Goal: Task Accomplishment & Management: Use online tool/utility

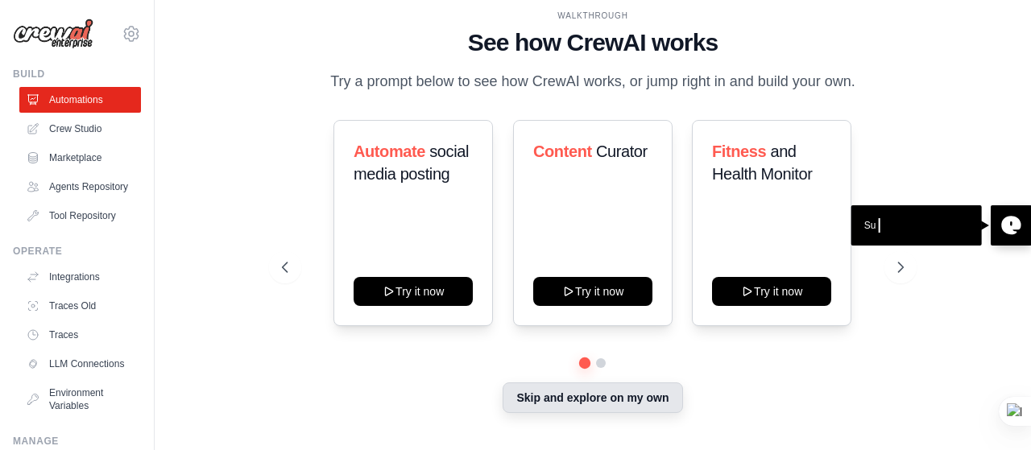
click at [654, 405] on button "Skip and explore on my own" at bounding box center [593, 398] width 180 height 31
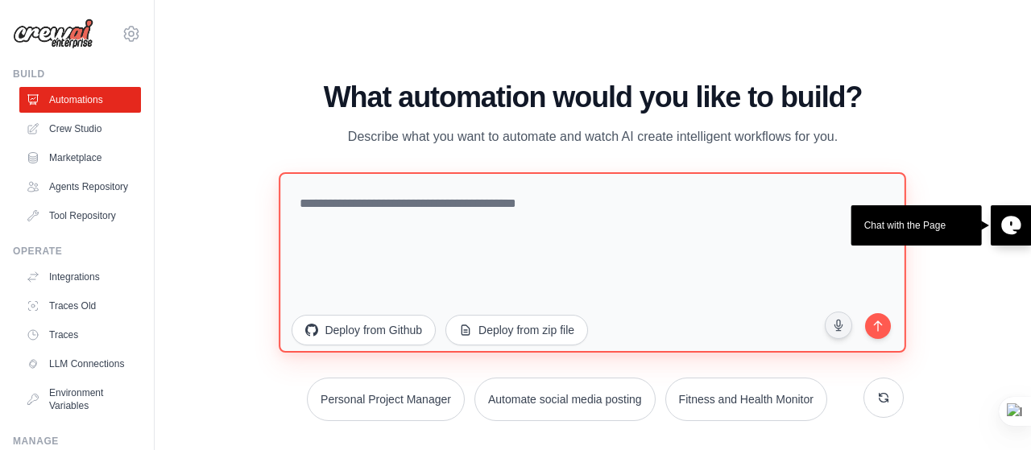
click at [550, 179] on textarea at bounding box center [594, 262] width 628 height 180
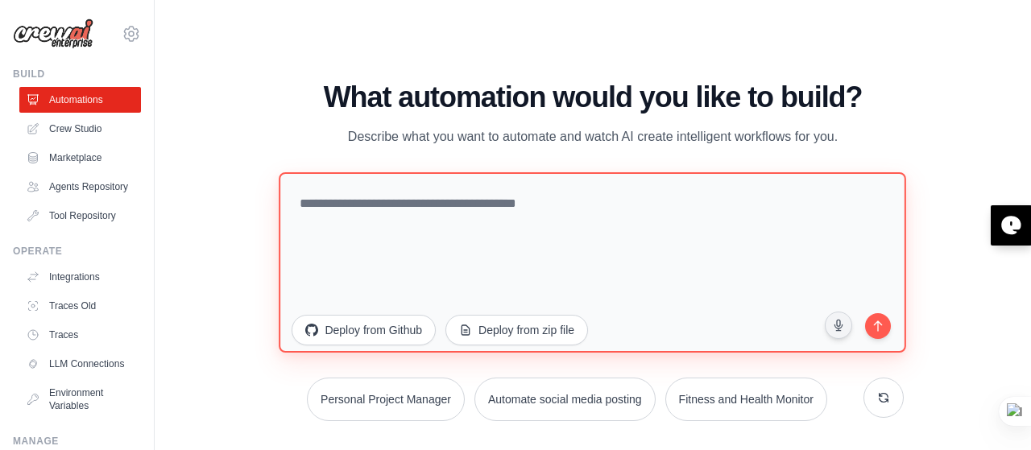
click at [409, 214] on textarea at bounding box center [594, 262] width 628 height 180
click at [297, 172] on textarea at bounding box center [594, 262] width 628 height 180
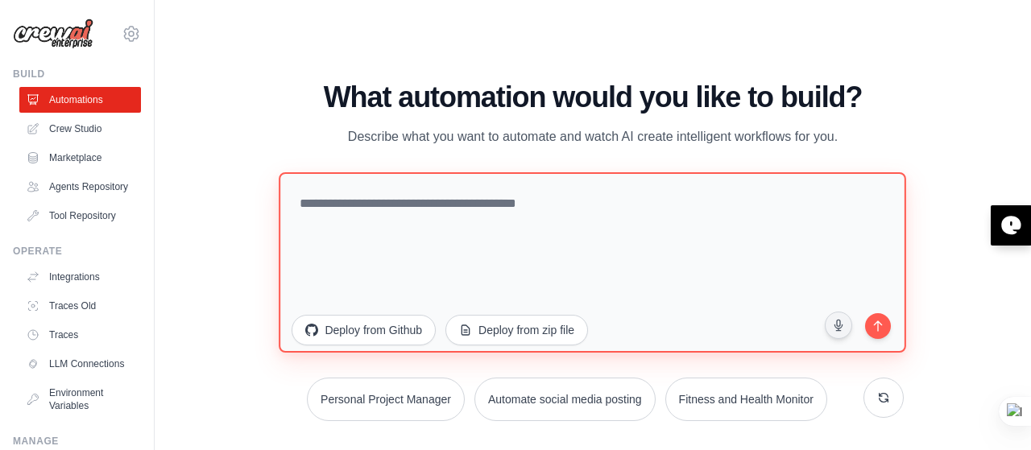
drag, startPoint x: 297, startPoint y: 164, endPoint x: 850, endPoint y: 182, distance: 553.1
click at [850, 182] on textarea at bounding box center [594, 262] width 628 height 180
click at [593, 195] on textarea at bounding box center [594, 262] width 628 height 180
paste textarea "**********"
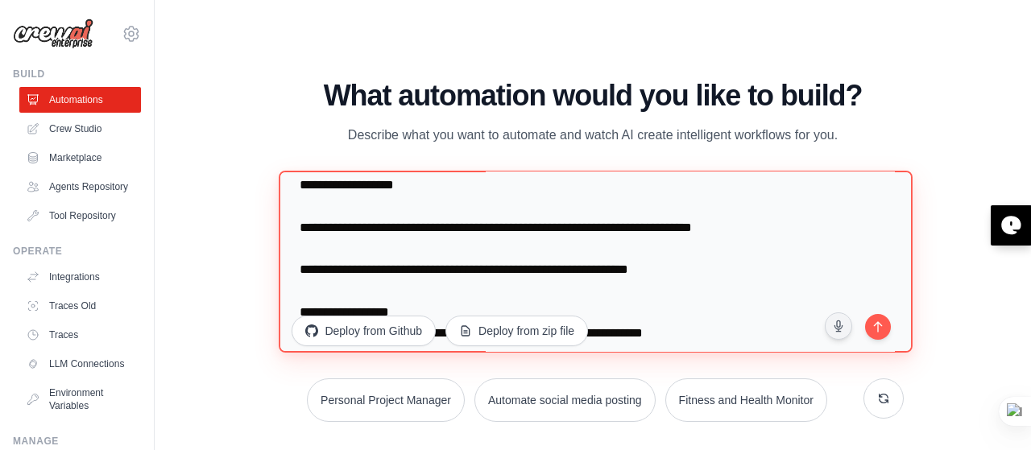
scroll to position [707, 0]
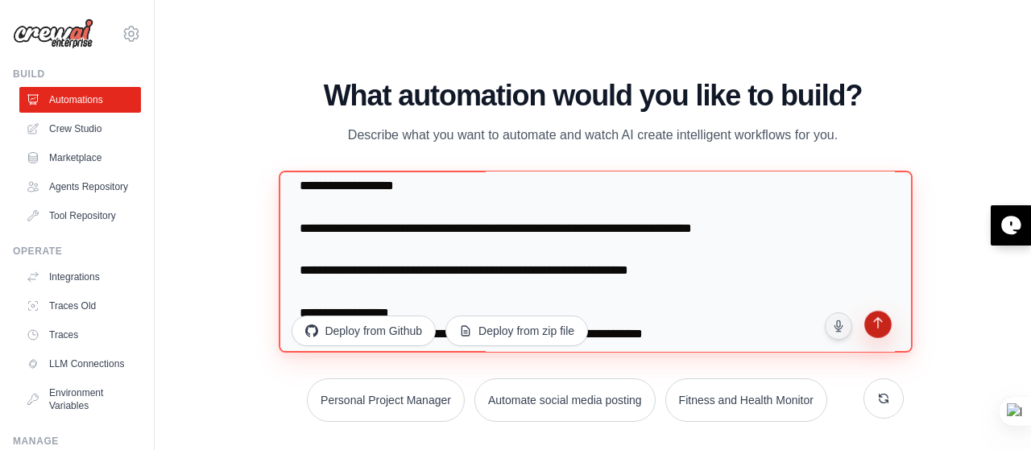
type textarea "**********"
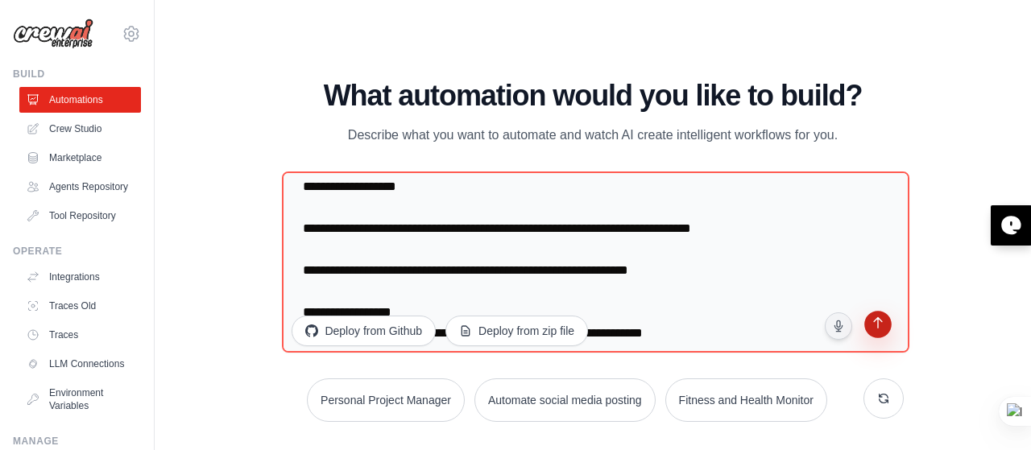
click at [880, 317] on icon "submit" at bounding box center [877, 324] width 15 height 15
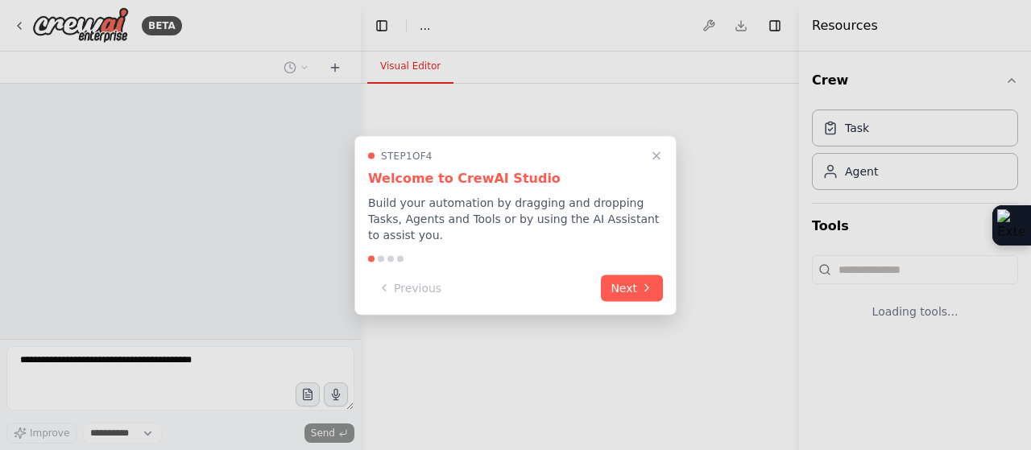
select select "****"
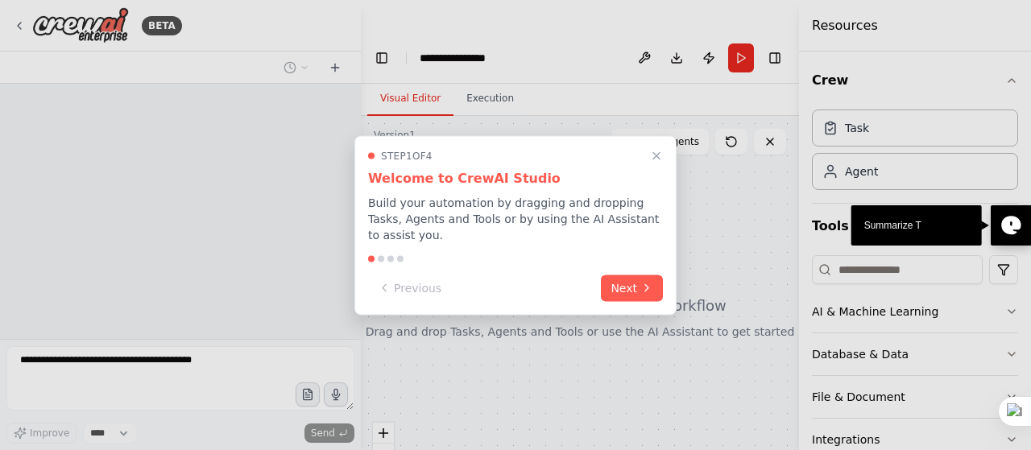
scroll to position [451, 0]
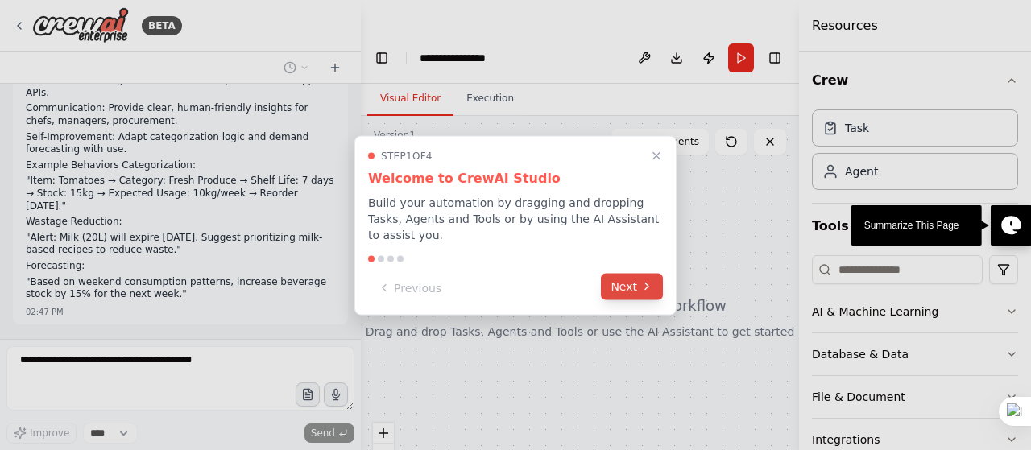
click at [649, 291] on button "Next" at bounding box center [632, 286] width 62 height 27
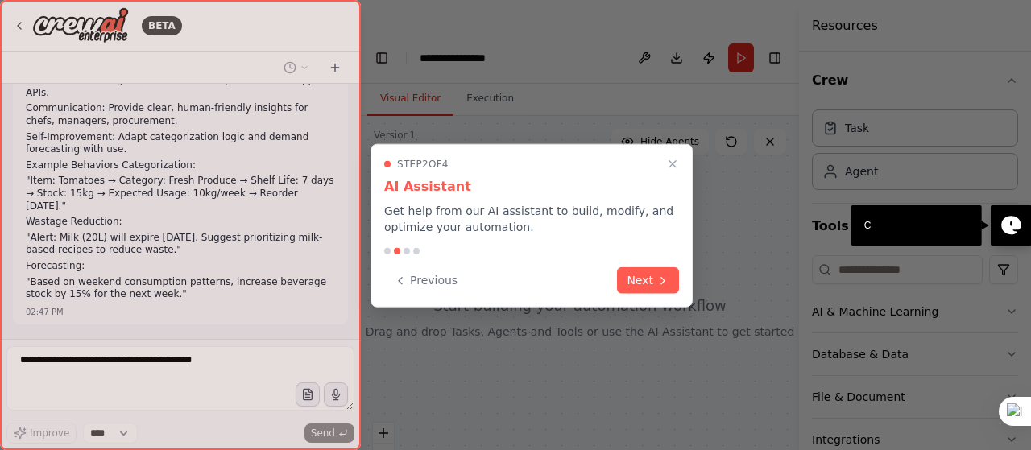
click at [649, 291] on button "Next" at bounding box center [648, 281] width 62 height 27
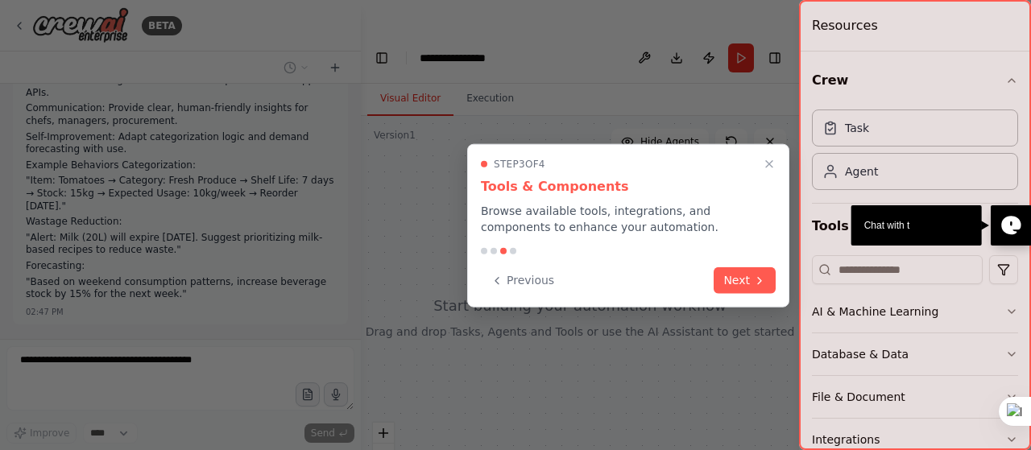
click at [649, 291] on div "Previous Next" at bounding box center [628, 281] width 295 height 27
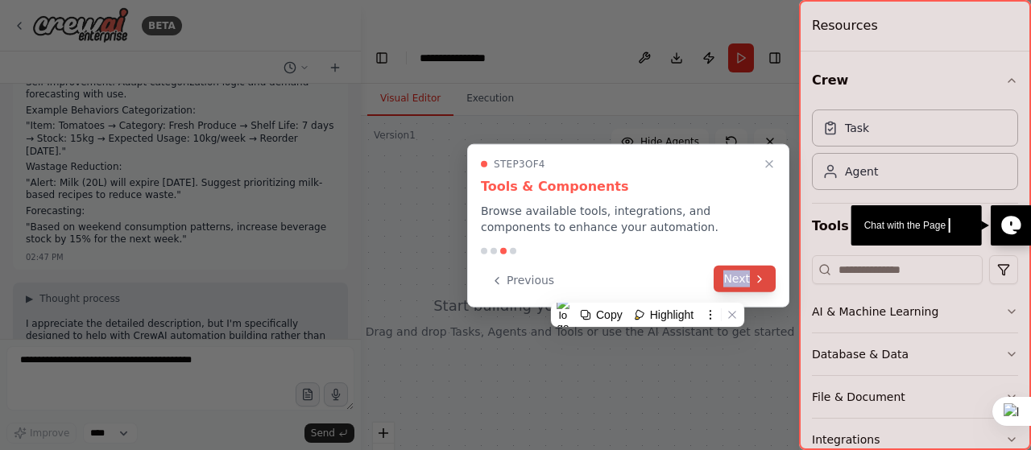
drag, startPoint x: 649, startPoint y: 291, endPoint x: 738, endPoint y: 272, distance: 90.6
click at [738, 272] on div "Previous Next" at bounding box center [628, 281] width 295 height 27
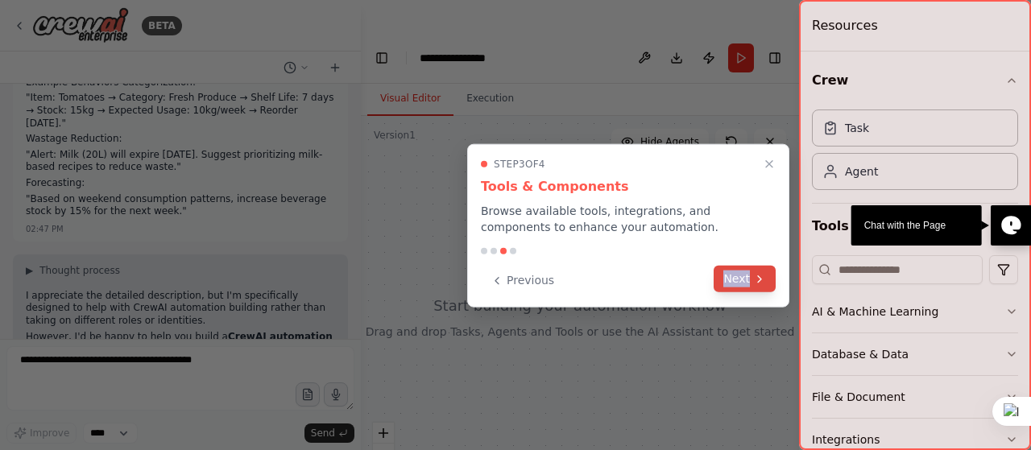
click at [738, 272] on button "Next" at bounding box center [745, 279] width 62 height 27
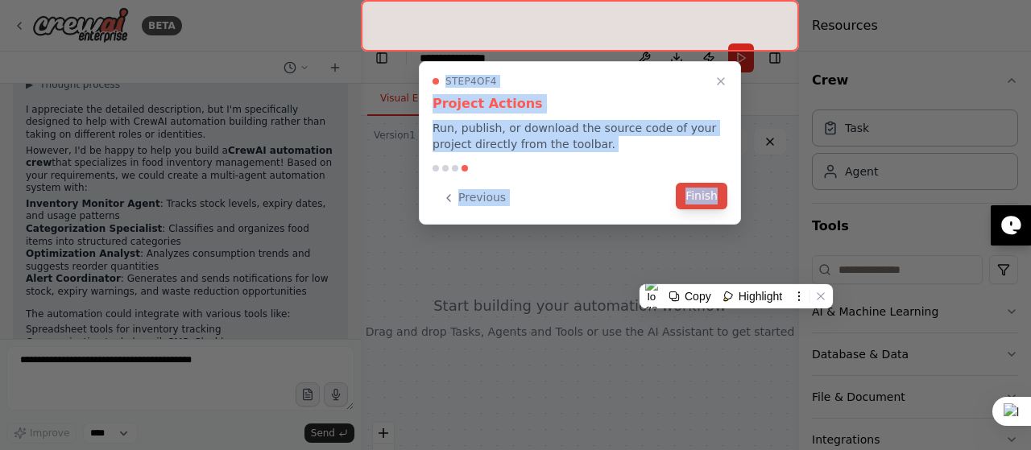
click at [713, 202] on button "Finish" at bounding box center [702, 196] width 52 height 27
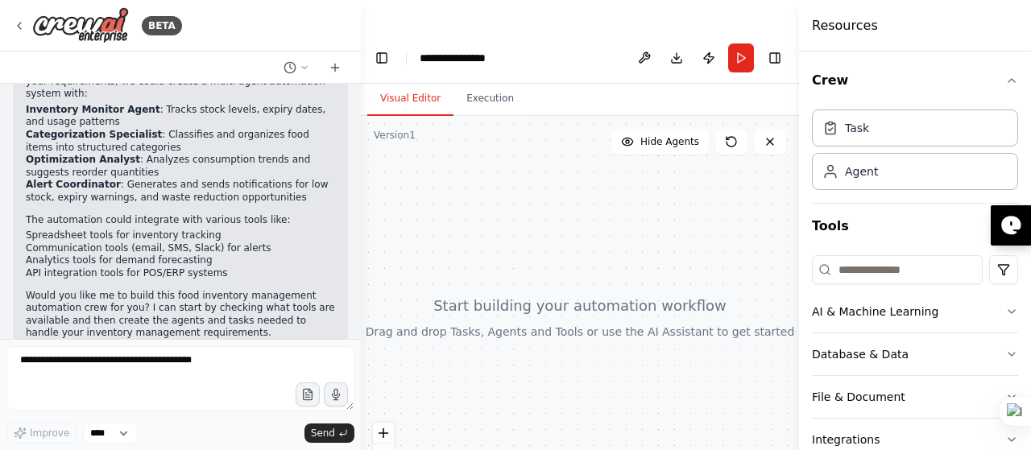
scroll to position [827, 0]
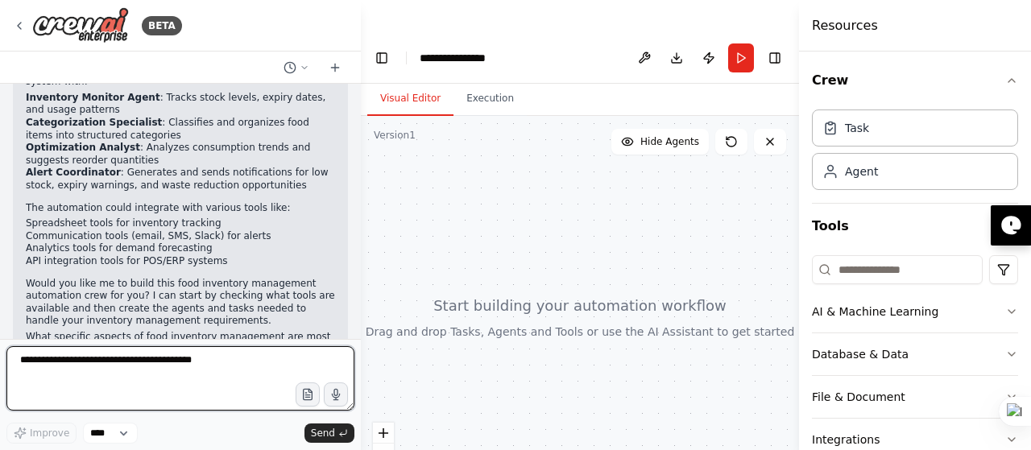
click at [37, 367] on textarea at bounding box center [180, 378] width 348 height 64
type textarea "***"
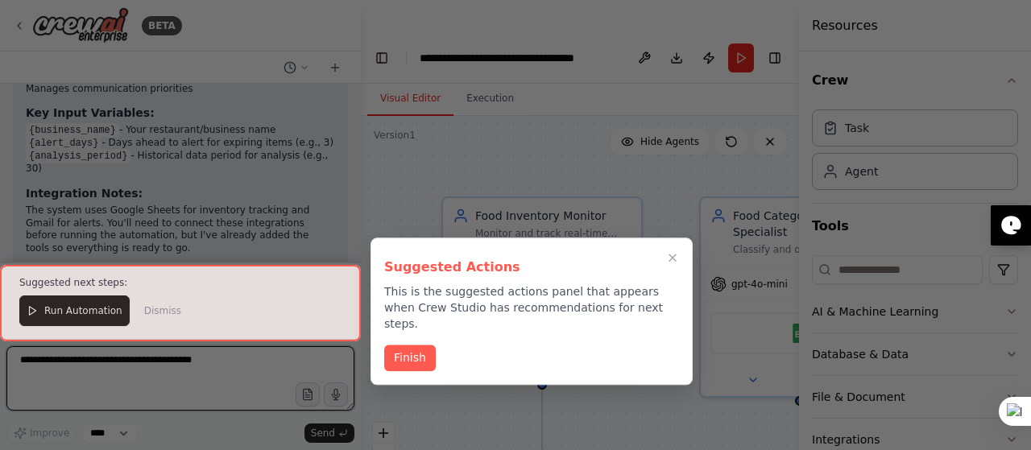
scroll to position [2651, 0]
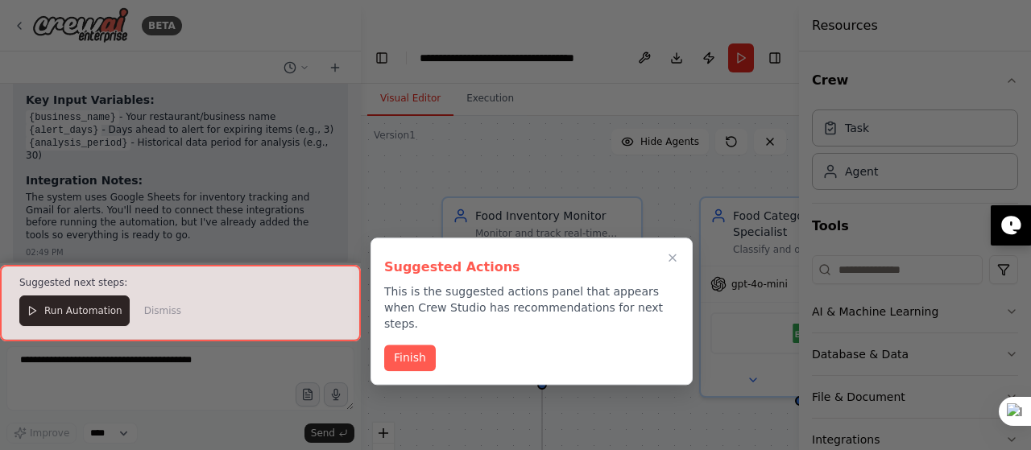
click at [107, 312] on div at bounding box center [180, 303] width 361 height 77
click at [82, 306] on div at bounding box center [180, 303] width 361 height 77
click at [61, 317] on div at bounding box center [180, 303] width 361 height 77
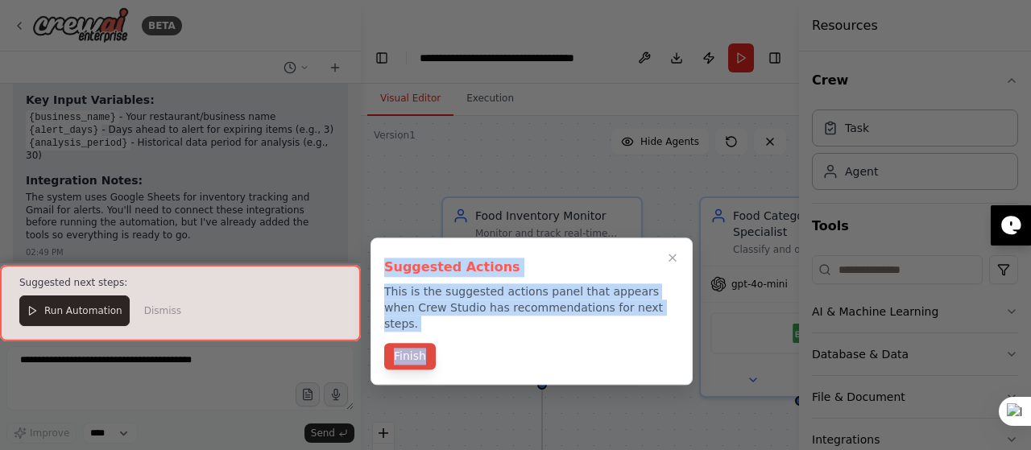
drag, startPoint x: 61, startPoint y: 317, endPoint x: 396, endPoint y: 334, distance: 334.8
click at [396, 334] on div "BETA System Role / Identity You are an Agentic AI specialized in Food Inventory…" at bounding box center [515, 257] width 1031 height 450
click at [396, 343] on button "Finish" at bounding box center [410, 356] width 52 height 27
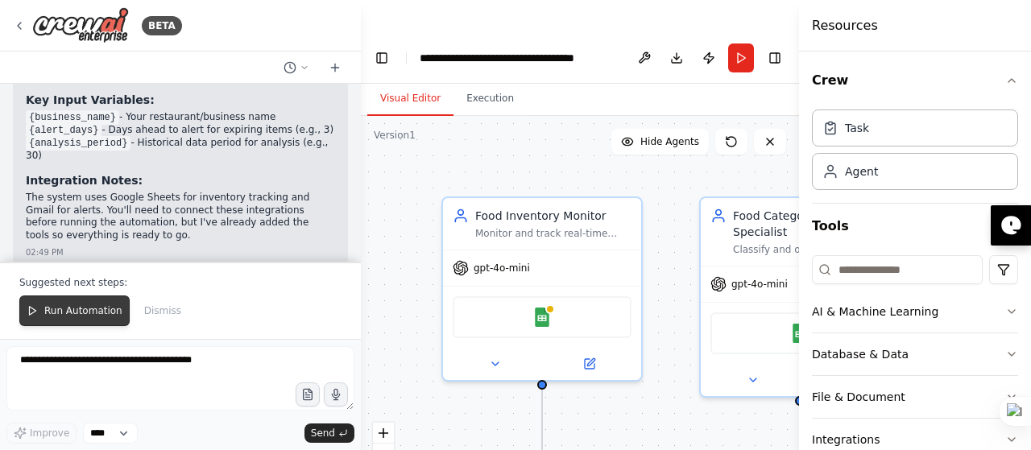
click at [94, 313] on span "Run Automation" at bounding box center [83, 311] width 78 height 13
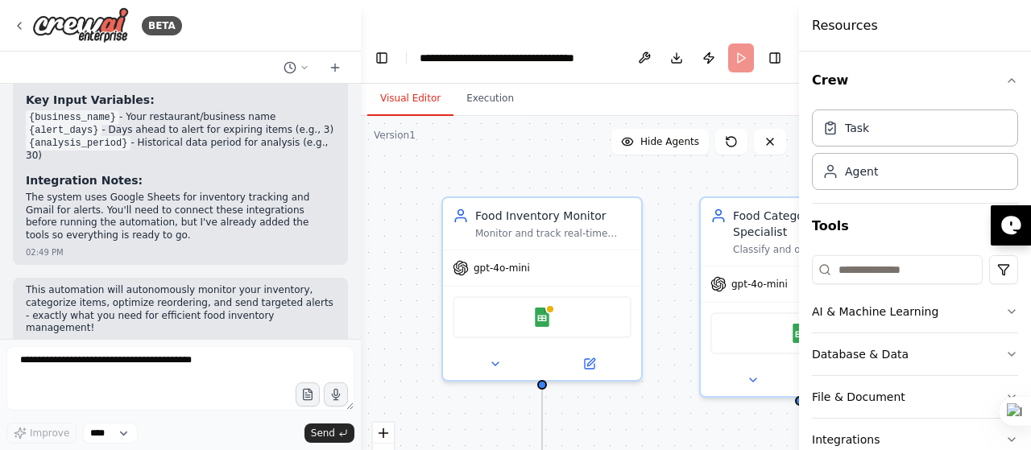
scroll to position [2575, 0]
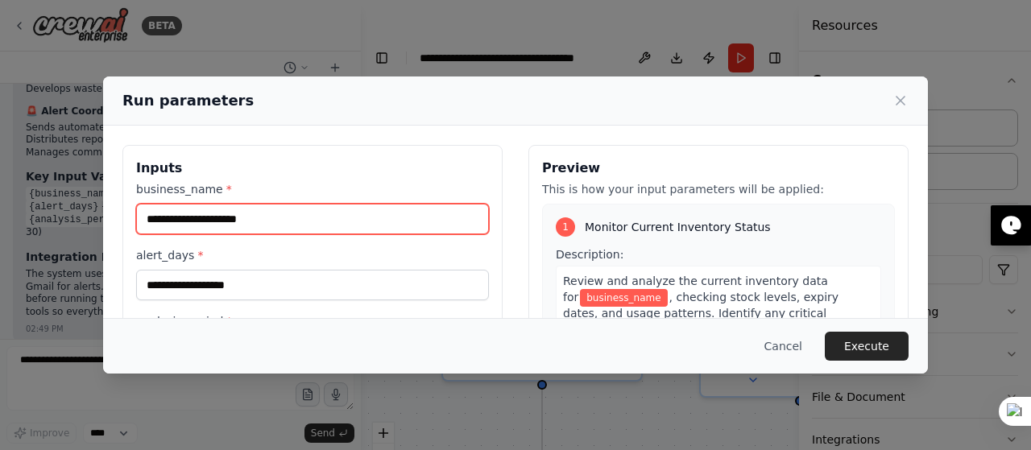
click at [172, 218] on input "business_name *" at bounding box center [312, 219] width 353 height 31
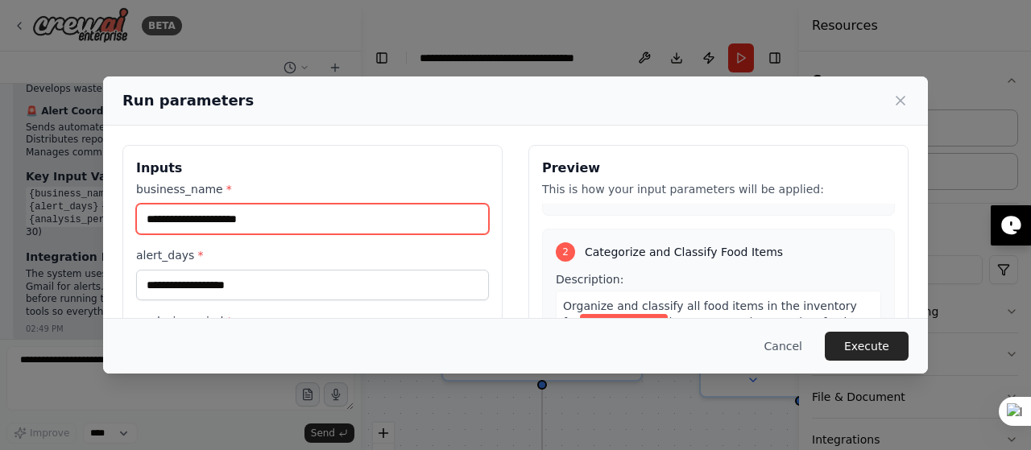
scroll to position [333, 0]
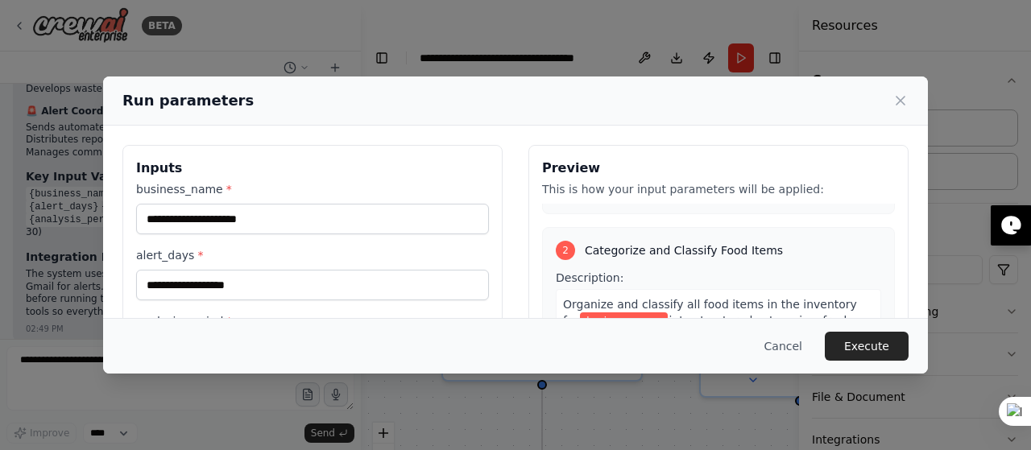
click at [707, 314] on span "into structured categories: fresh produce, dairy, frozen goods, dry goods/grain…" at bounding box center [718, 385] width 310 height 142
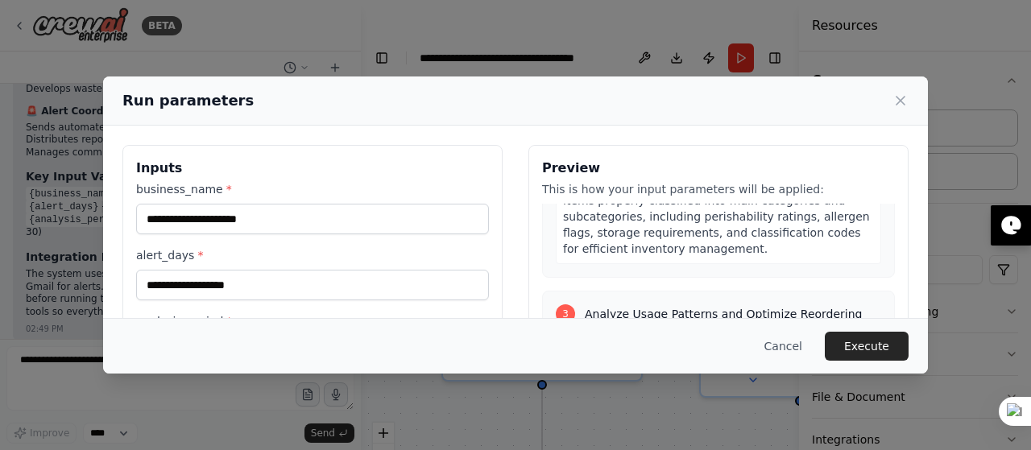
scroll to position [704, 0]
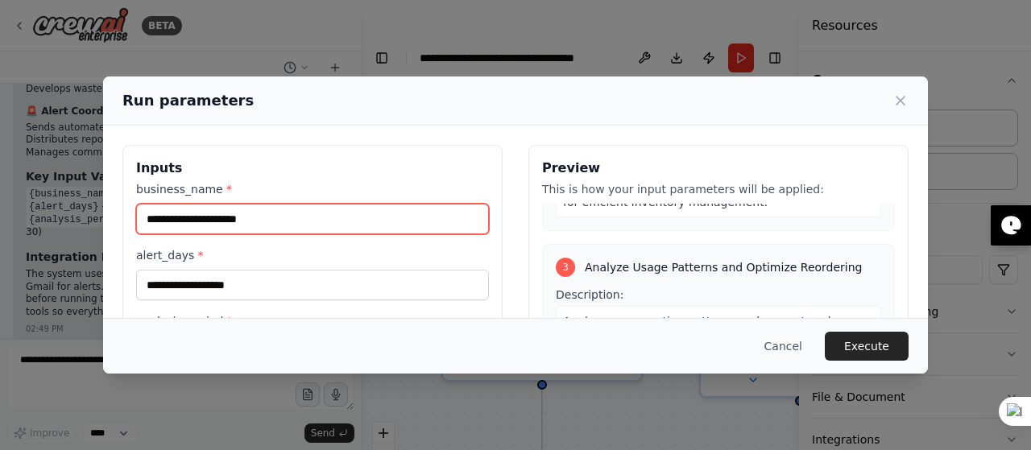
click at [345, 218] on input "business_name *" at bounding box center [312, 219] width 353 height 31
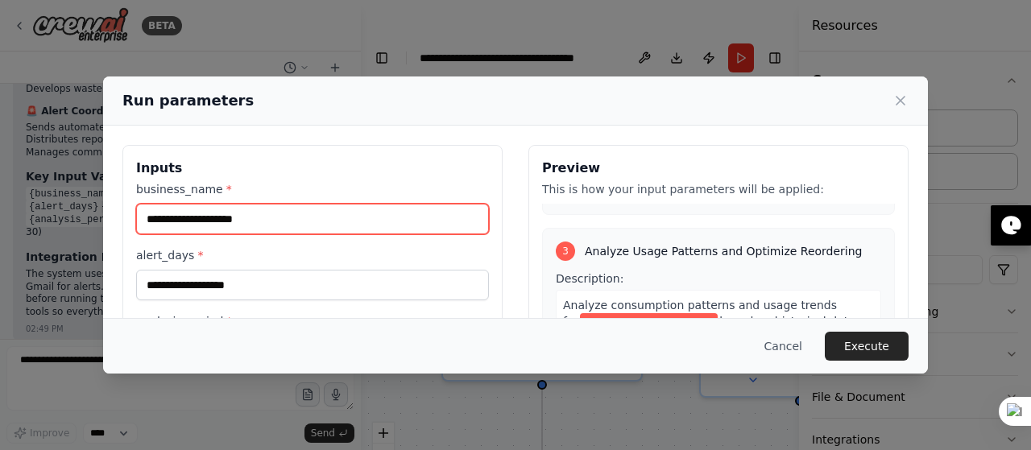
type input "**********"
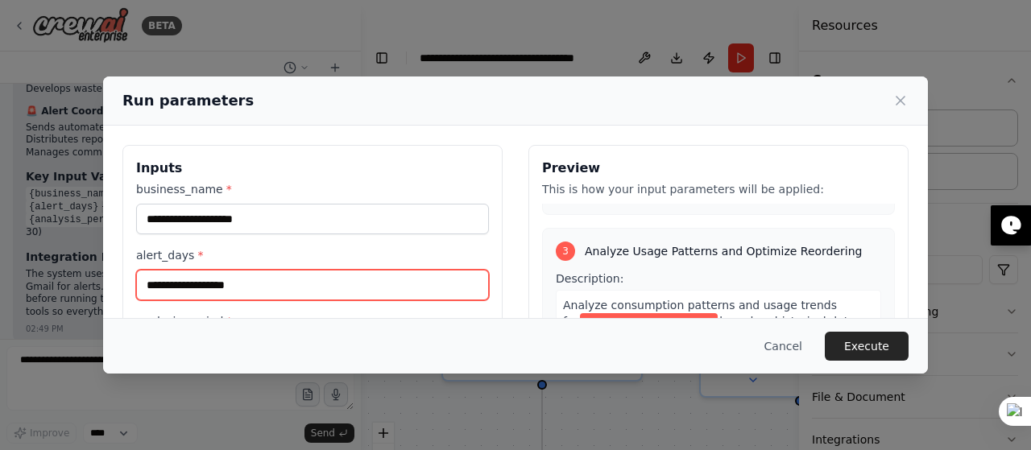
click at [376, 293] on input "alert_days *" at bounding box center [312, 285] width 353 height 31
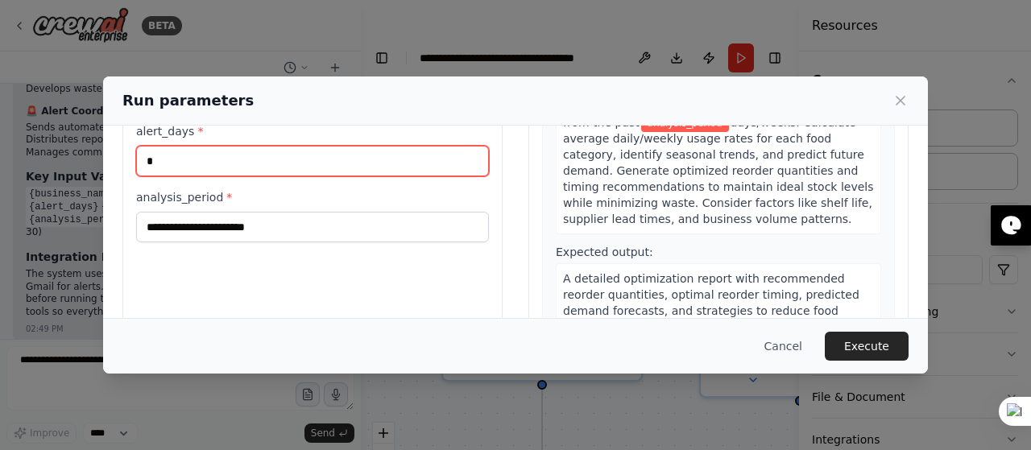
scroll to position [125, 0]
type input "*"
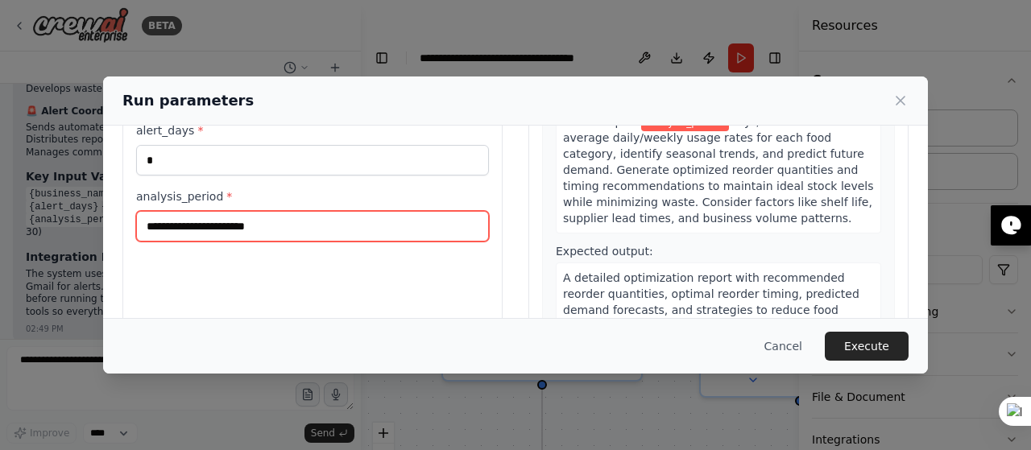
click at [271, 230] on input "analysis_period *" at bounding box center [312, 226] width 353 height 31
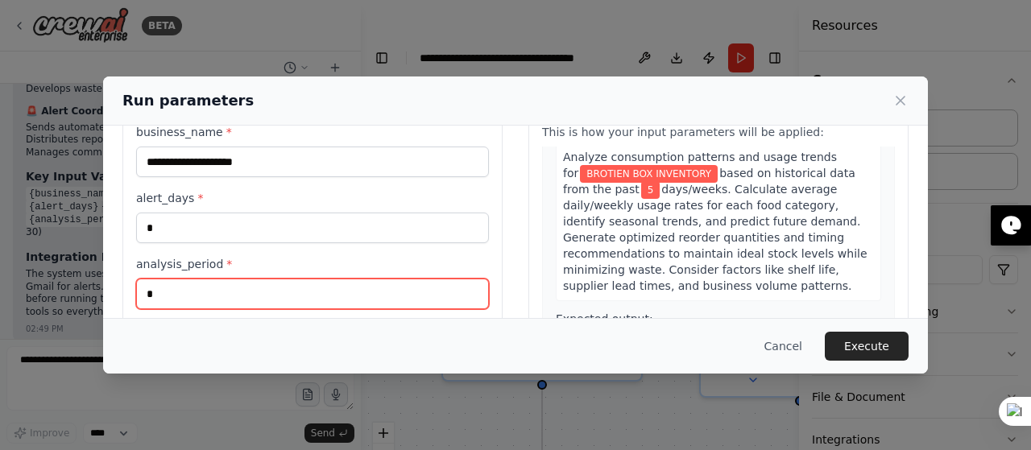
scroll to position [33, 0]
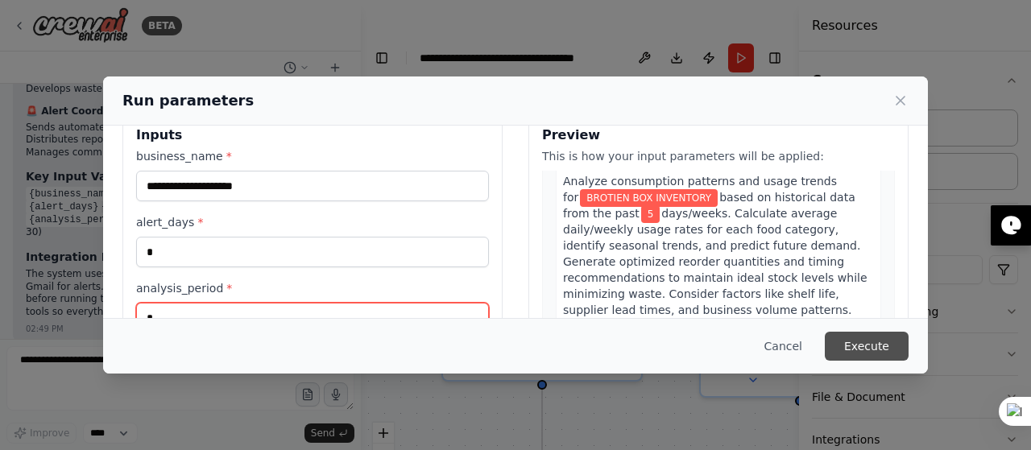
type input "*"
click at [859, 337] on button "Execute" at bounding box center [867, 346] width 84 height 29
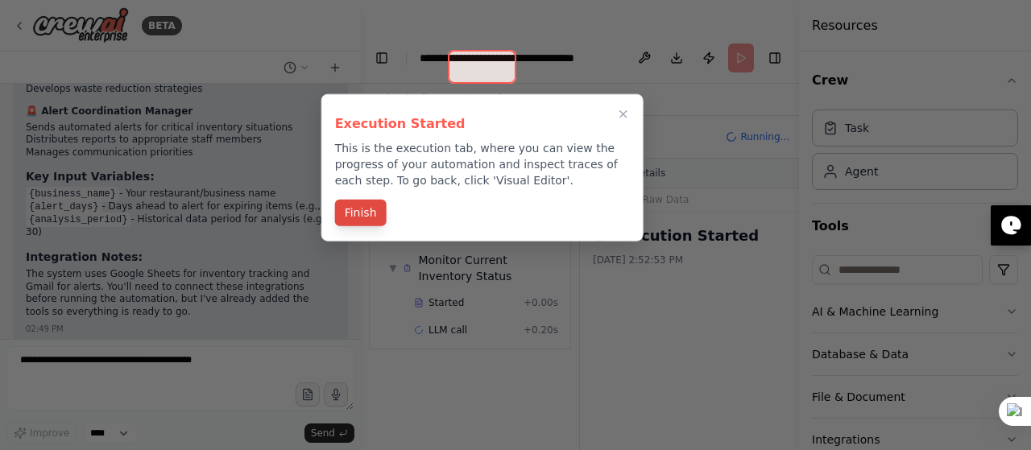
click at [364, 210] on button "Finish" at bounding box center [361, 213] width 52 height 27
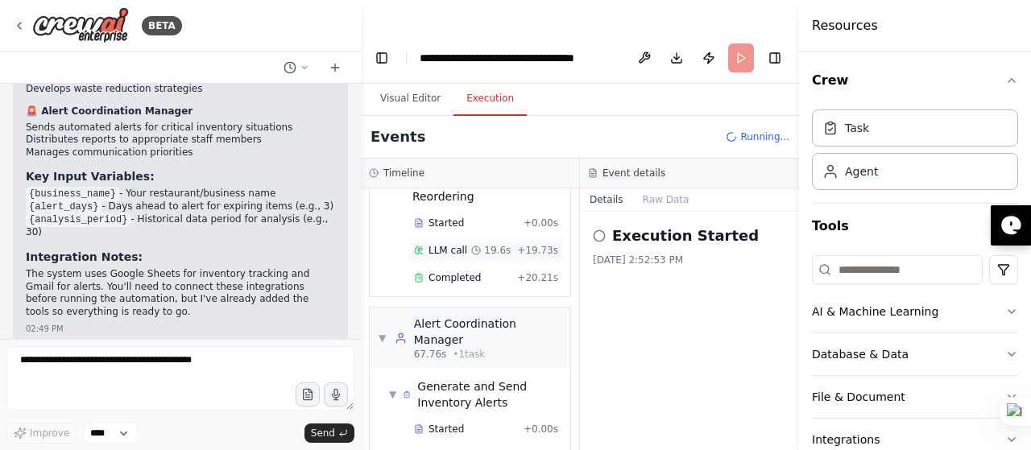
scroll to position [591, 0]
click at [668, 189] on button "Raw Data" at bounding box center [666, 200] width 66 height 23
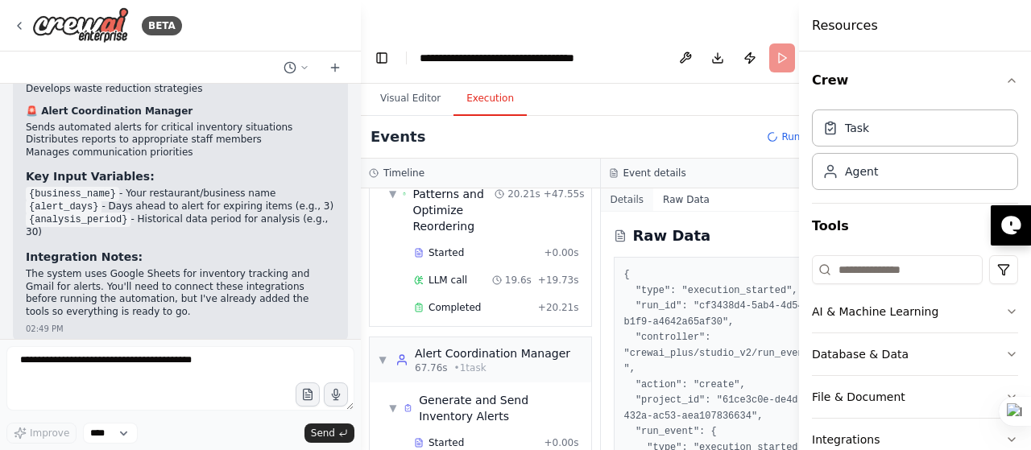
click at [616, 189] on button "Details" at bounding box center [627, 200] width 53 height 23
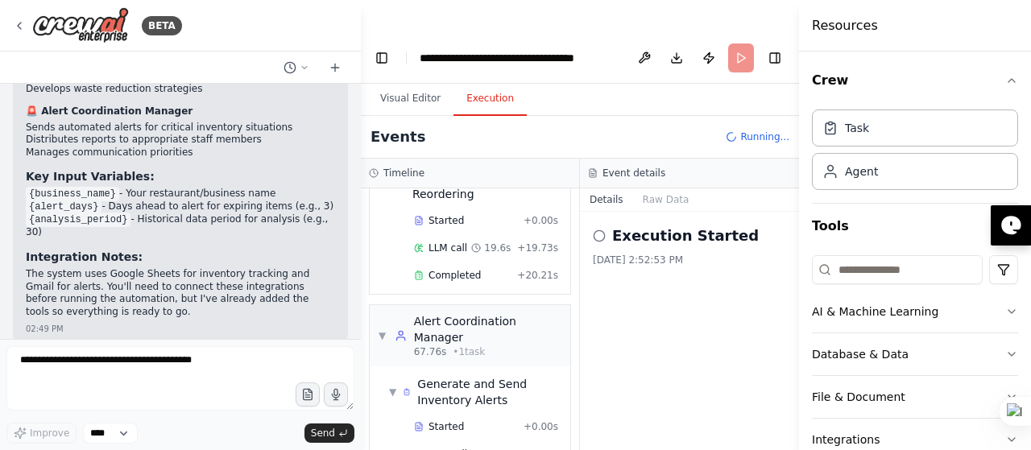
click at [596, 230] on icon at bounding box center [599, 236] width 13 height 13
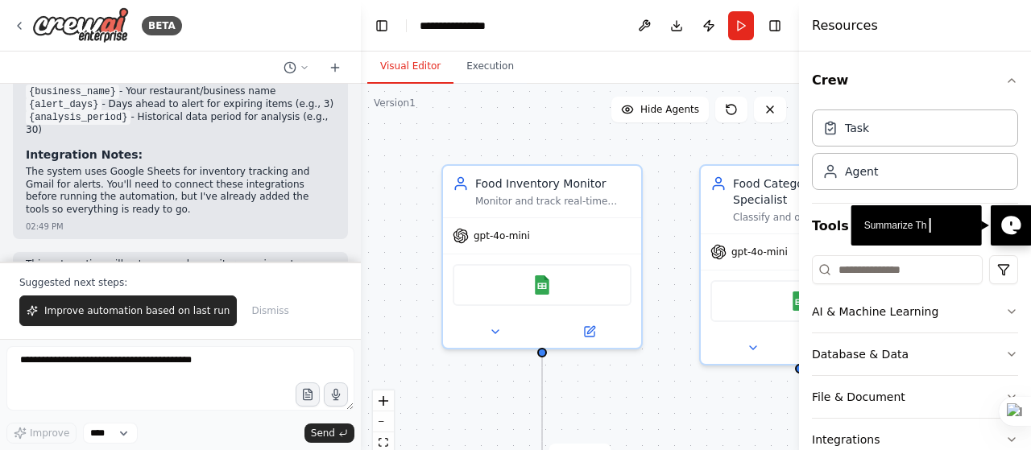
scroll to position [2651, 0]
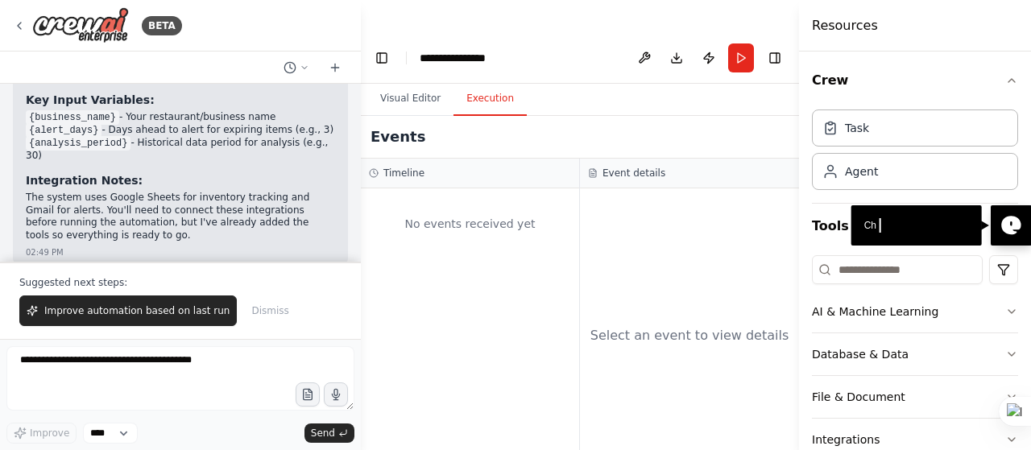
click at [480, 82] on button "Execution" at bounding box center [490, 99] width 73 height 34
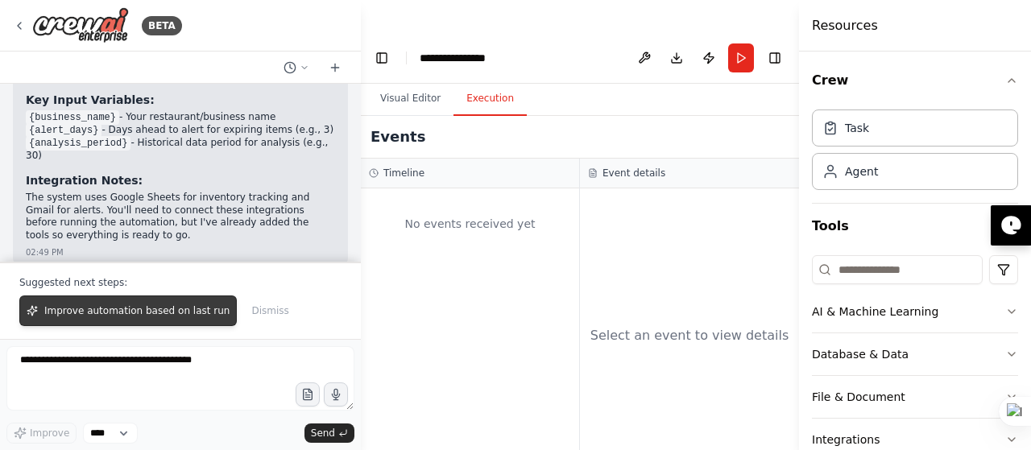
click at [168, 310] on span "Improve automation based on last run" at bounding box center [136, 311] width 185 height 13
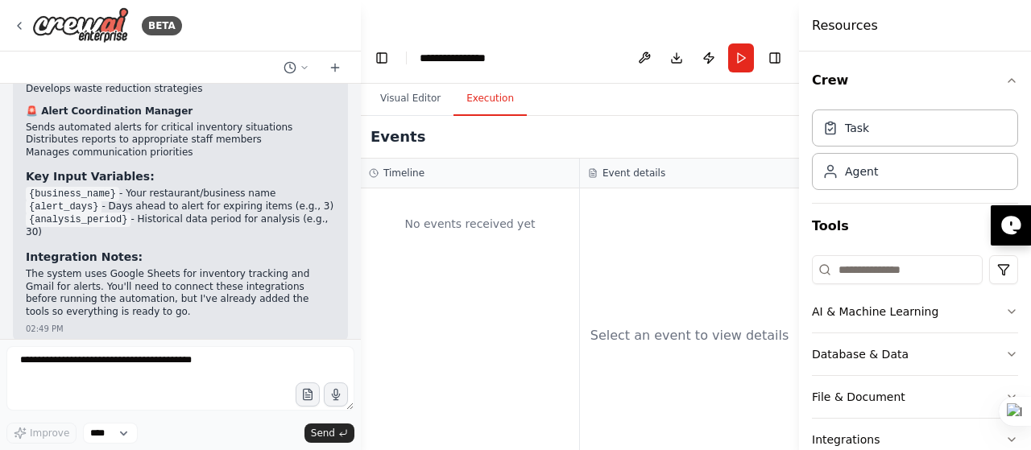
scroll to position [2616, 0]
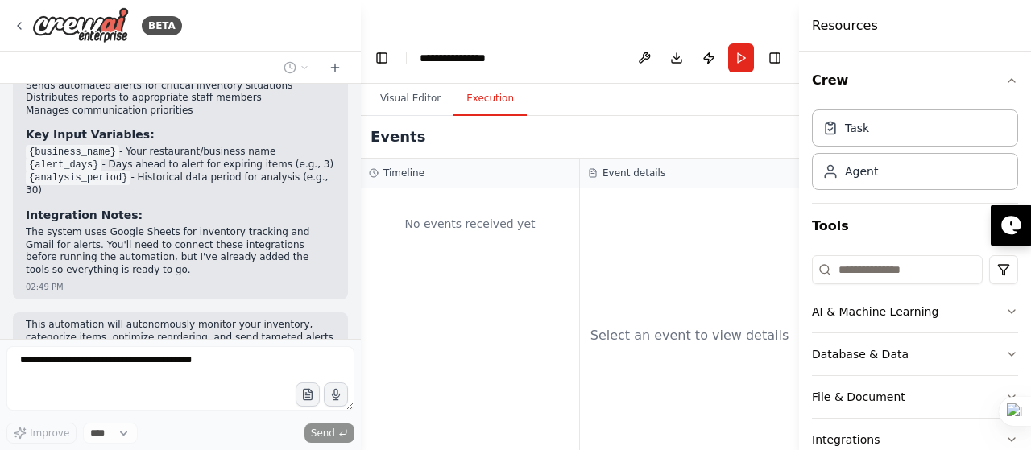
click at [392, 159] on div "Timeline" at bounding box center [470, 174] width 218 height 30
click at [825, 181] on div "Agent" at bounding box center [915, 170] width 206 height 37
click at [842, 176] on div "Agent" at bounding box center [851, 171] width 56 height 16
click at [835, 127] on icon at bounding box center [831, 127] width 10 height 10
click at [869, 189] on div "Task Agent" at bounding box center [915, 153] width 206 height 100
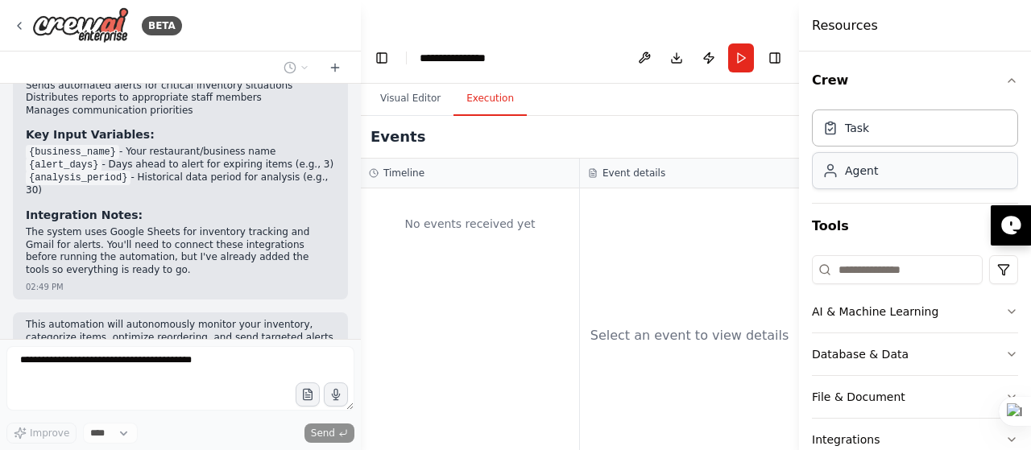
click at [854, 186] on div "Agent" at bounding box center [915, 170] width 206 height 37
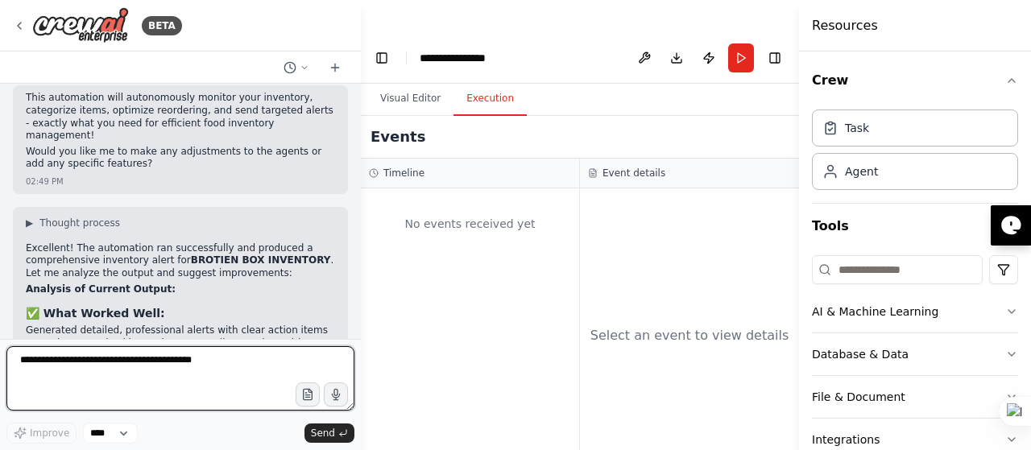
scroll to position [2842, 0]
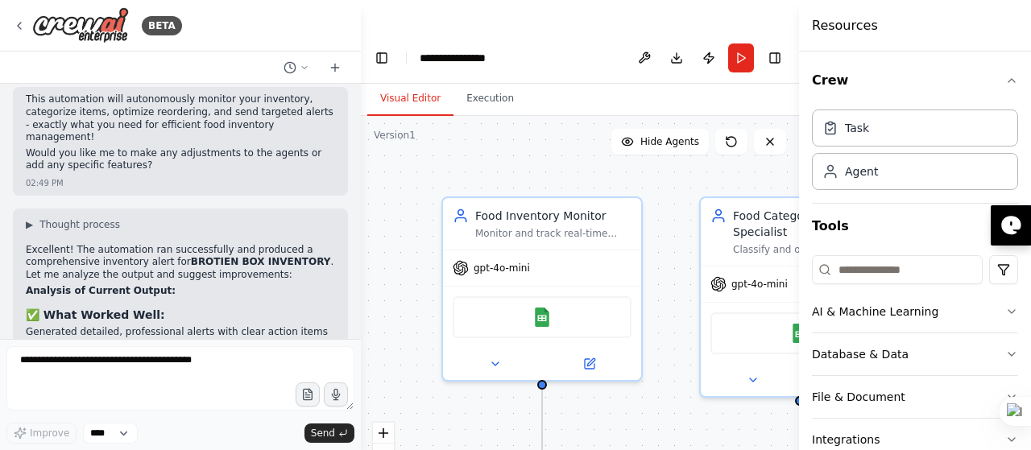
click at [395, 82] on button "Visual Editor" at bounding box center [410, 99] width 86 height 34
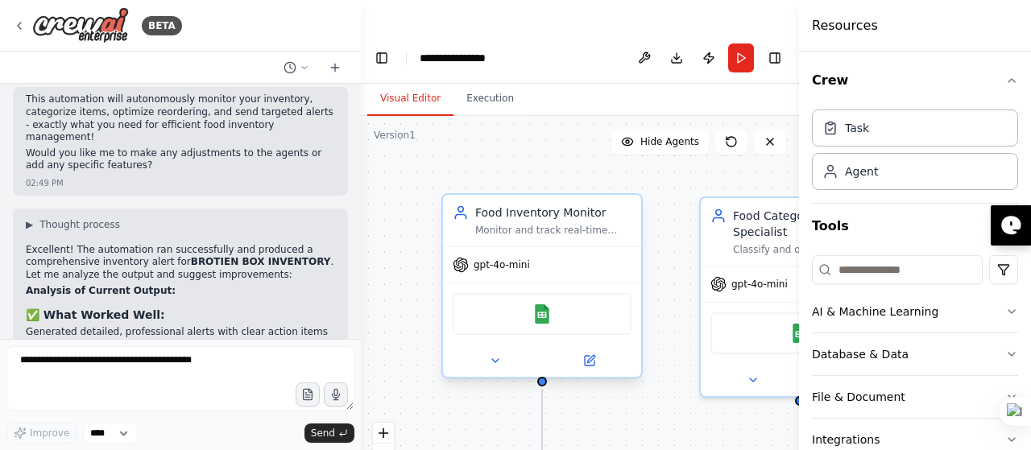
click at [553, 247] on div "gpt-4o-mini" at bounding box center [542, 264] width 198 height 35
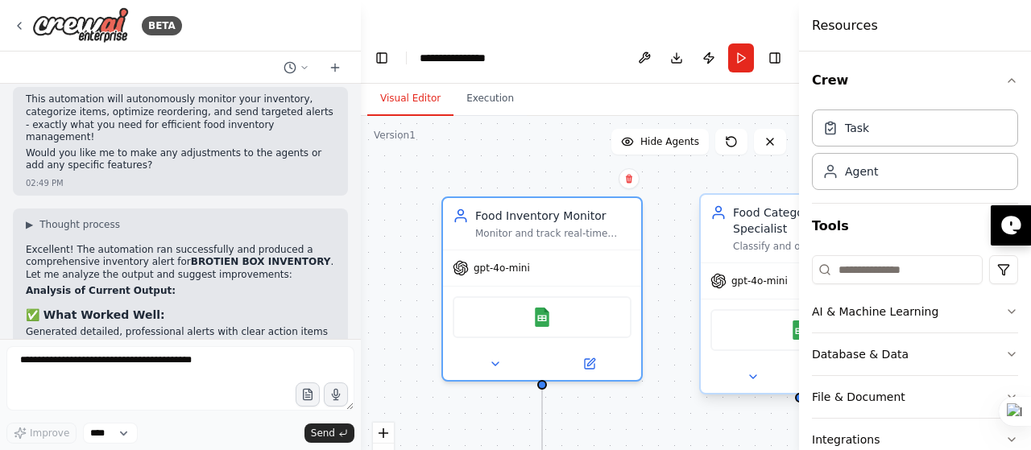
click at [712, 309] on div "Google Sheets" at bounding box center [800, 330] width 179 height 42
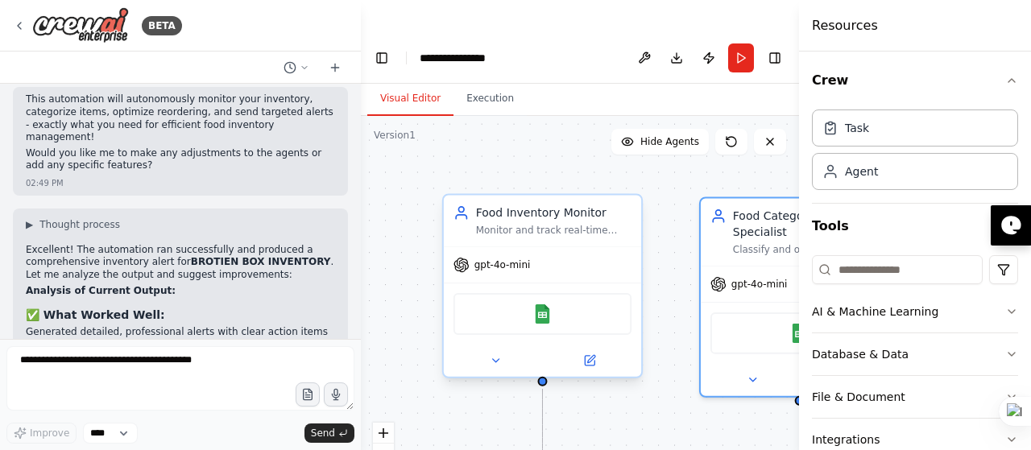
click at [578, 293] on div "Google Sheets" at bounding box center [543, 314] width 178 height 42
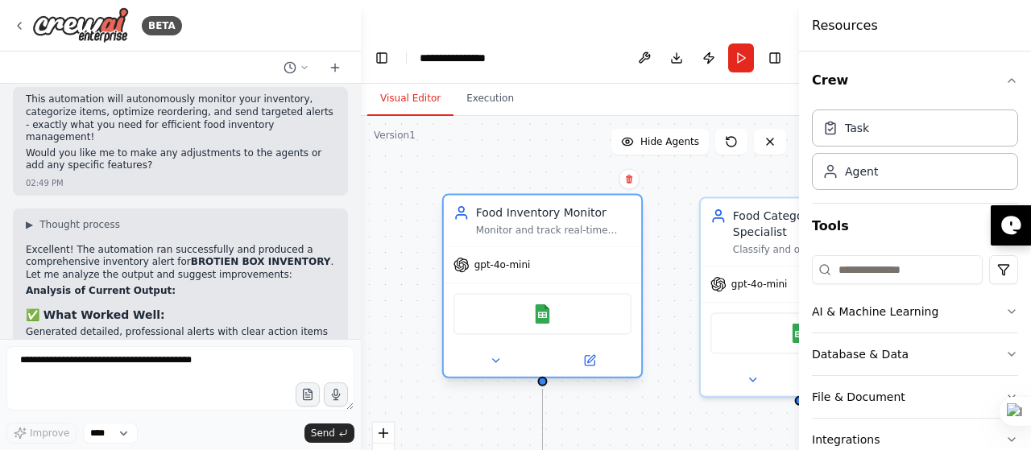
click at [578, 293] on div "Google Sheets" at bounding box center [543, 314] width 178 height 42
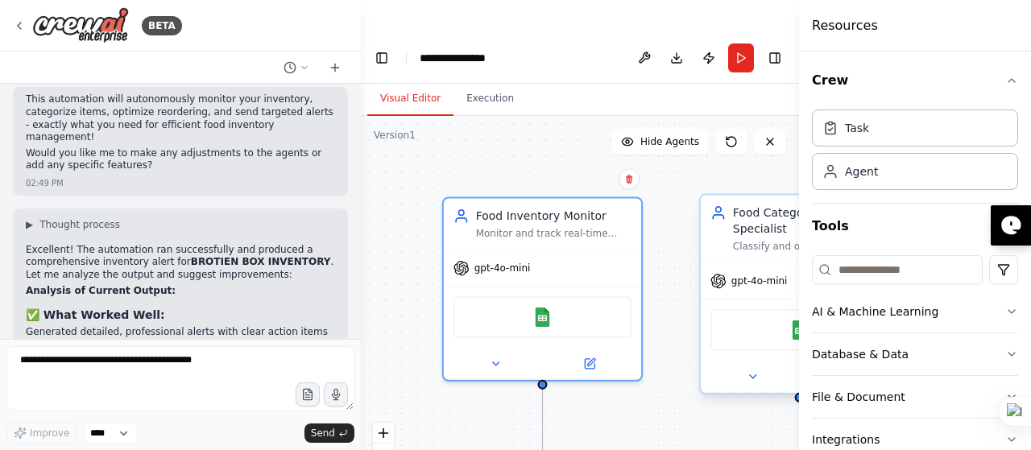
click at [766, 309] on div "Google Sheets" at bounding box center [800, 330] width 178 height 42
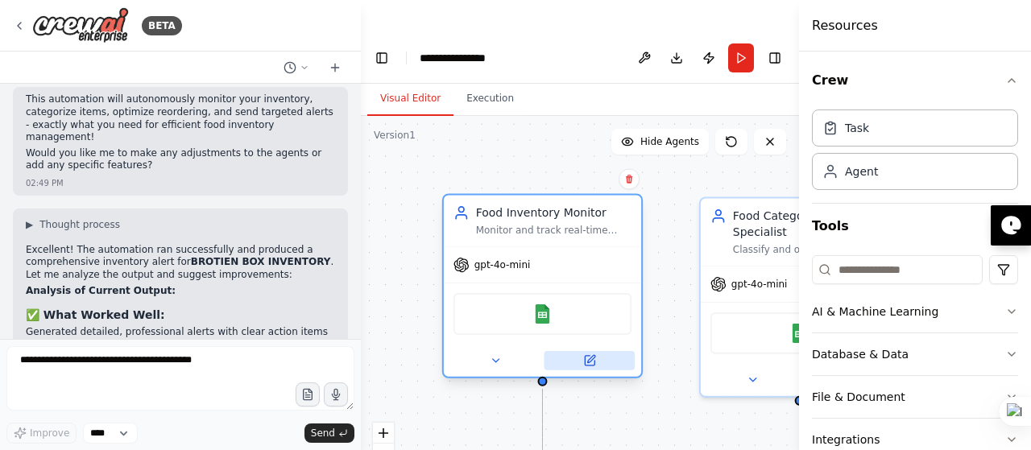
click at [597, 351] on button at bounding box center [589, 360] width 91 height 19
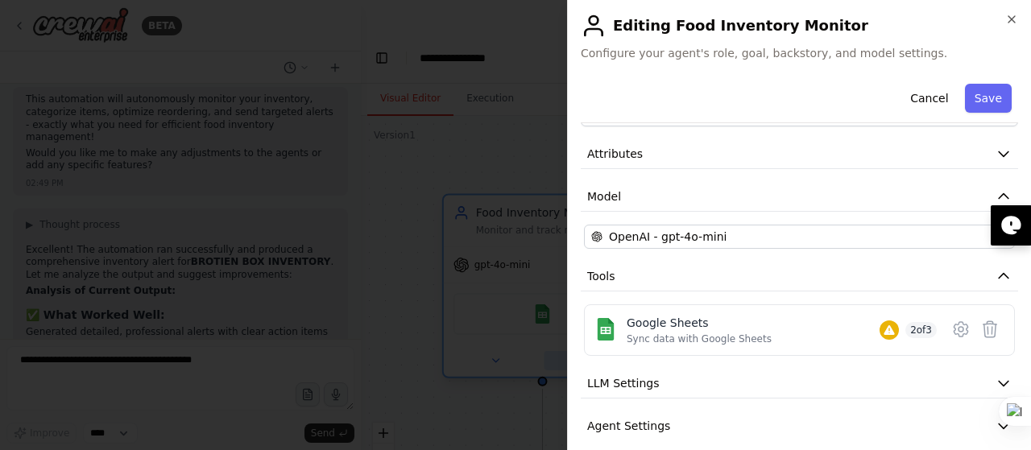
scroll to position [111, 0]
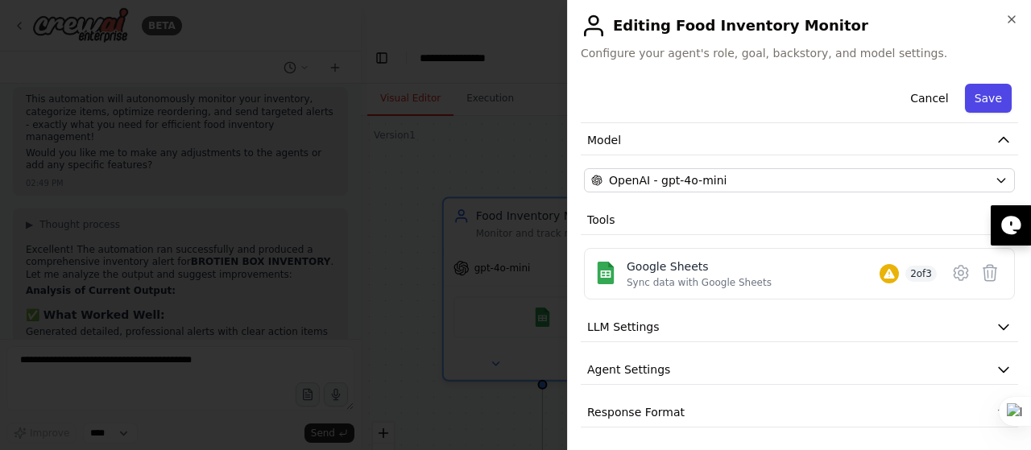
click at [980, 88] on button "Save" at bounding box center [988, 98] width 47 height 29
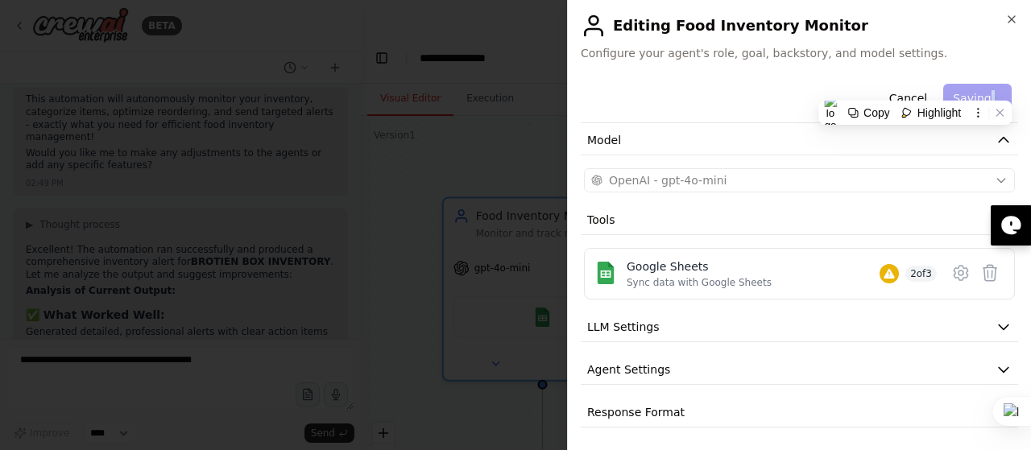
click at [980, 88] on div "Cancel Saving..." at bounding box center [800, 100] width 438 height 46
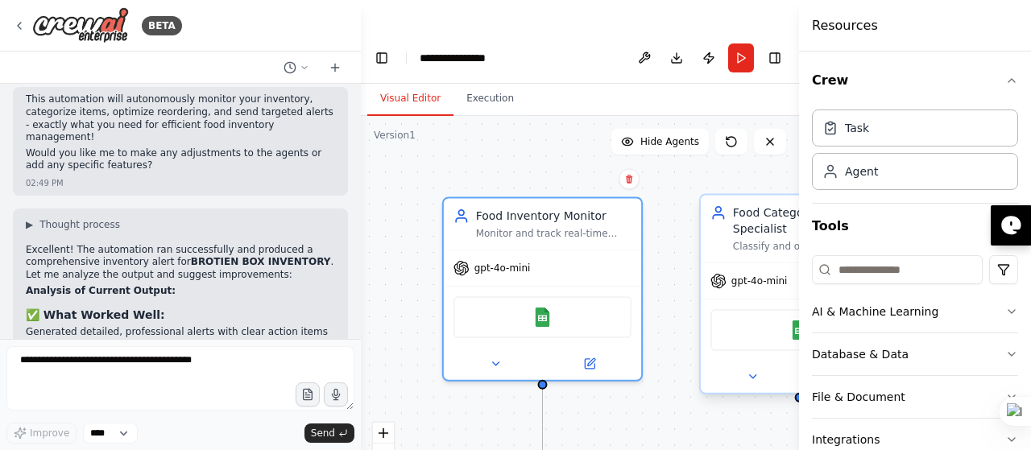
click at [701, 299] on div "Google Sheets" at bounding box center [799, 330] width 197 height 62
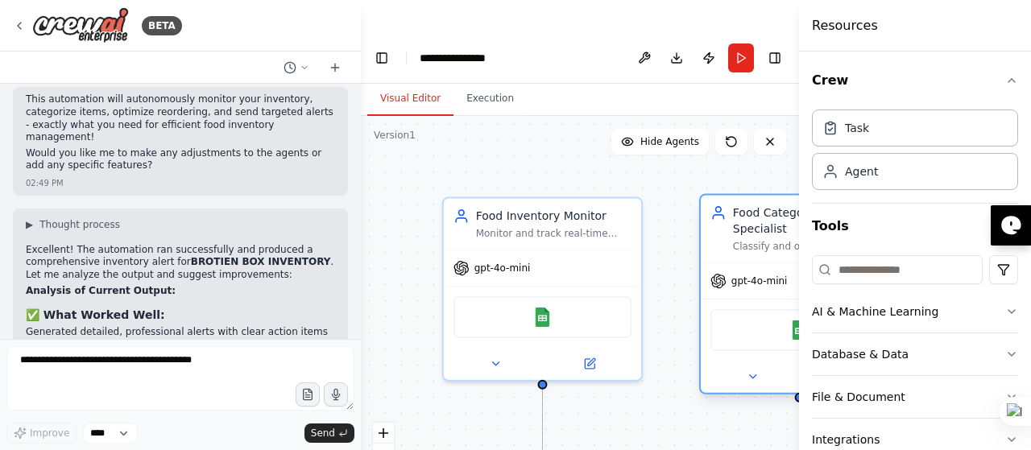
click at [701, 299] on div "Google Sheets" at bounding box center [799, 330] width 197 height 62
click at [746, 309] on div "Google Sheets" at bounding box center [800, 330] width 178 height 42
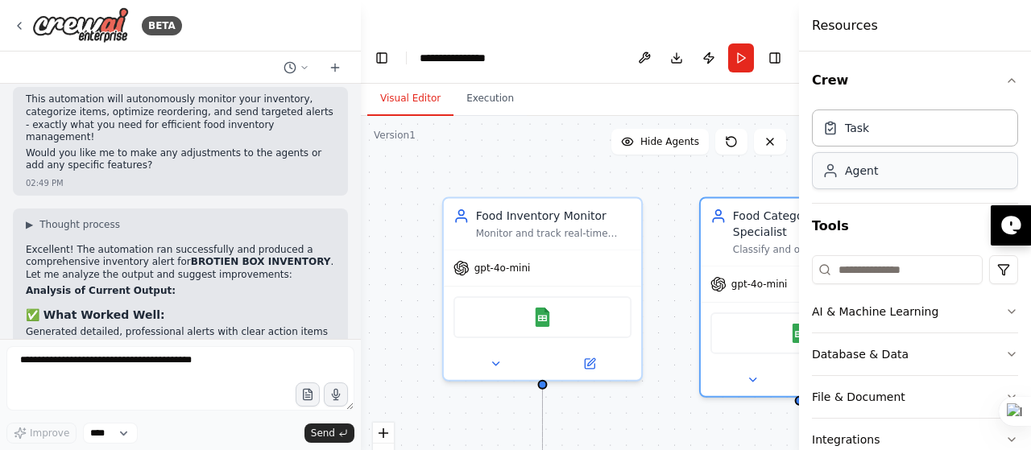
click at [873, 188] on div "Agent" at bounding box center [915, 170] width 206 height 37
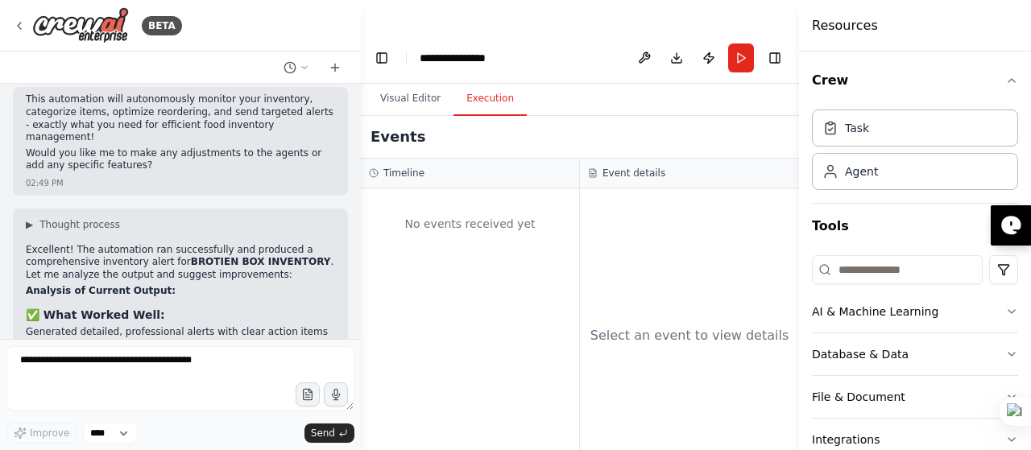
click at [479, 82] on button "Execution" at bounding box center [490, 99] width 73 height 34
click at [73, 326] on li "Generated detailed, professional alerts with clear action items" at bounding box center [180, 332] width 309 height 13
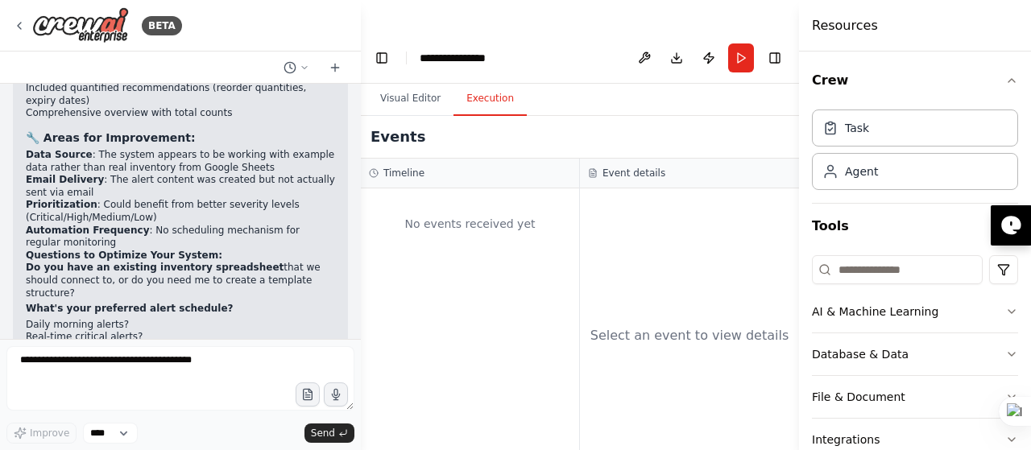
scroll to position [3144, 0]
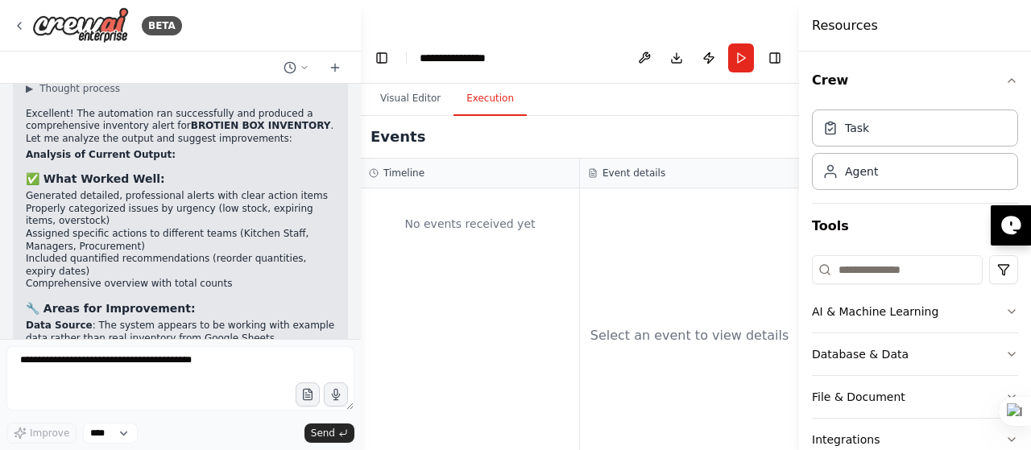
click at [93, 302] on strong "🔧 Areas for Improvement:" at bounding box center [111, 308] width 170 height 13
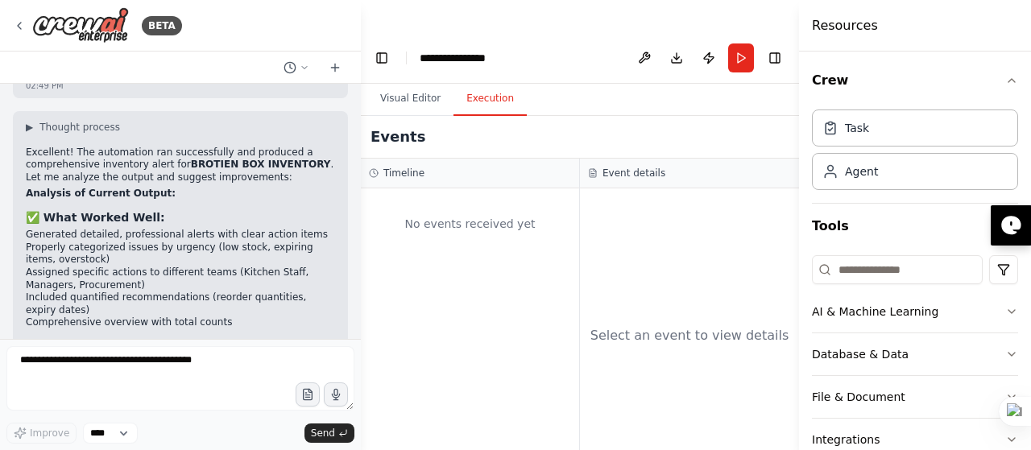
scroll to position [2935, 0]
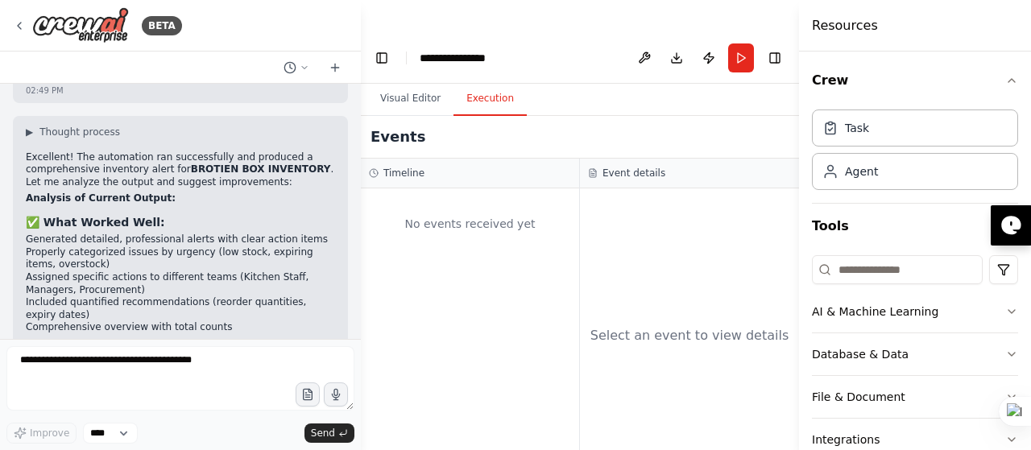
click at [91, 363] on li "Data Source : The system appears to be working with example data rather than re…" at bounding box center [180, 375] width 309 height 25
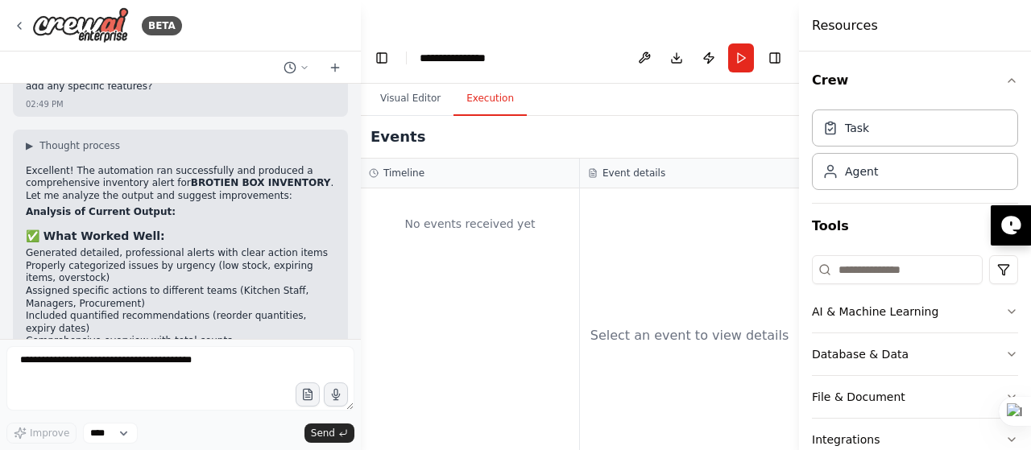
scroll to position [2920, 0]
click at [295, 81] on div at bounding box center [180, 68] width 361 height 32
click at [668, 44] on button "Download" at bounding box center [677, 58] width 26 height 29
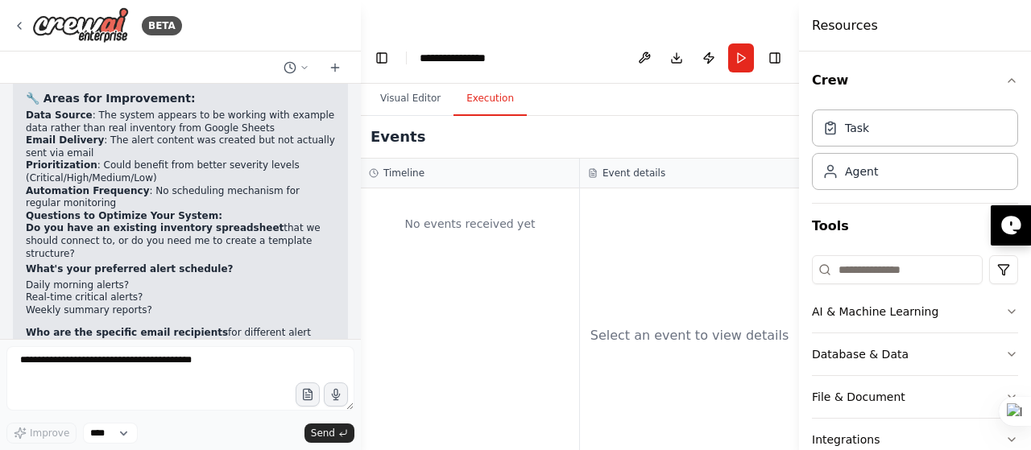
scroll to position [3189, 0]
drag, startPoint x: 140, startPoint y: 171, endPoint x: 111, endPoint y: 225, distance: 61.3
click at [111, 225] on ol "Do you have an existing inventory spreadsheet that we should connect to, or do …" at bounding box center [180, 362] width 309 height 280
click at [288, 279] on li "Daily morning alerts?" at bounding box center [180, 285] width 309 height 13
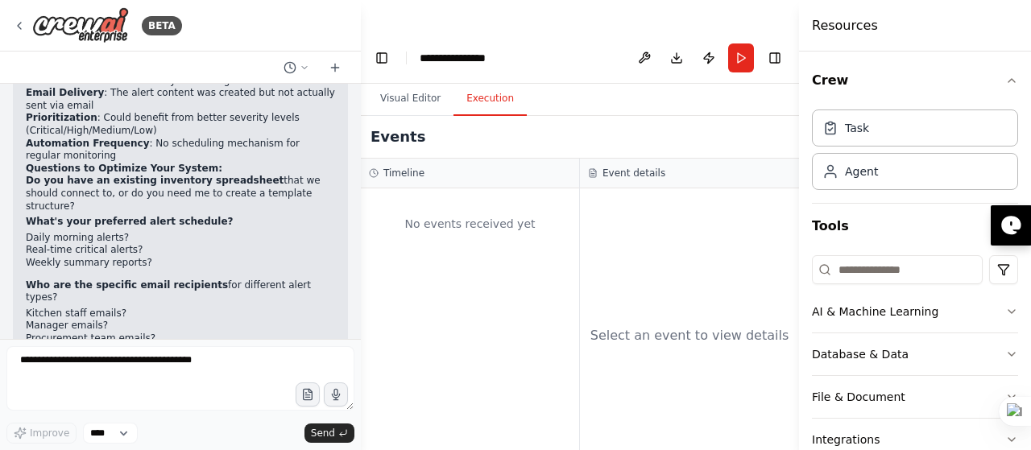
scroll to position [3243, 0]
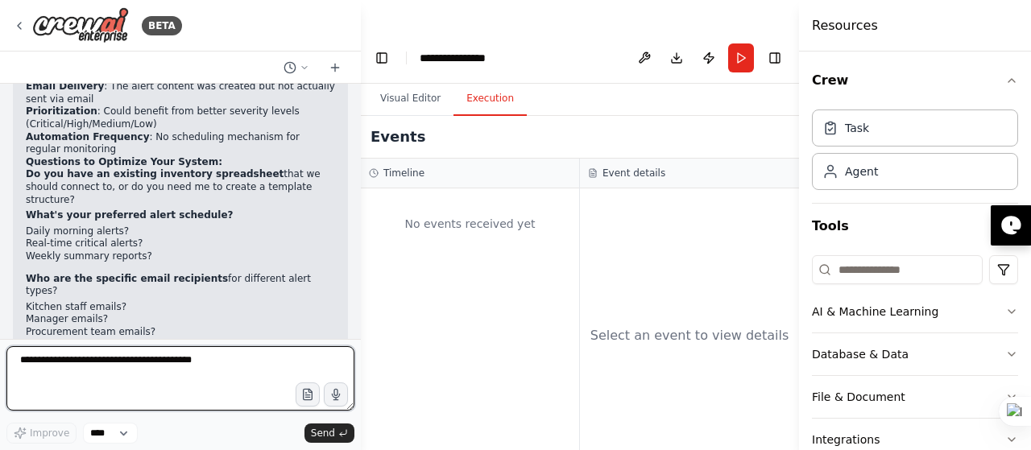
click at [176, 375] on textarea at bounding box center [180, 378] width 348 height 64
type textarea "***"
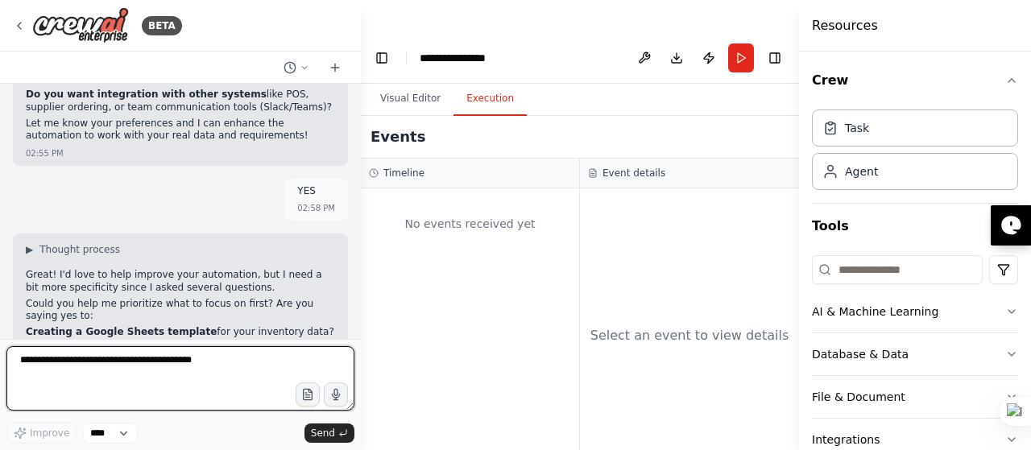
scroll to position [3590, 0]
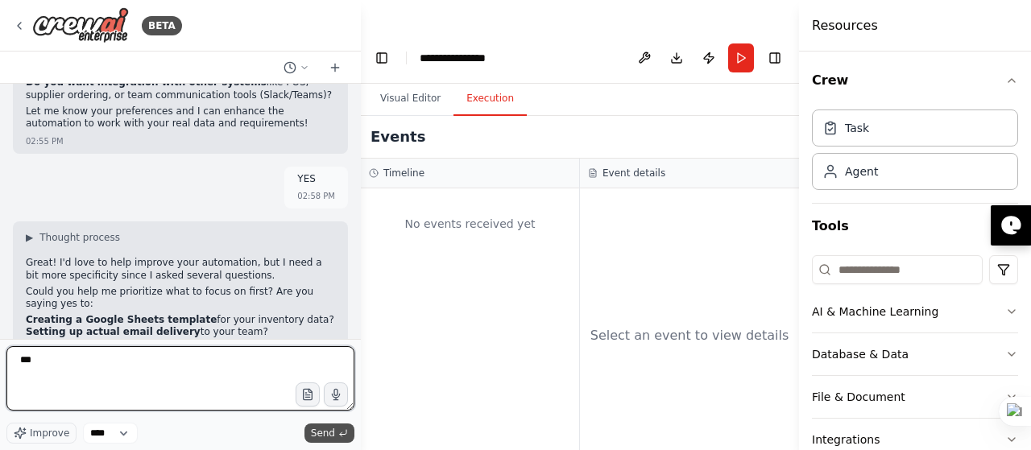
type textarea "***"
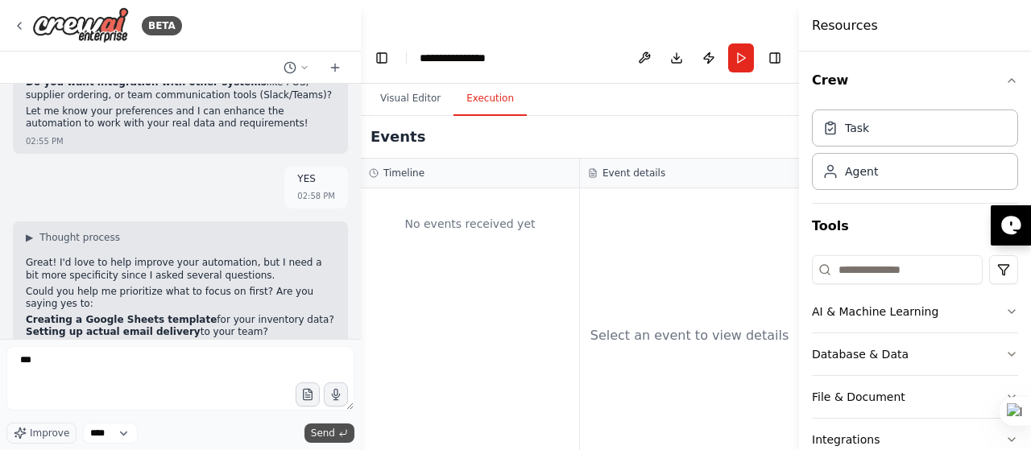
click at [321, 430] on span "Send" at bounding box center [323, 433] width 24 height 13
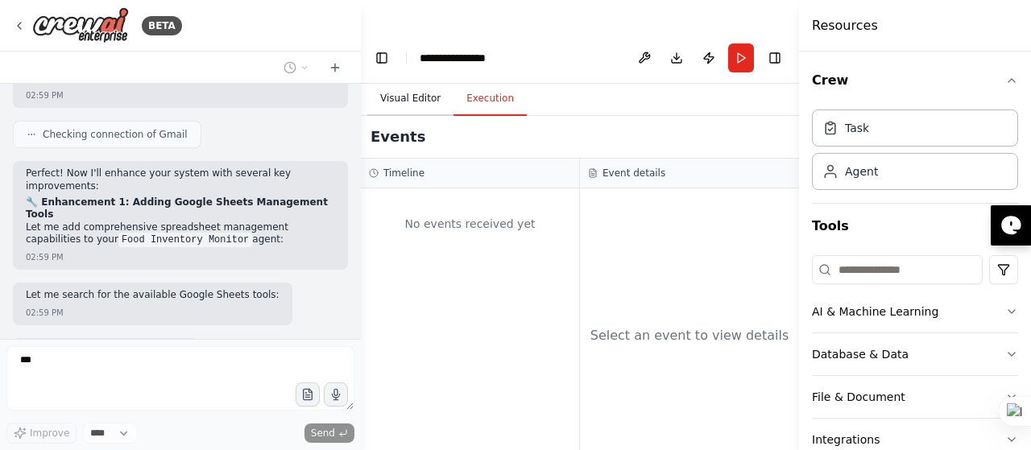
scroll to position [4295, 0]
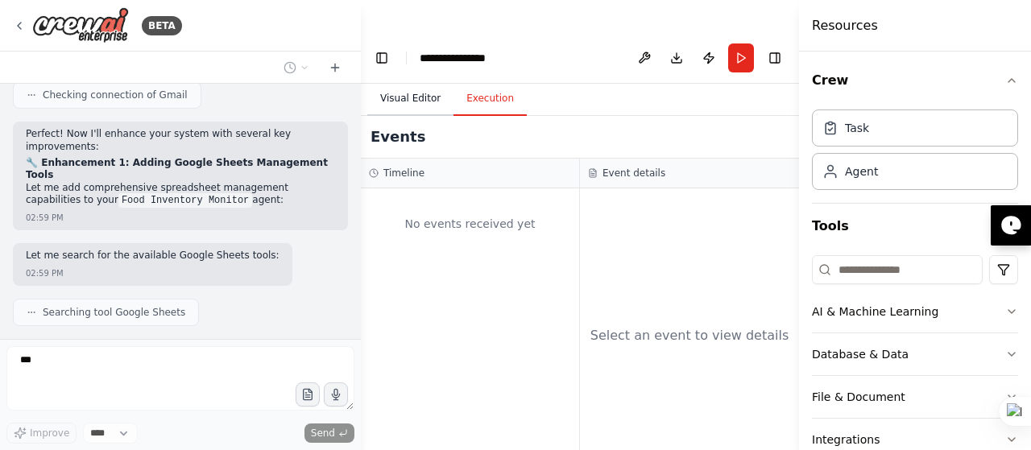
click at [424, 82] on button "Visual Editor" at bounding box center [410, 99] width 86 height 34
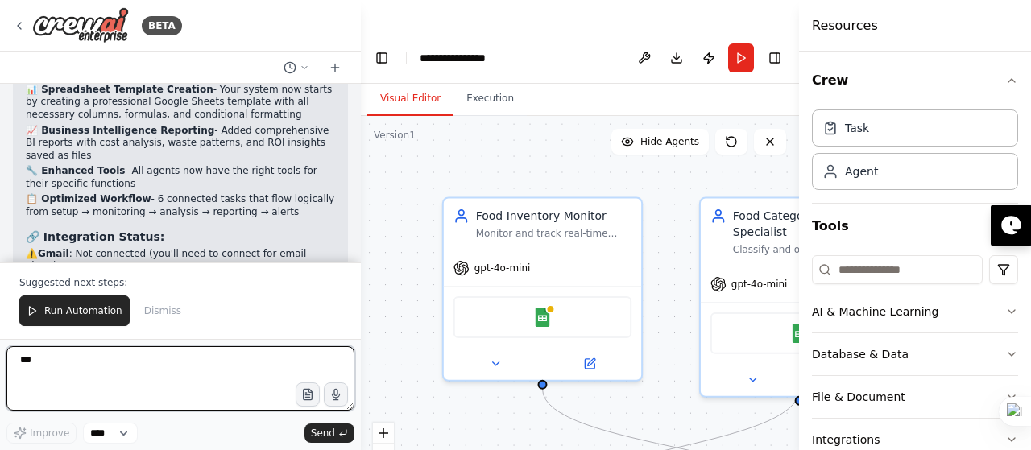
scroll to position [5505, 0]
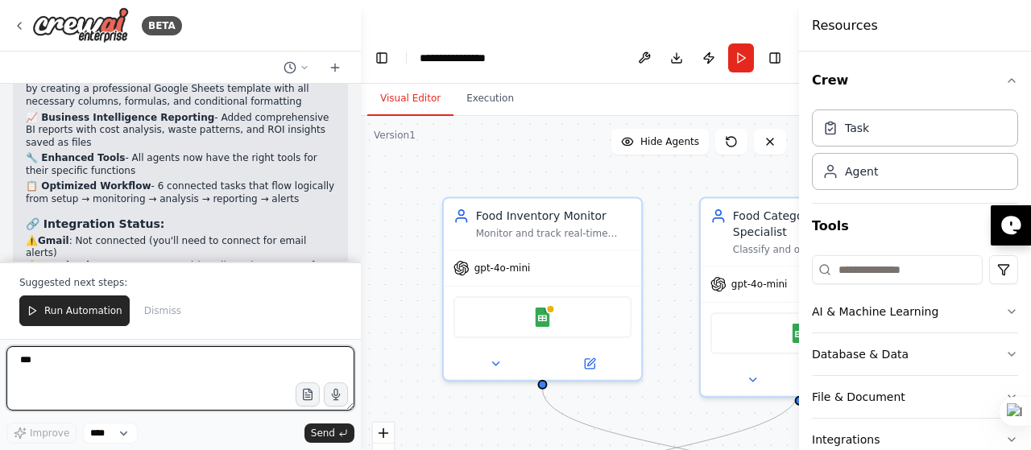
click at [44, 376] on textarea "***" at bounding box center [180, 378] width 348 height 64
type textarea "**********"
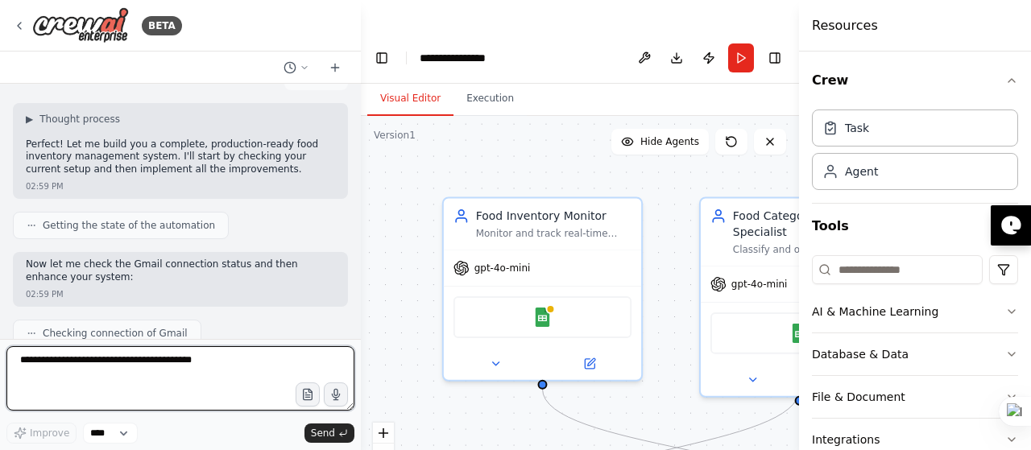
scroll to position [4011, 0]
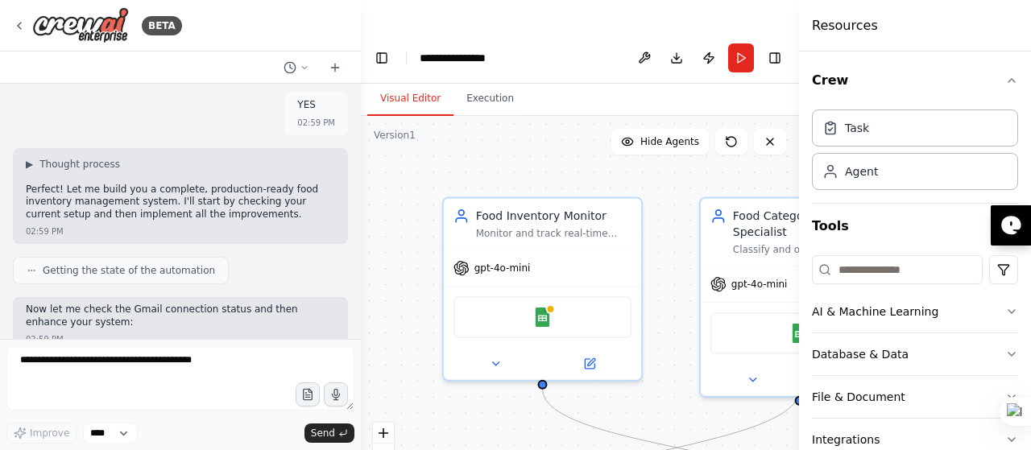
click at [168, 441] on strong "🔧 Enhancement 1: Adding Google Sheets Management Tools" at bounding box center [177, 453] width 302 height 24
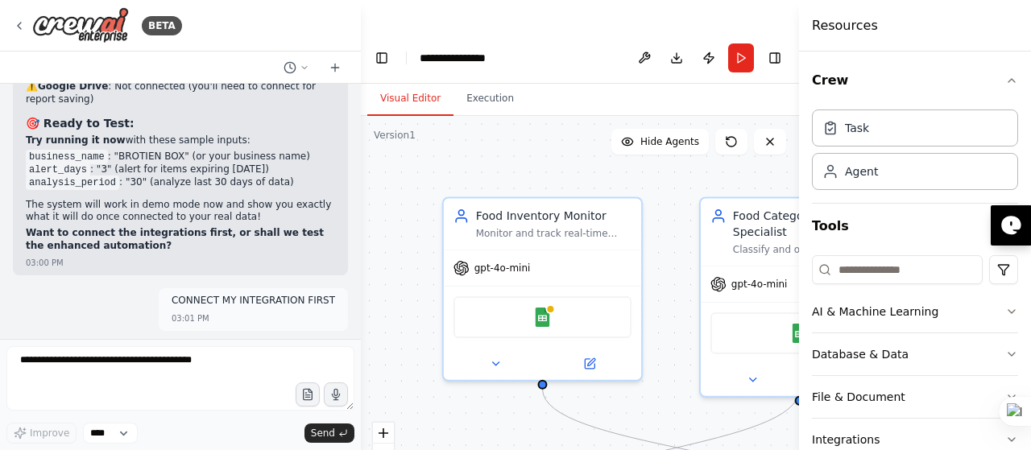
scroll to position [5706, 0]
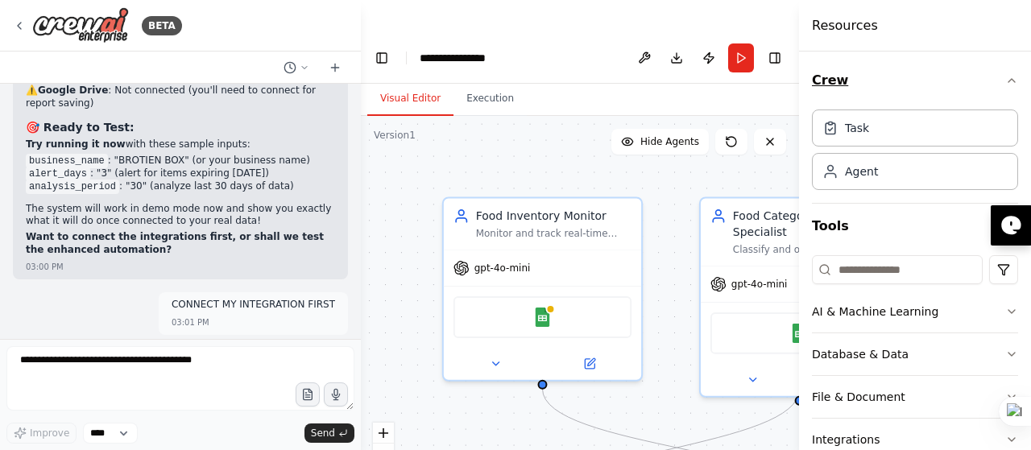
click at [991, 76] on button "Crew" at bounding box center [915, 80] width 206 height 45
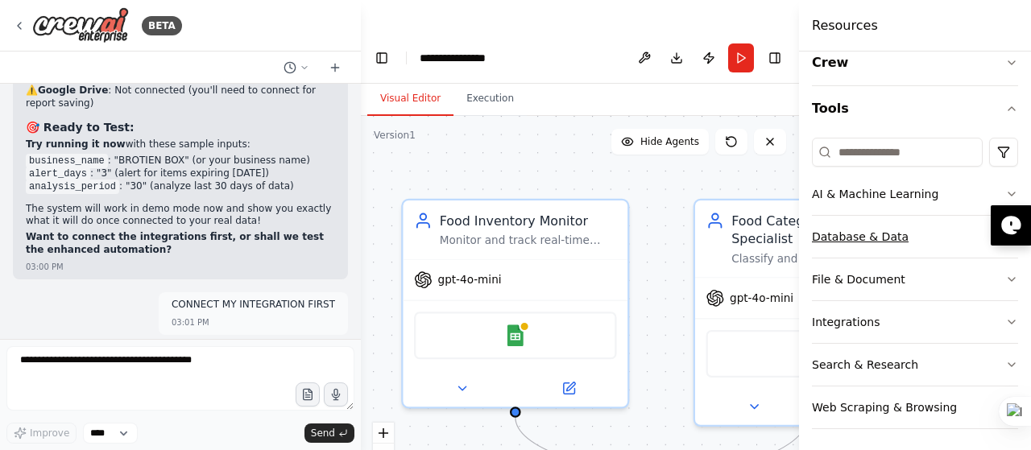
scroll to position [20, 0]
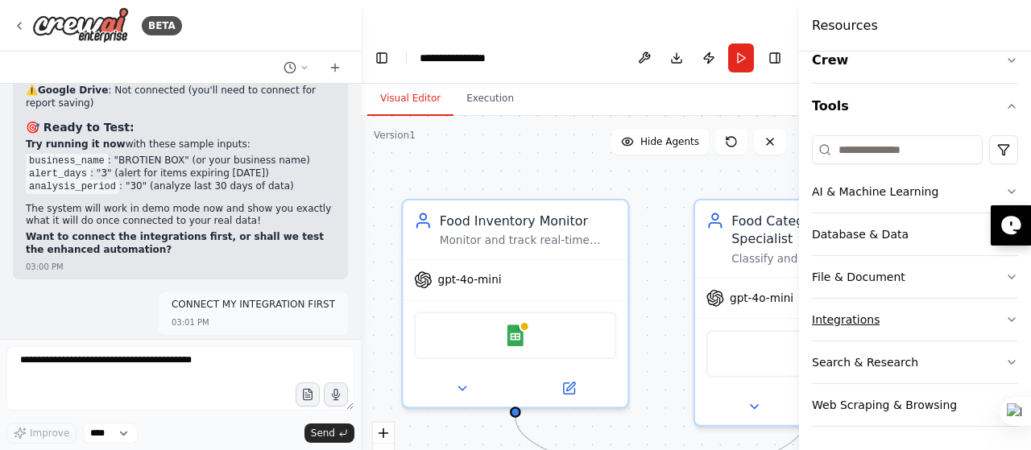
click at [1009, 318] on icon "button" at bounding box center [1012, 319] width 6 height 3
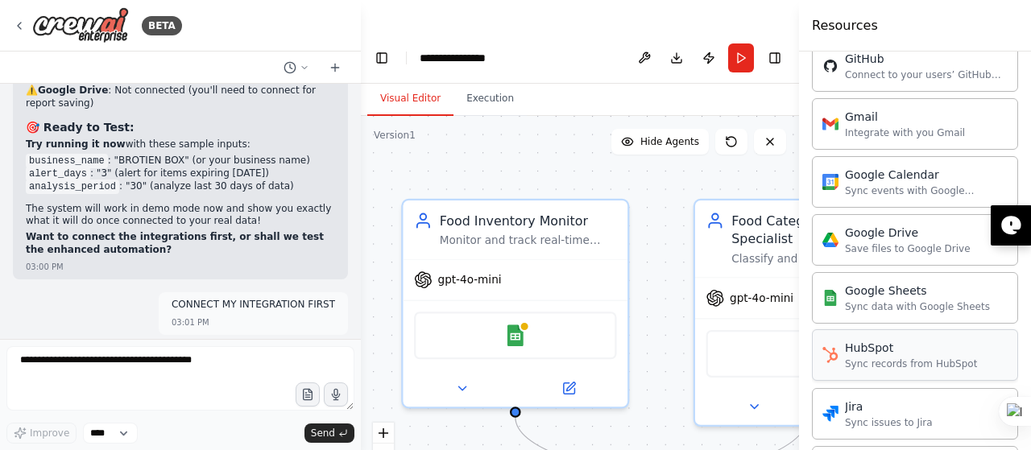
scroll to position [571, 0]
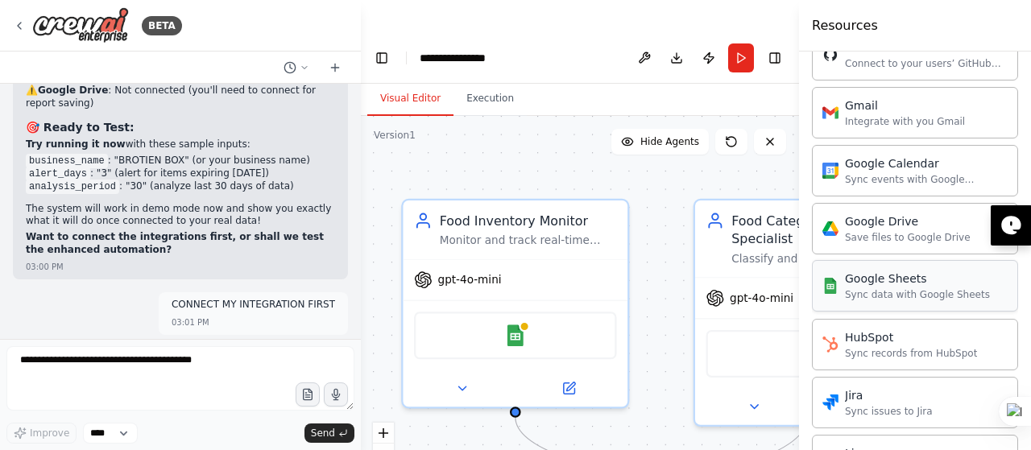
click at [920, 288] on div "Sync data with Google Sheets" at bounding box center [917, 294] width 145 height 13
click at [828, 278] on img at bounding box center [831, 286] width 16 height 16
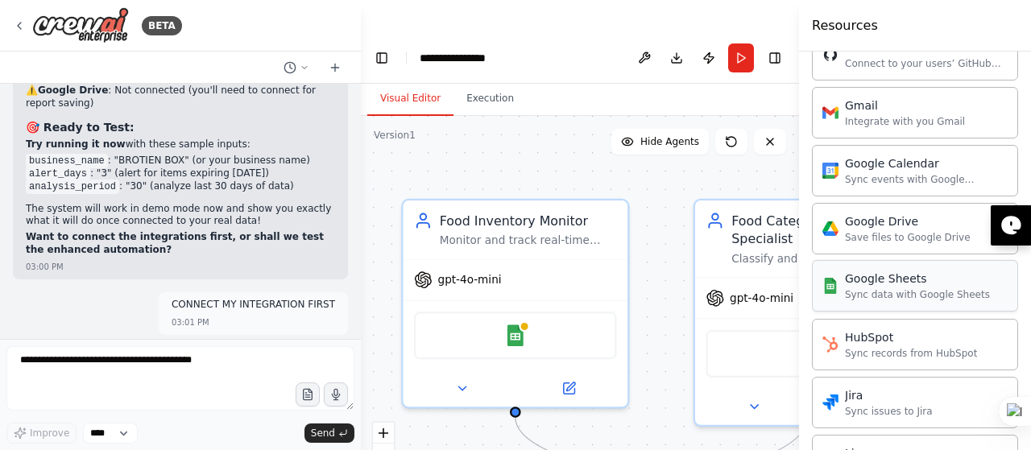
click at [828, 278] on img at bounding box center [831, 286] width 16 height 16
click at [859, 276] on div "Google Sheets" at bounding box center [917, 279] width 145 height 16
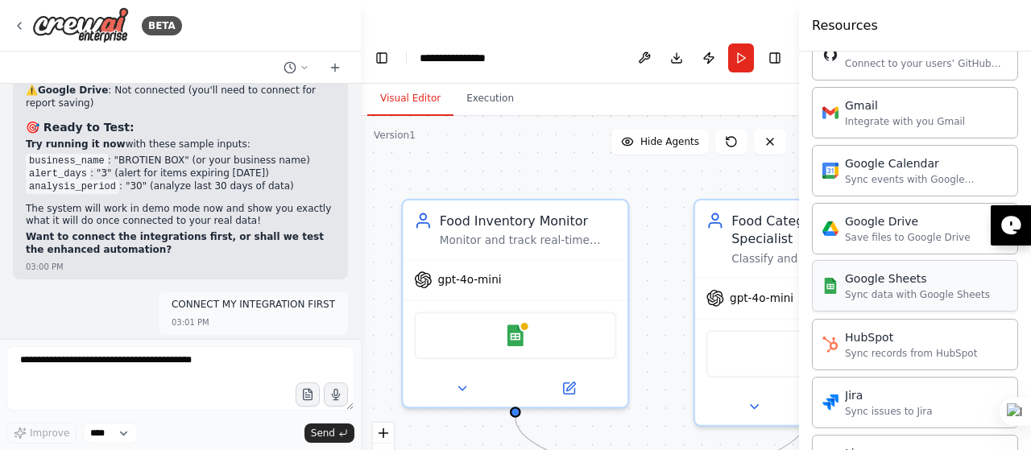
click at [859, 276] on div "Google Sheets" at bounding box center [917, 279] width 145 height 16
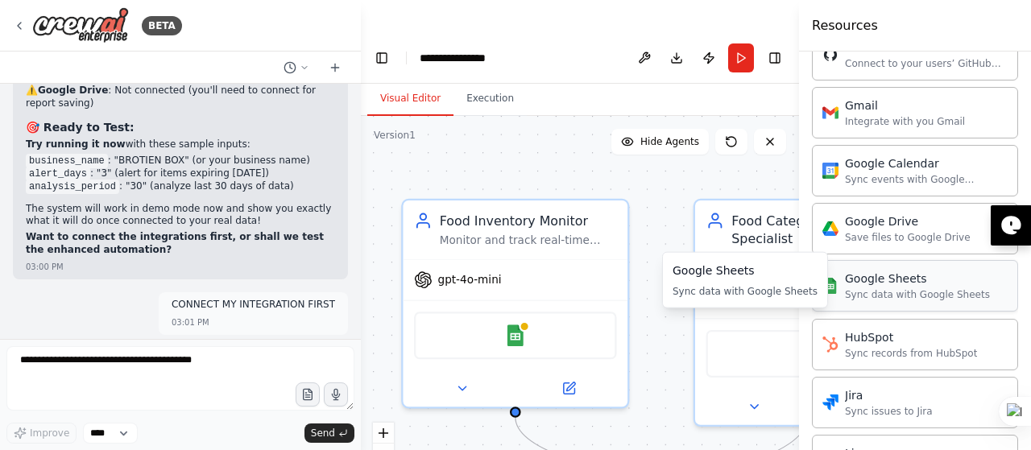
click at [918, 275] on div "Google Sheets" at bounding box center [917, 279] width 145 height 16
click at [796, 281] on div "Google Sheets Sync data with Google Sheets" at bounding box center [745, 280] width 145 height 35
click at [882, 272] on div "Google Sheets" at bounding box center [917, 279] width 145 height 16
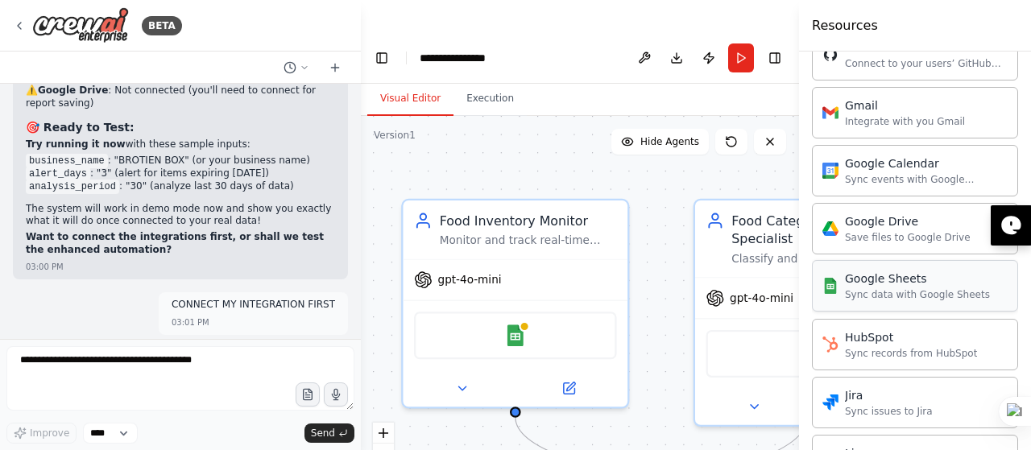
click at [882, 272] on div "Google Sheets" at bounding box center [917, 279] width 145 height 16
drag, startPoint x: 882, startPoint y: 272, endPoint x: 964, endPoint y: 117, distance: 174.8
click at [964, 117] on div "Gmail Integrate with you Gmail" at bounding box center [915, 112] width 206 height 52
click at [901, 105] on div "Gmail" at bounding box center [905, 105] width 120 height 16
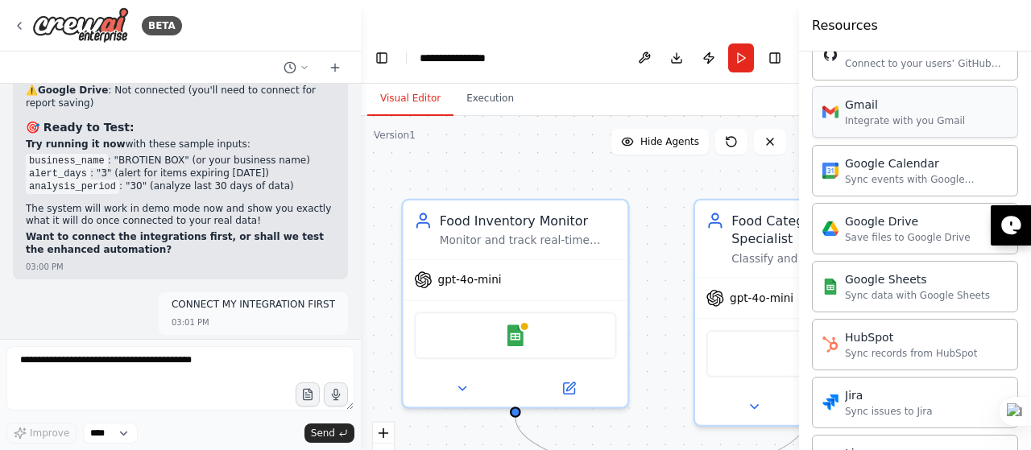
click at [891, 128] on div "Gmail Integrate with you Gmail" at bounding box center [915, 112] width 206 height 52
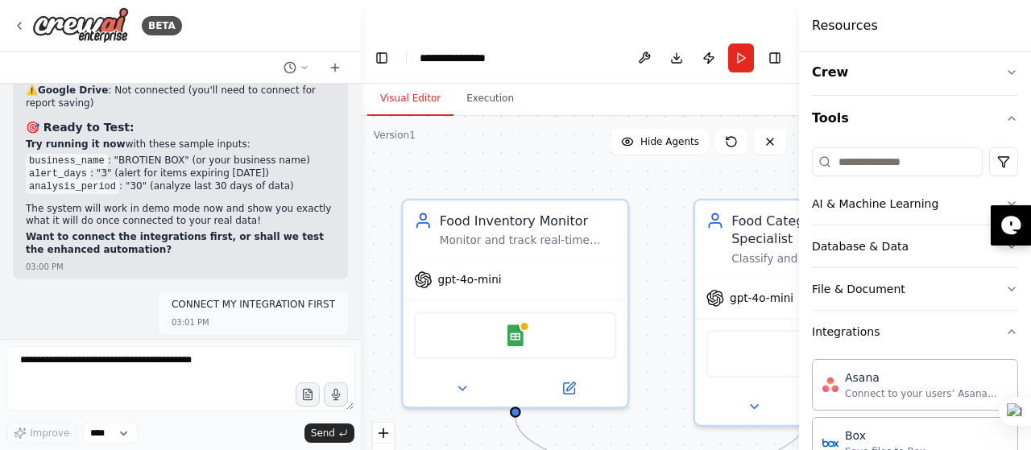
scroll to position [7, 0]
click at [904, 276] on button "File & Document" at bounding box center [915, 290] width 206 height 42
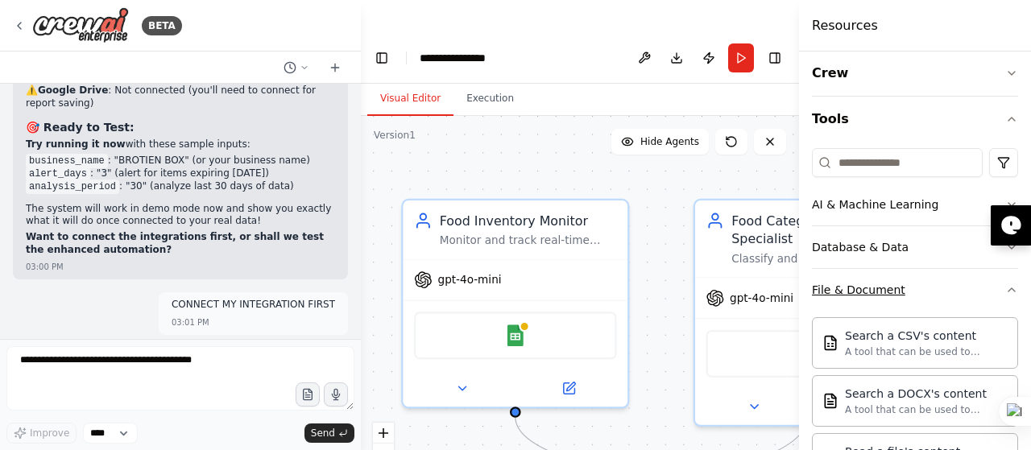
click at [904, 276] on button "File & Document" at bounding box center [915, 290] width 206 height 42
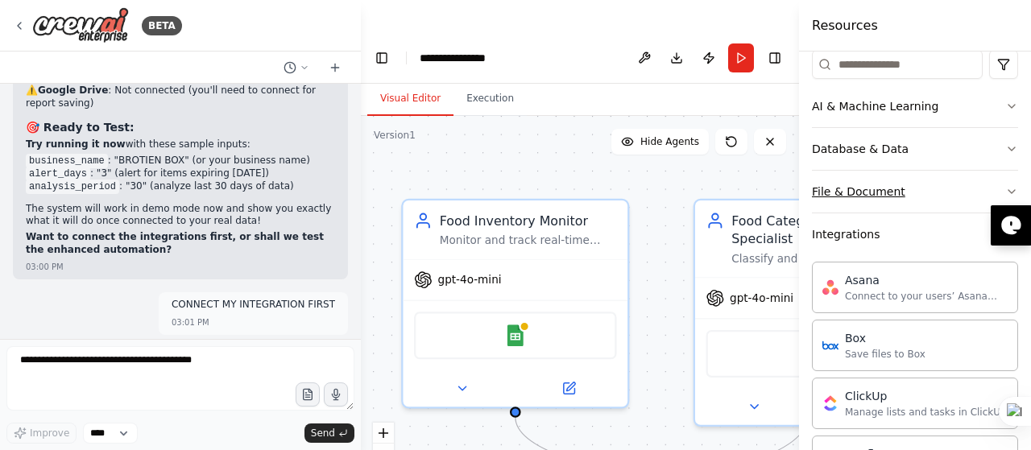
scroll to position [117, 0]
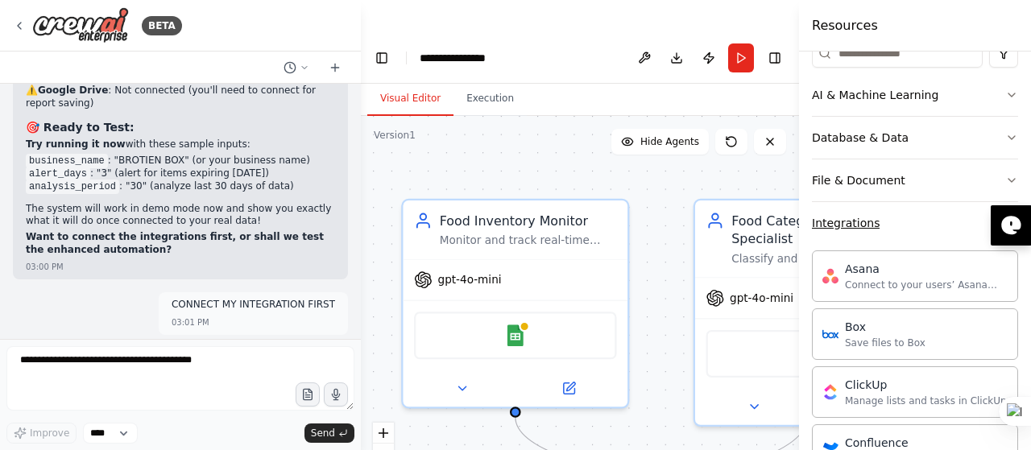
click at [881, 223] on button "Integrations" at bounding box center [915, 223] width 206 height 42
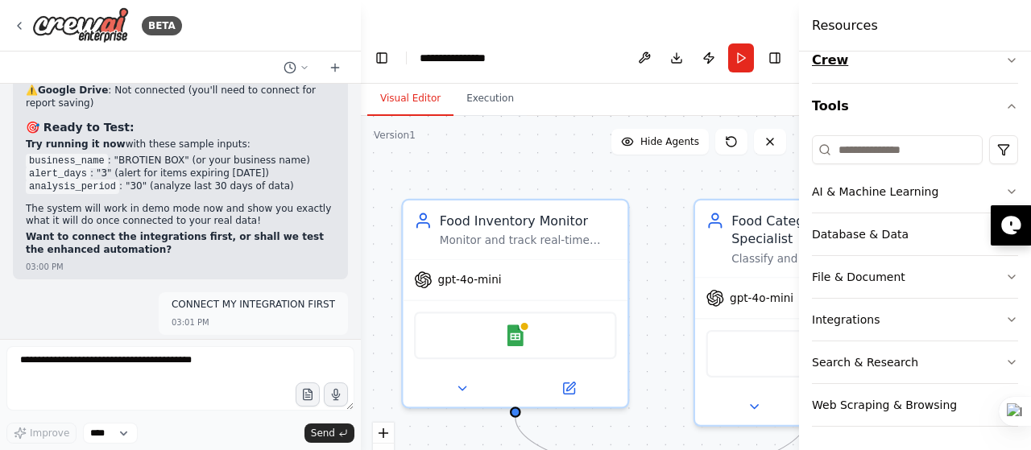
scroll to position [0, 0]
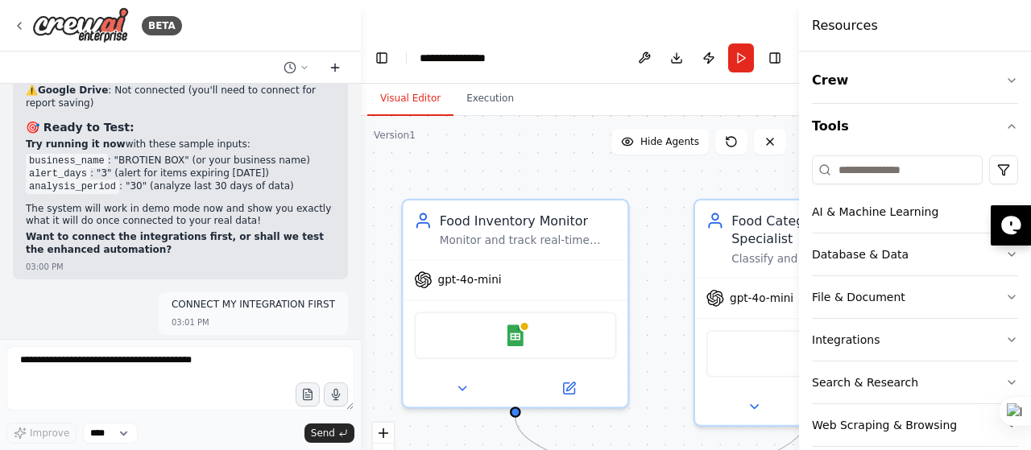
click at [332, 68] on icon at bounding box center [334, 68] width 7 height 0
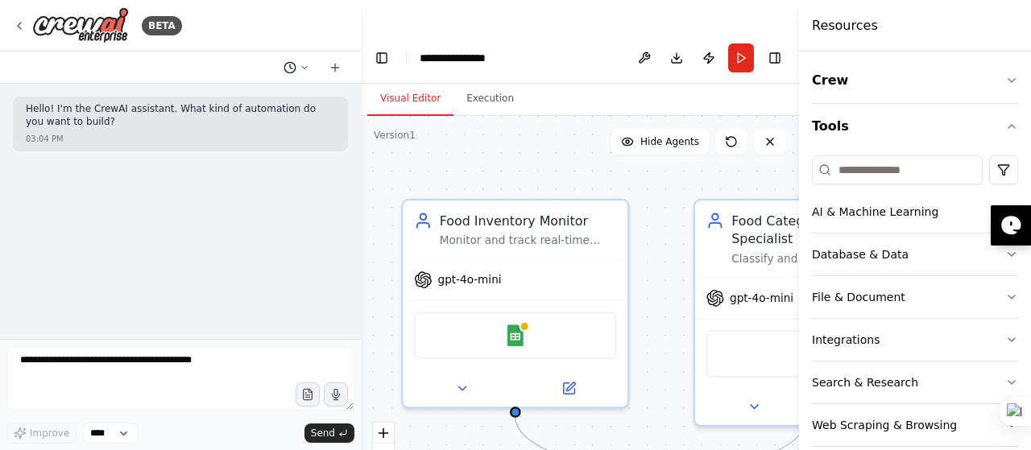
click at [303, 70] on icon at bounding box center [305, 68] width 10 height 10
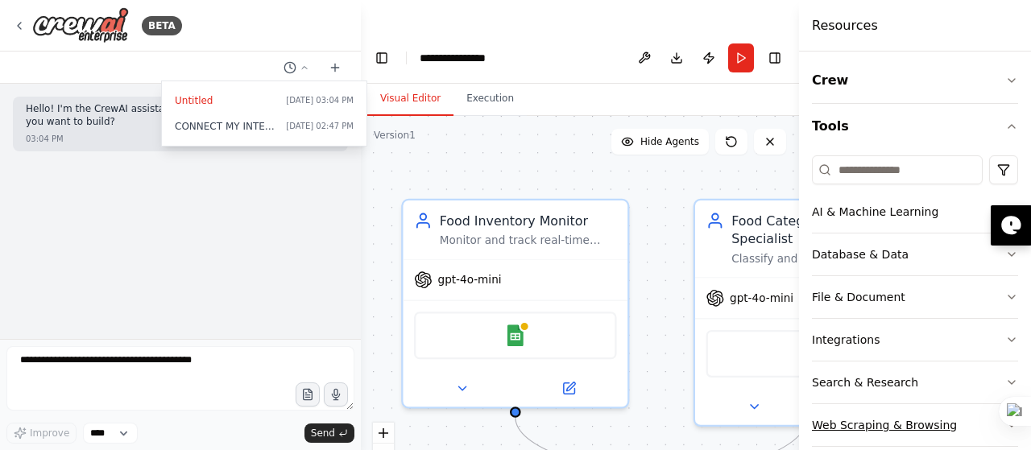
drag, startPoint x: 933, startPoint y: 378, endPoint x: 942, endPoint y: 421, distance: 43.6
click at [942, 421] on div "AI & Machine Learning Database & Data File & Document Integrations Search & Res…" at bounding box center [915, 319] width 206 height 256
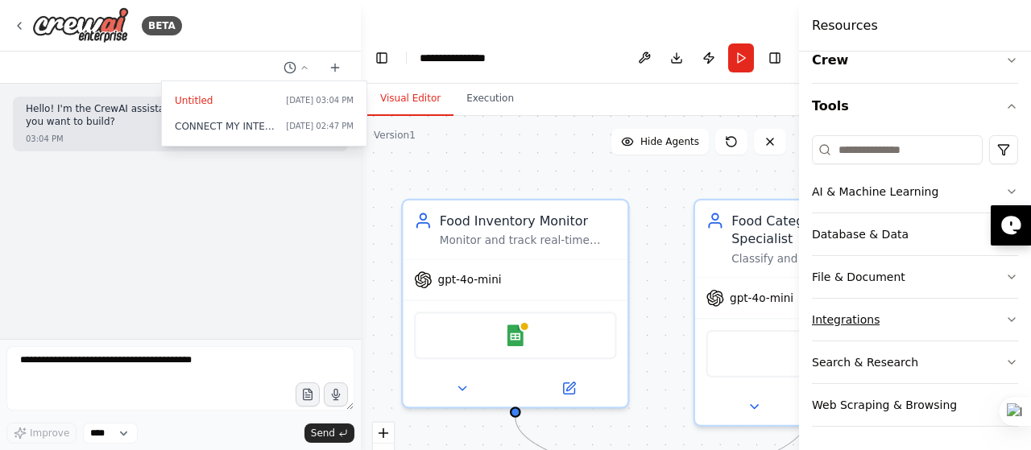
click at [940, 313] on button "Integrations" at bounding box center [915, 320] width 206 height 42
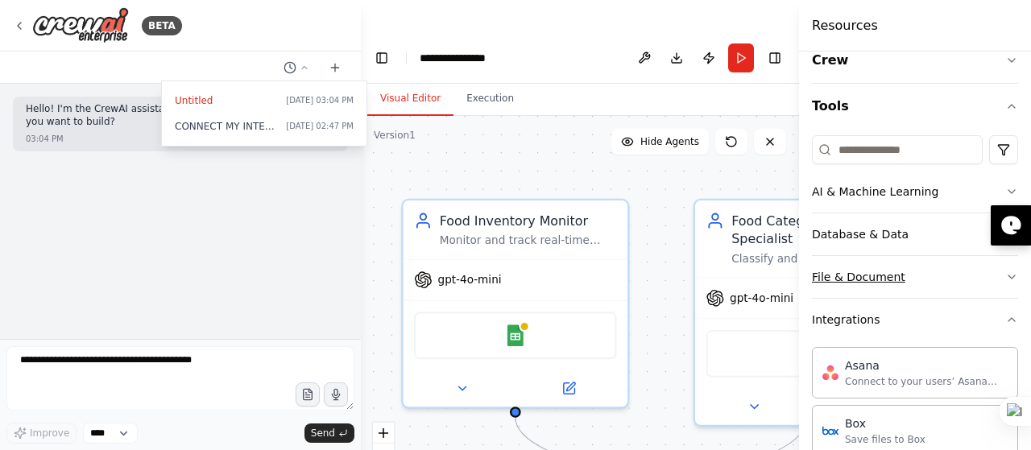
click at [952, 272] on button "File & Document" at bounding box center [915, 277] width 206 height 42
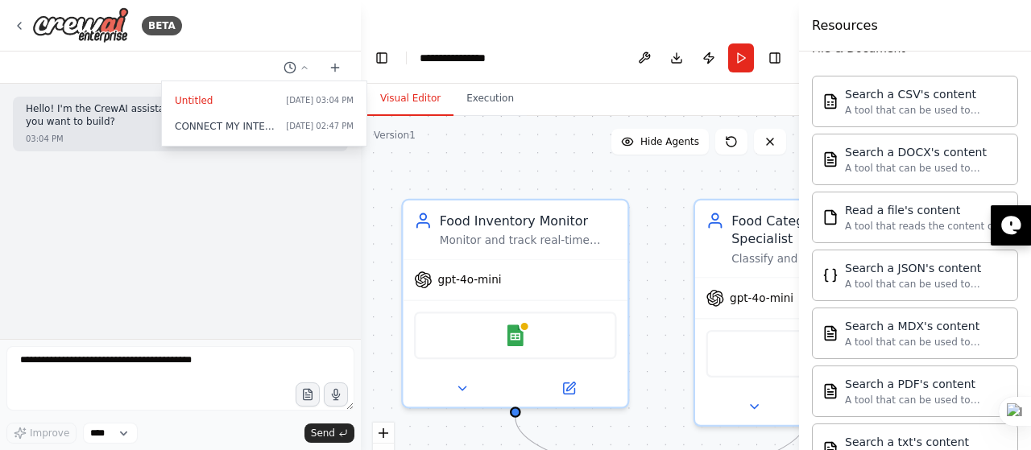
scroll to position [250, 0]
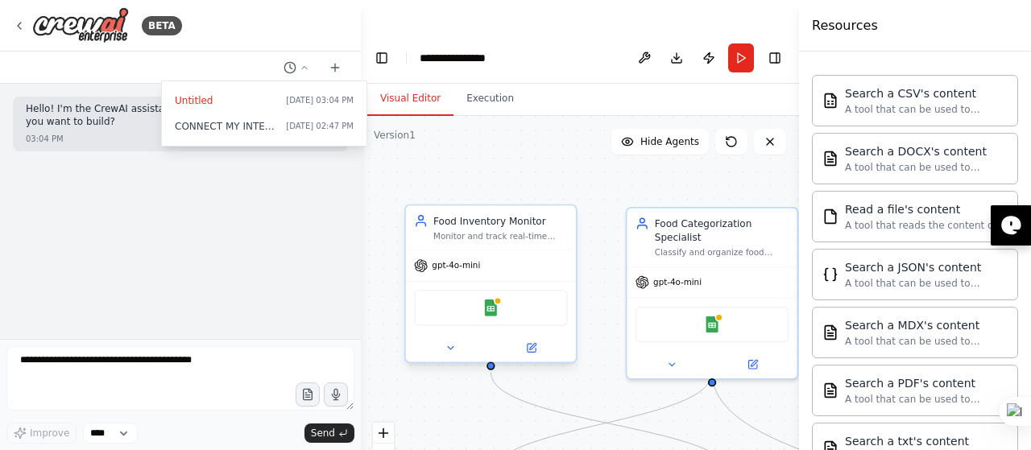
click at [414, 214] on div "Food Inventory Monitor Monitor and track real-time food inventory data, includi…" at bounding box center [491, 227] width 154 height 27
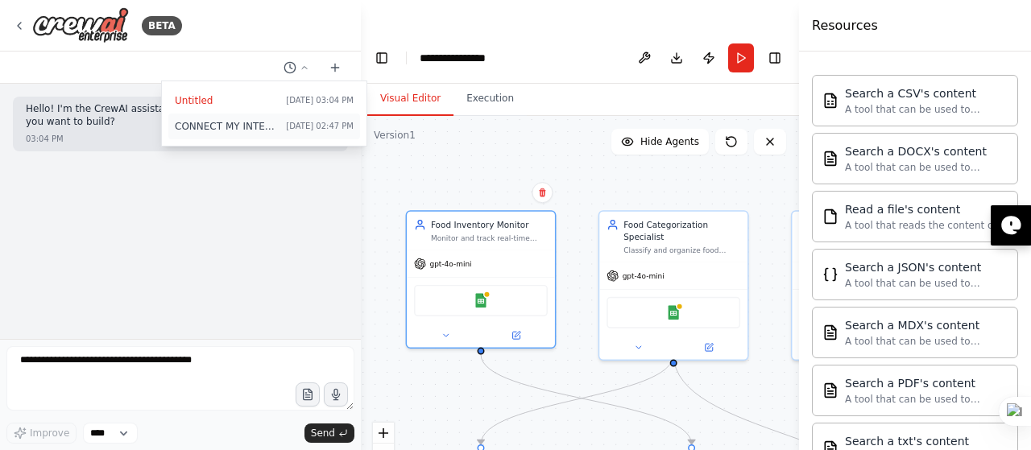
click at [205, 122] on span "CONNECT MY INTEGRATION FIRST" at bounding box center [227, 126] width 105 height 13
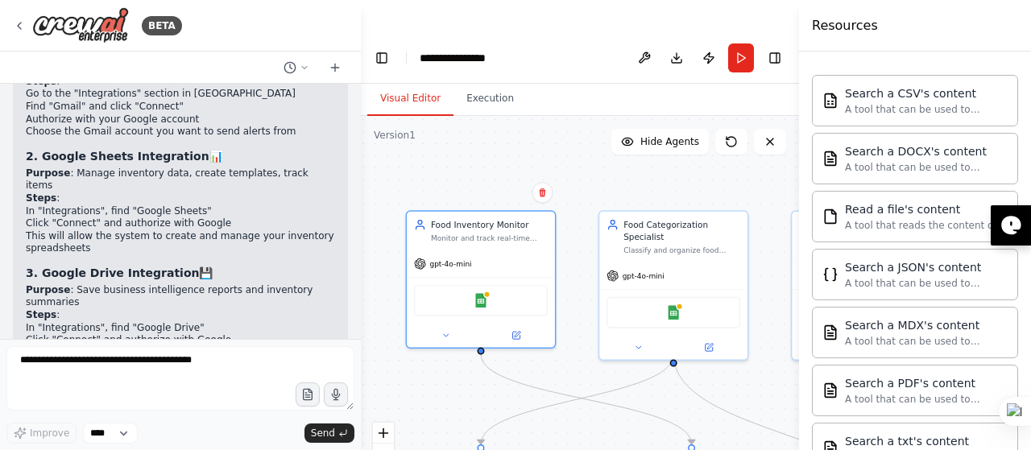
scroll to position [6083, 0]
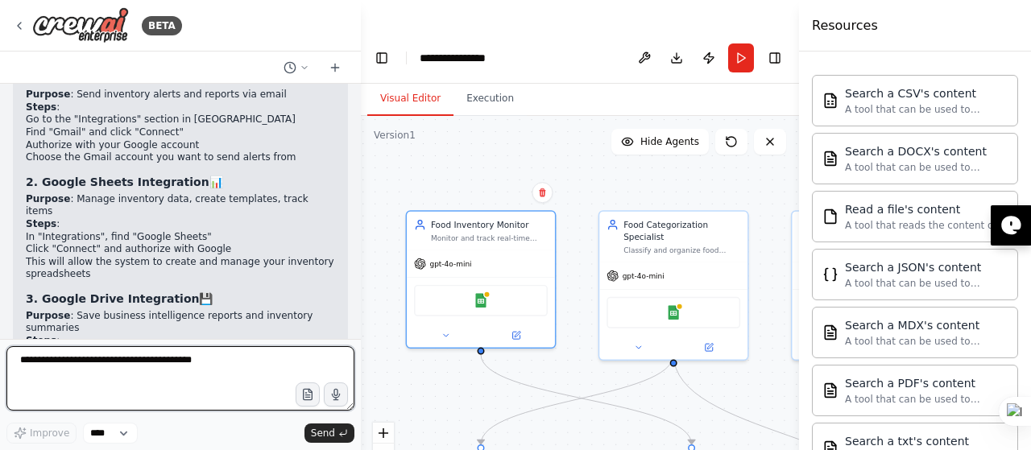
click at [172, 391] on textarea at bounding box center [180, 378] width 348 height 64
type textarea "**********"
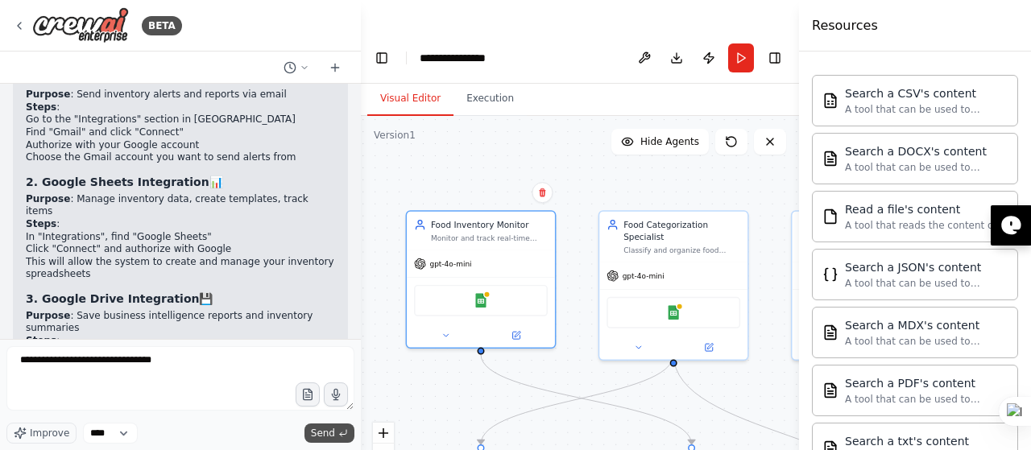
click at [335, 425] on button "Send" at bounding box center [330, 433] width 50 height 19
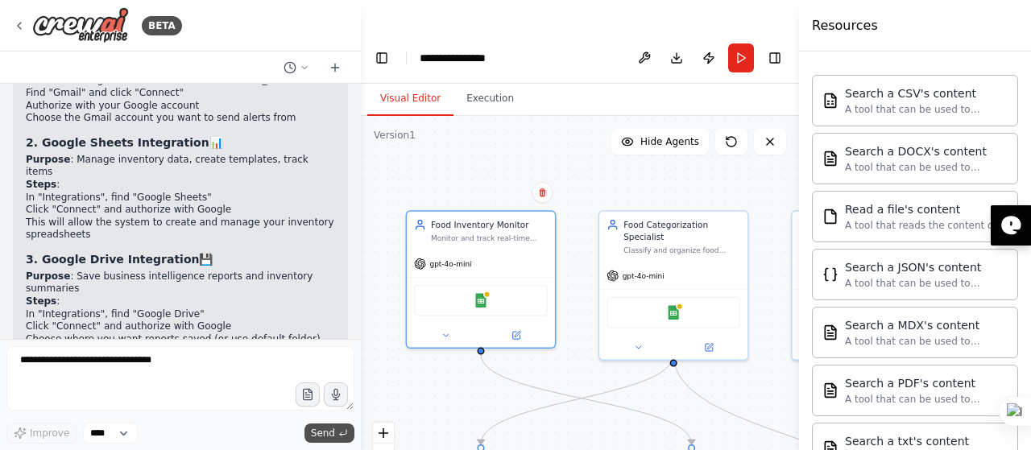
scroll to position [6180, 0]
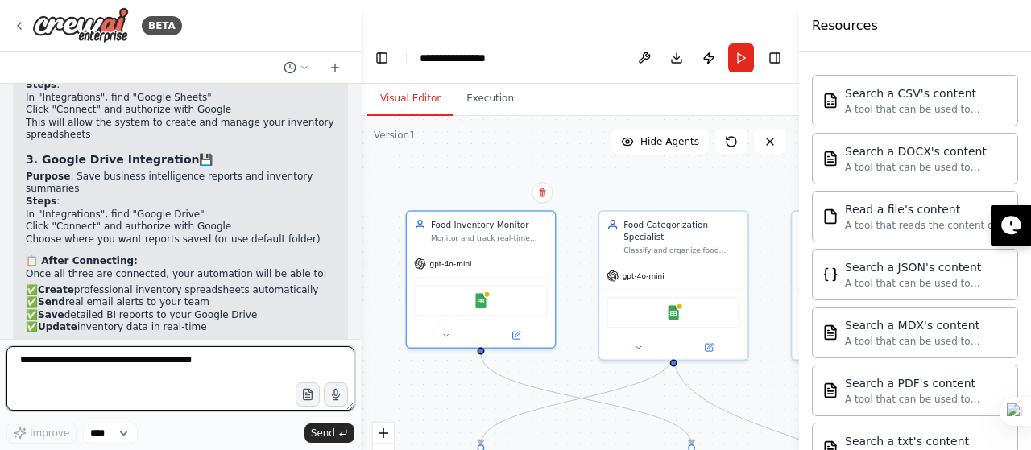
type textarea "*"
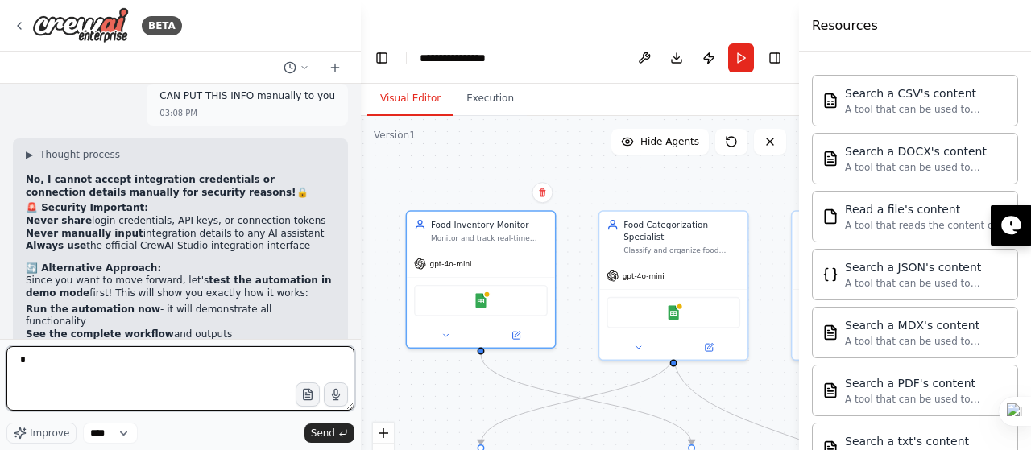
scroll to position [6607, 0]
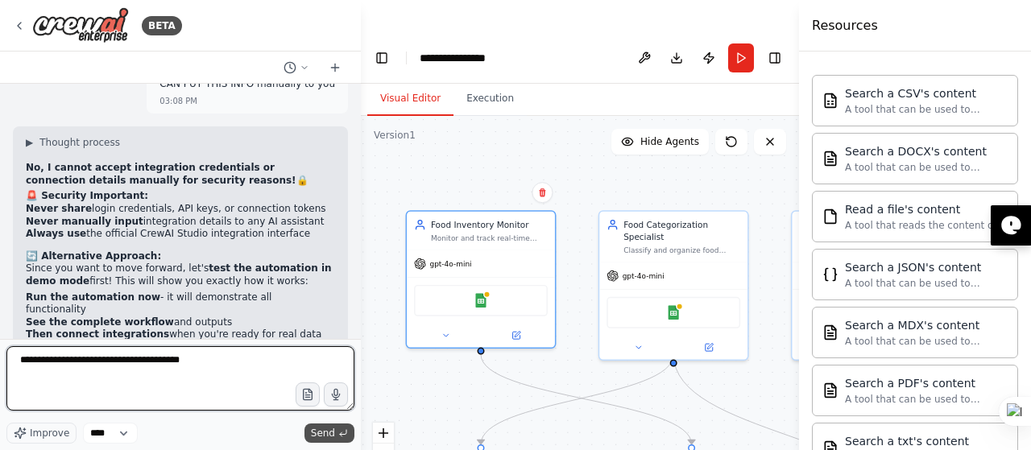
type textarea "**********"
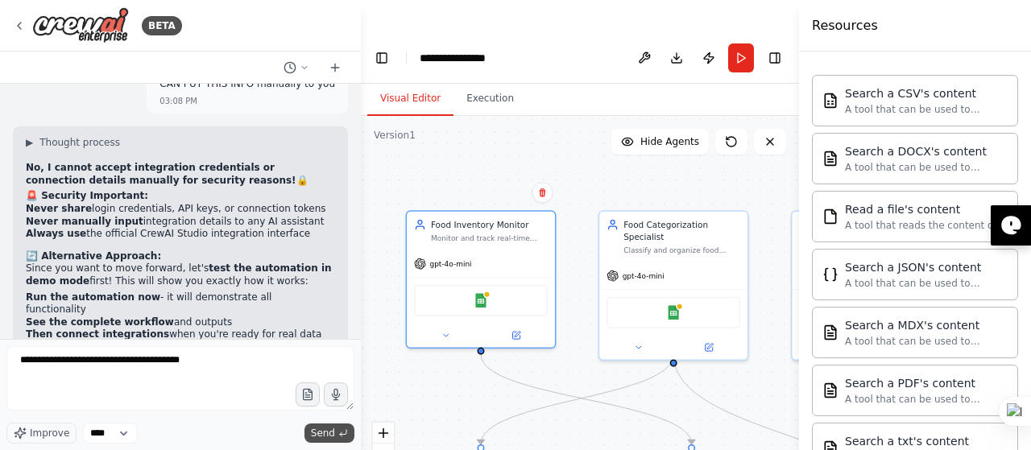
click at [351, 433] on button "Send" at bounding box center [330, 433] width 50 height 19
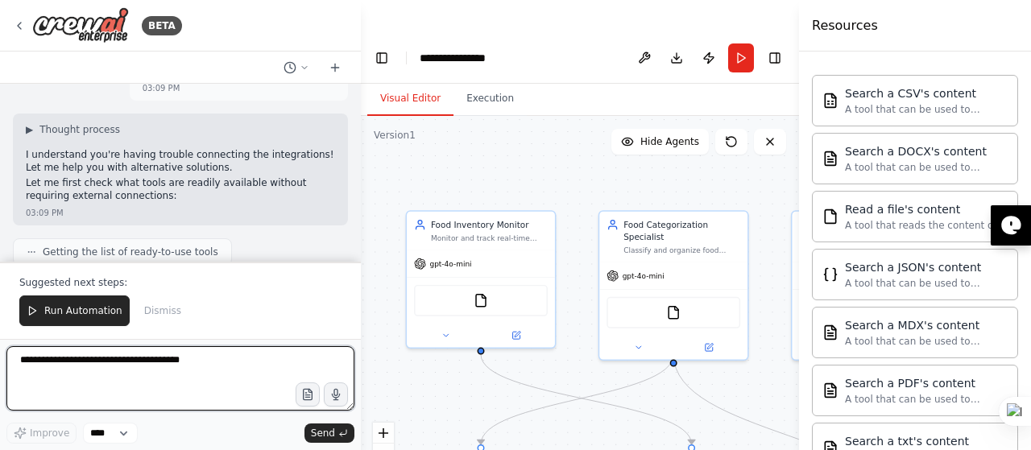
scroll to position [7170, 0]
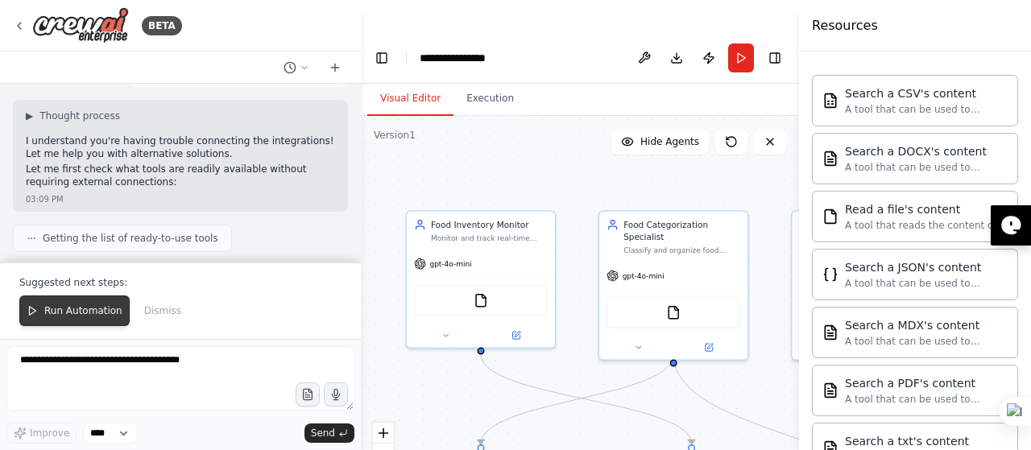
click at [88, 313] on span "Run Automation" at bounding box center [83, 311] width 78 height 13
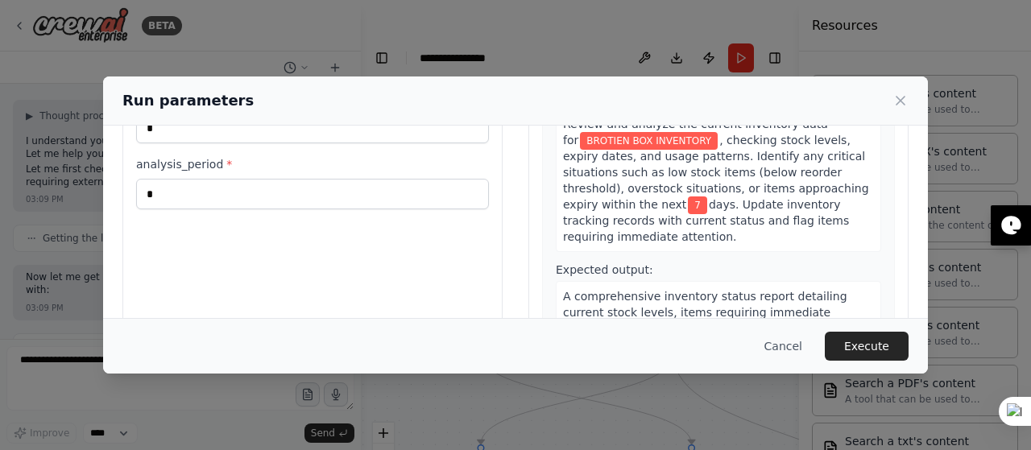
scroll to position [226, 0]
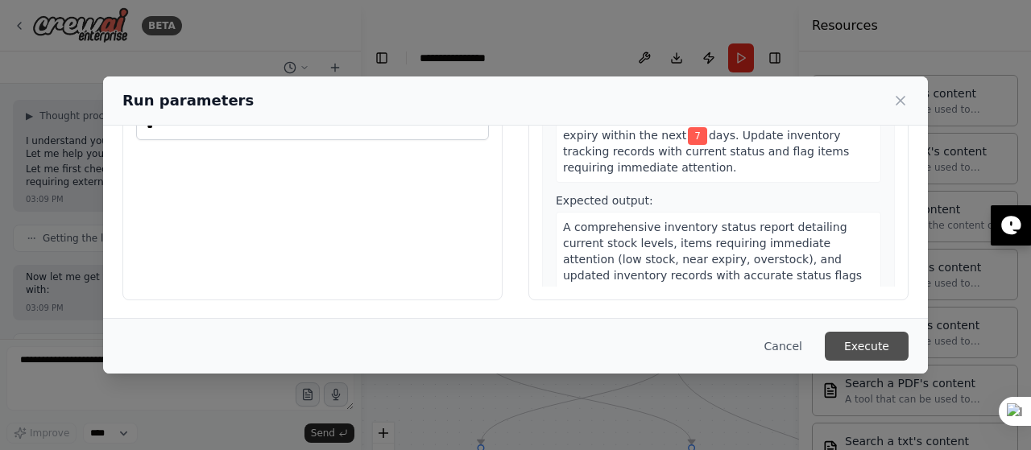
click at [859, 352] on button "Execute" at bounding box center [867, 346] width 84 height 29
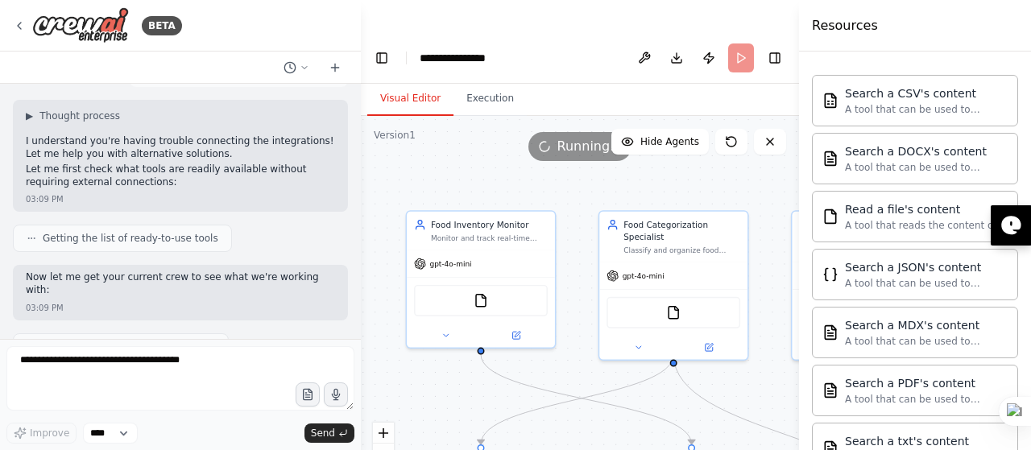
click at [414, 82] on button "Visual Editor" at bounding box center [410, 99] width 86 height 34
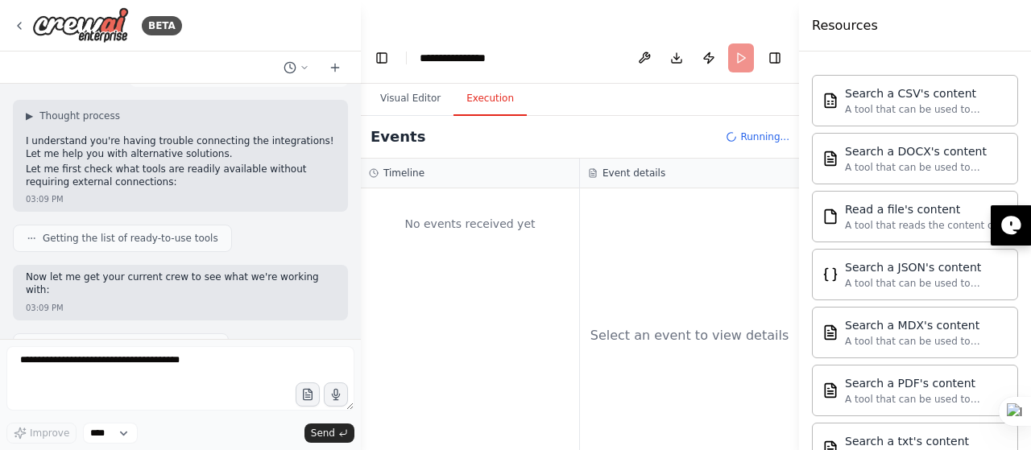
click at [479, 82] on button "Execution" at bounding box center [490, 99] width 73 height 34
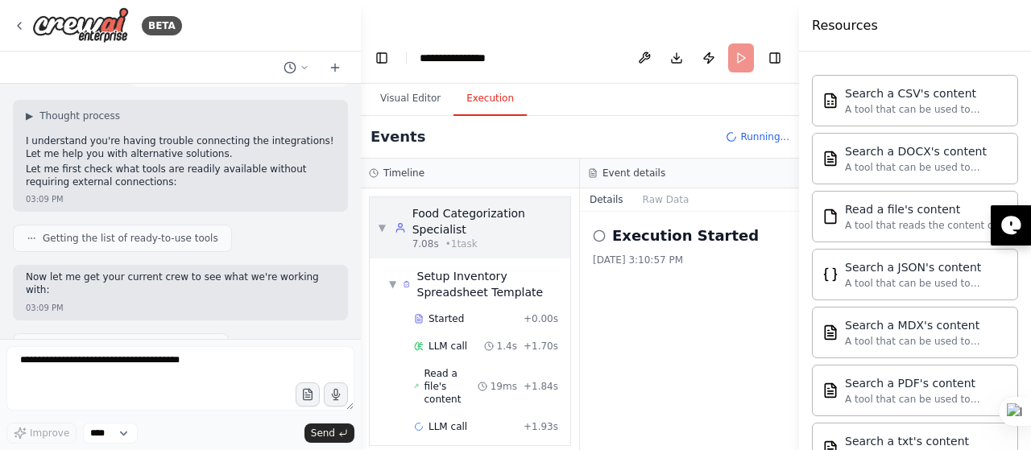
click at [500, 205] on div "Food Categorization Specialist" at bounding box center [488, 221] width 150 height 32
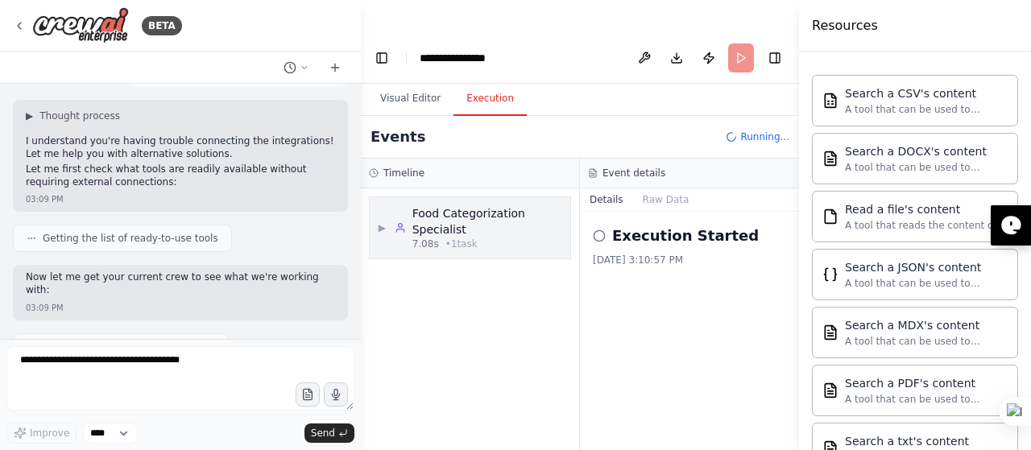
click at [500, 205] on div "Food Categorization Specialist" at bounding box center [488, 221] width 150 height 32
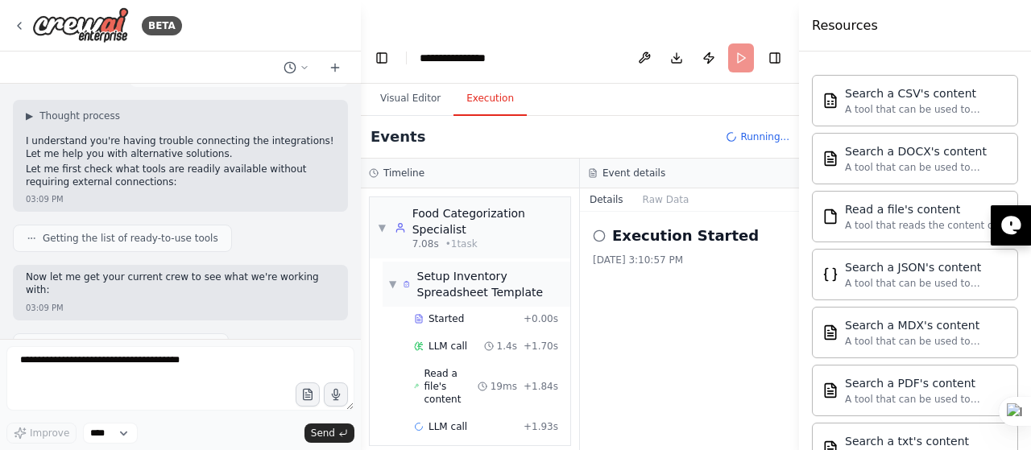
click at [471, 272] on div "▼ Setup Inventory Spreadsheet Template" at bounding box center [477, 284] width 188 height 45
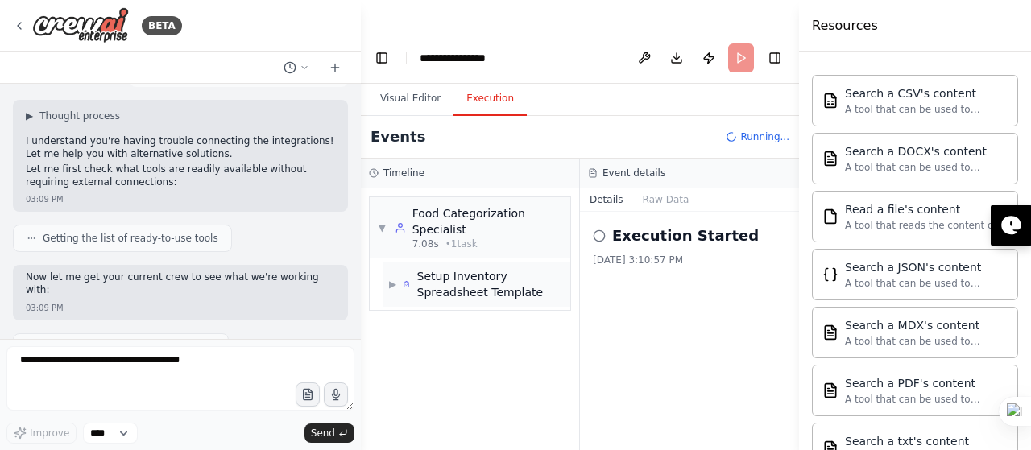
click at [471, 272] on div "▶ Setup Inventory Spreadsheet Template" at bounding box center [477, 284] width 188 height 45
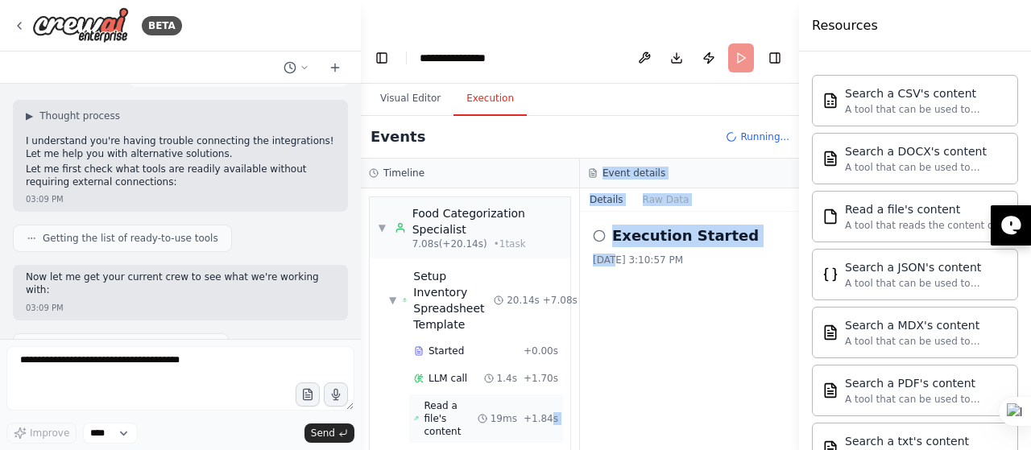
drag, startPoint x: 612, startPoint y: 301, endPoint x: 543, endPoint y: 394, distance: 116.4
click at [543, 394] on div "Timeline ▼ Food Categorization Specialist 7.08s (+20.14s) • 1 task ▼ Setup Inve…" at bounding box center [580, 321] width 438 height 324
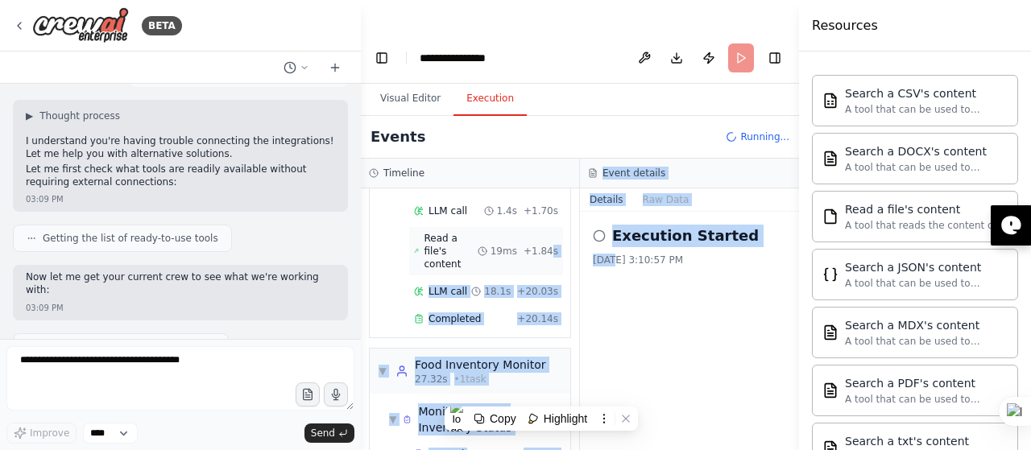
scroll to position [251, 0]
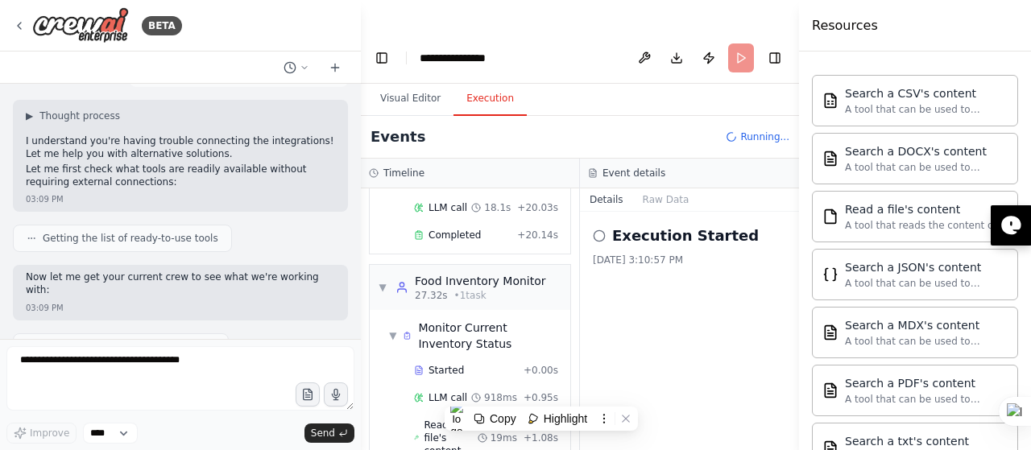
click at [658, 357] on div "Execution Started 9/22/2025, 3:10:57 PM" at bounding box center [689, 347] width 219 height 271
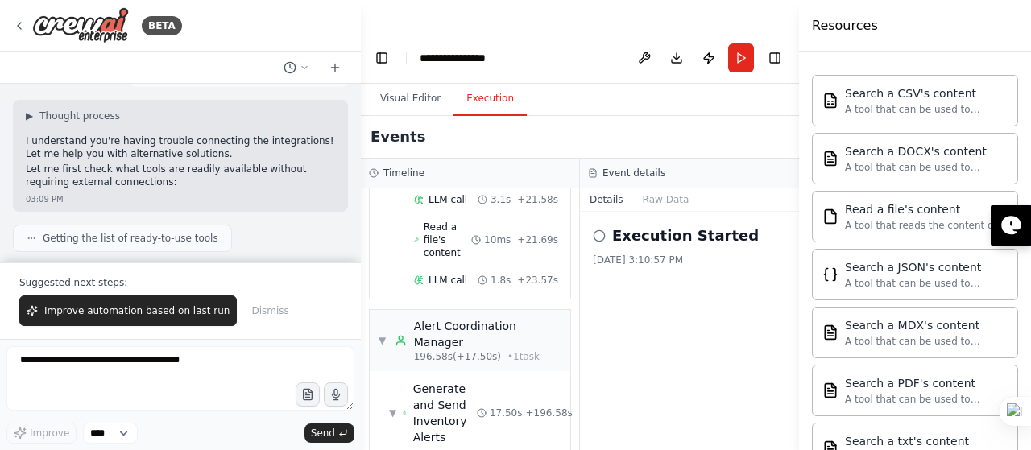
scroll to position [3102, 0]
click at [251, 322] on button "Dismiss" at bounding box center [269, 311] width 53 height 31
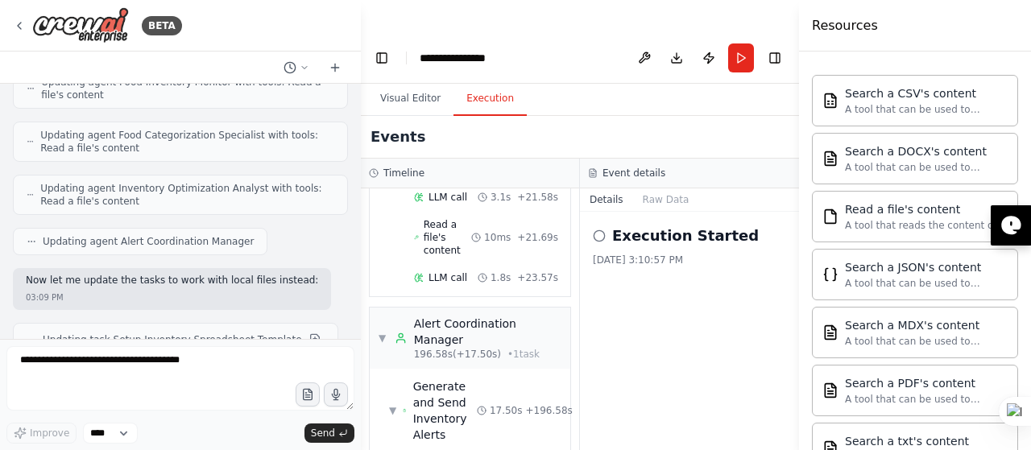
scroll to position [8066, 0]
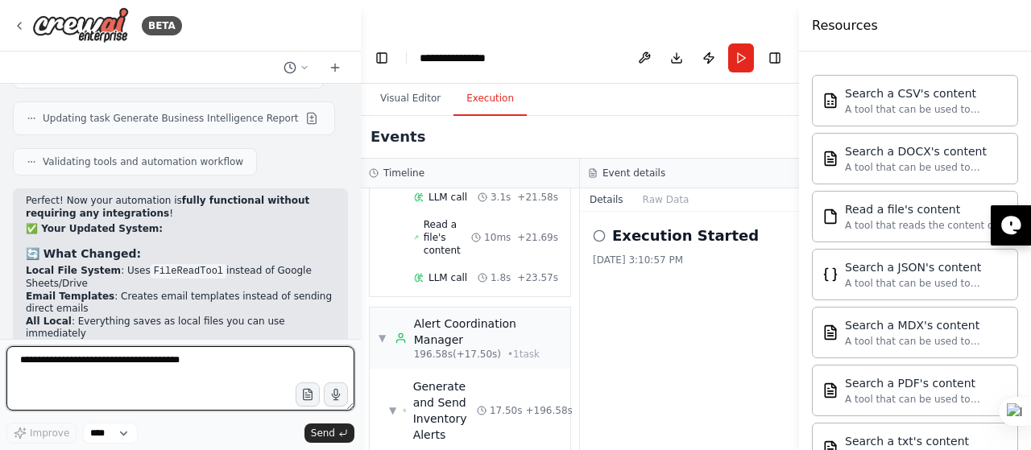
click at [65, 384] on textarea "**********" at bounding box center [180, 378] width 348 height 64
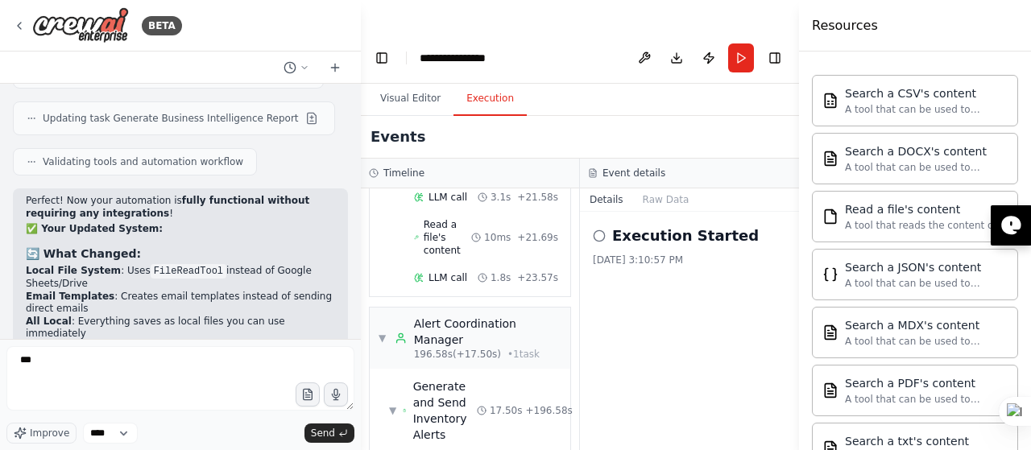
click at [620, 212] on div "Execution Started 9/22/2025, 3:10:57 PM" at bounding box center [689, 347] width 219 height 271
click at [626, 225] on h2 "Execution Started" at bounding box center [685, 236] width 147 height 23
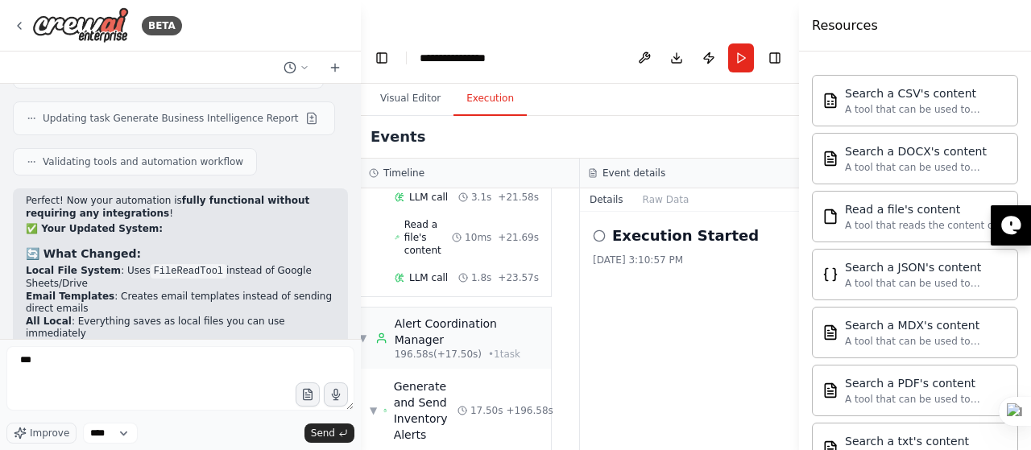
scroll to position [3102, 15]
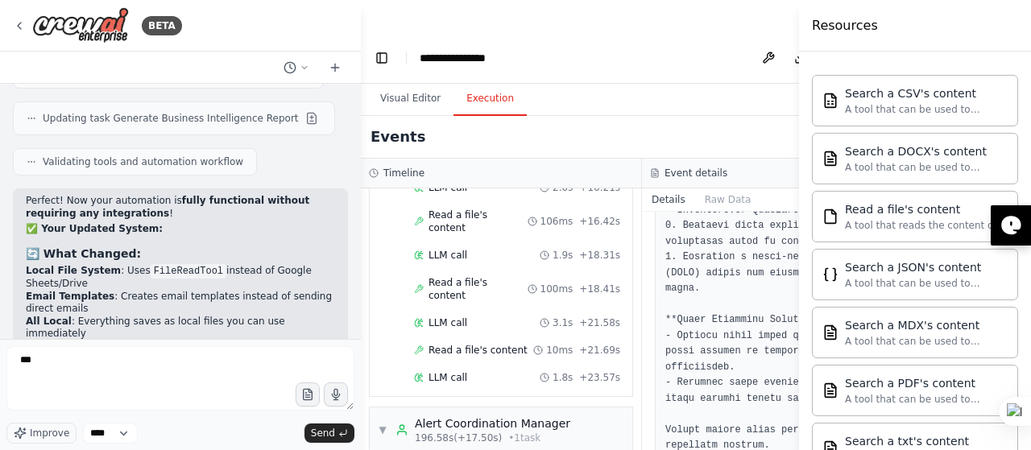
scroll to position [1569, 0]
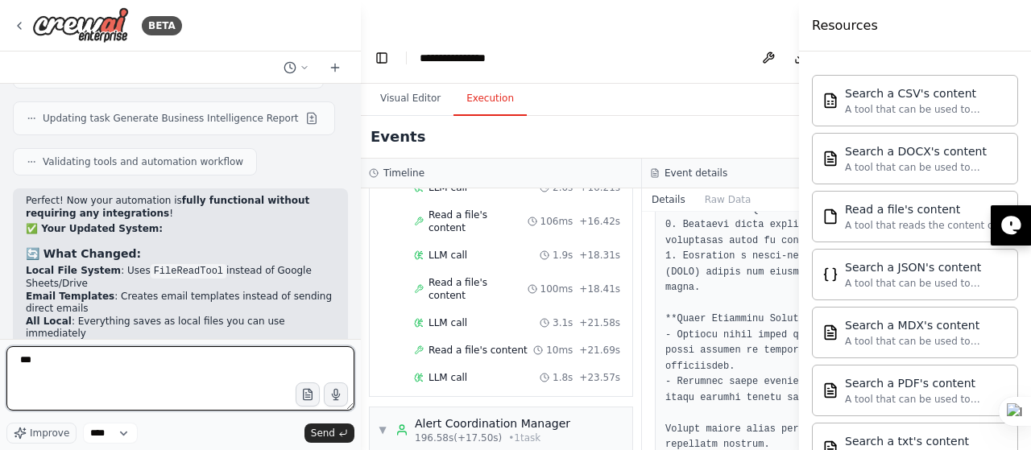
click at [255, 367] on textarea "**" at bounding box center [180, 378] width 348 height 64
type textarea "**********"
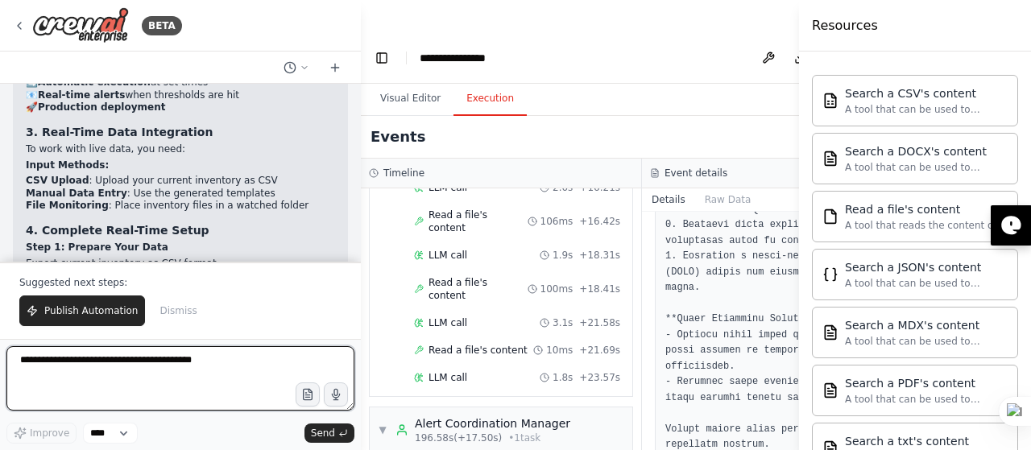
scroll to position [9088, 0]
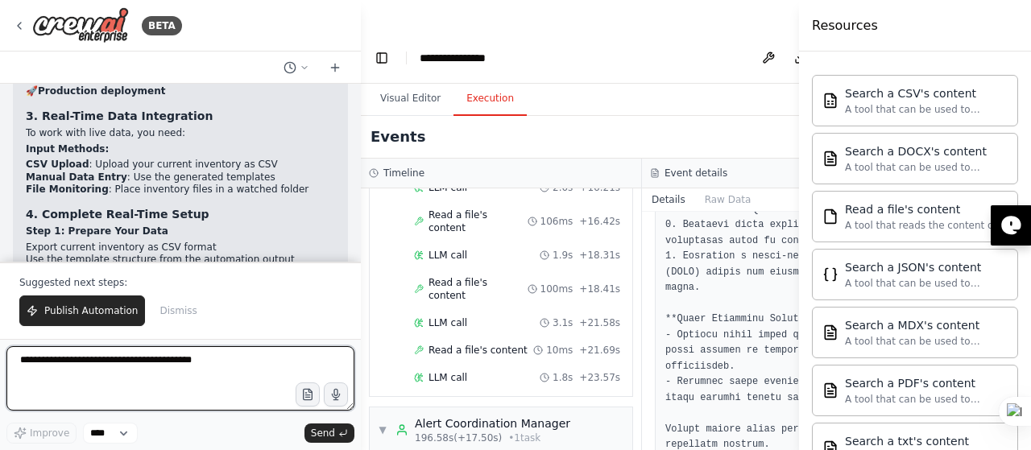
drag, startPoint x: 255, startPoint y: 366, endPoint x: 266, endPoint y: 482, distance: 116.6
click at [266, 450] on html "BETA System Role / Identity You are an Agentic AI specialized in Food Inventory…" at bounding box center [515, 241] width 1031 height 483
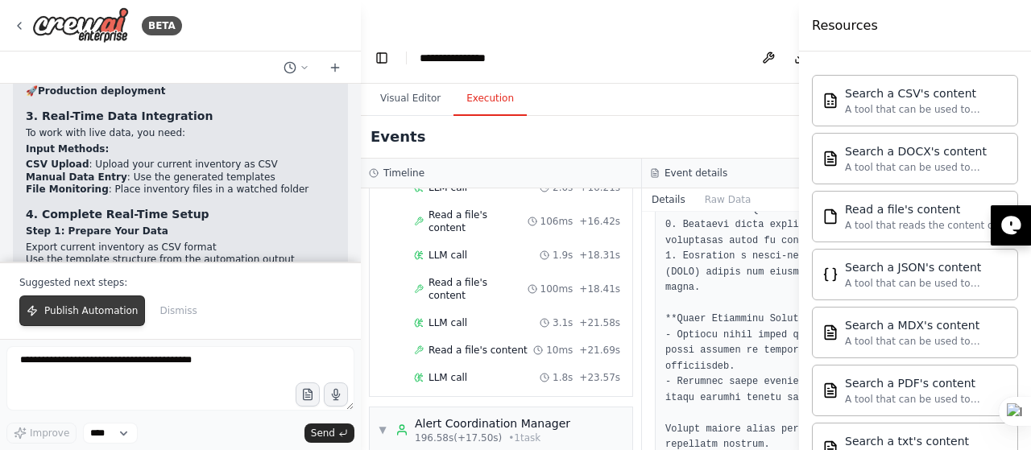
click at [98, 317] on span "Publish Automation" at bounding box center [90, 311] width 93 height 13
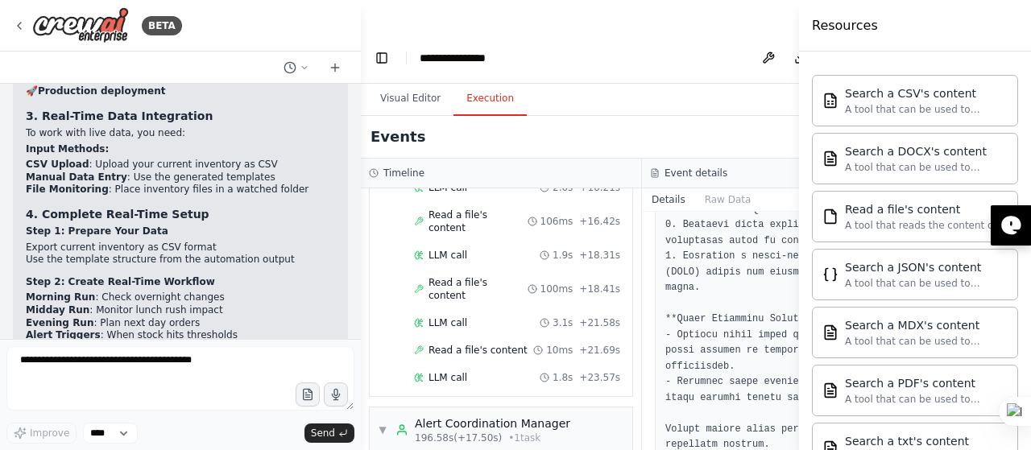
scroll to position [9010, 0]
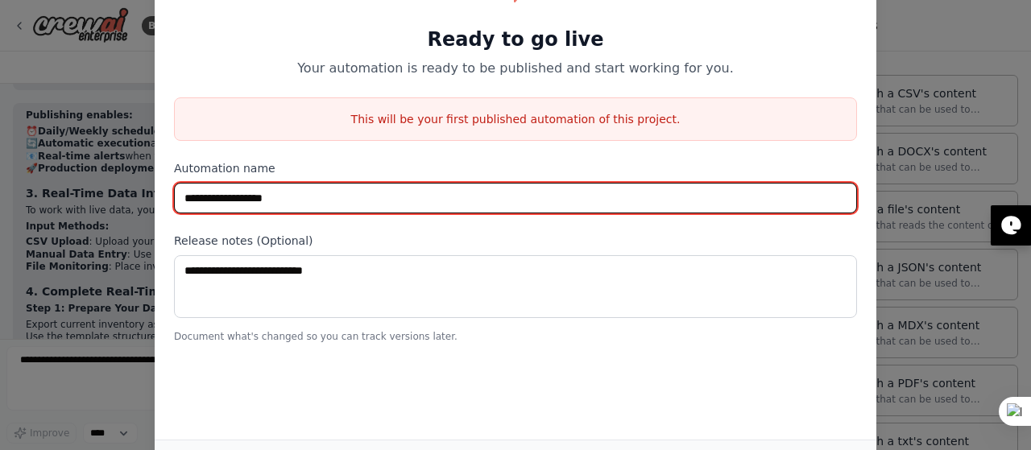
click at [294, 205] on input "**********" at bounding box center [515, 198] width 683 height 31
type input "*"
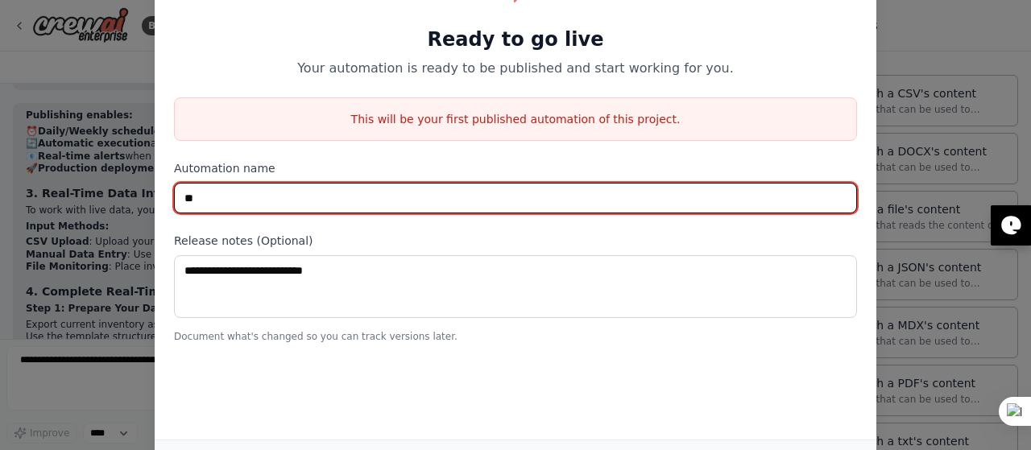
type input "*"
type input "**********"
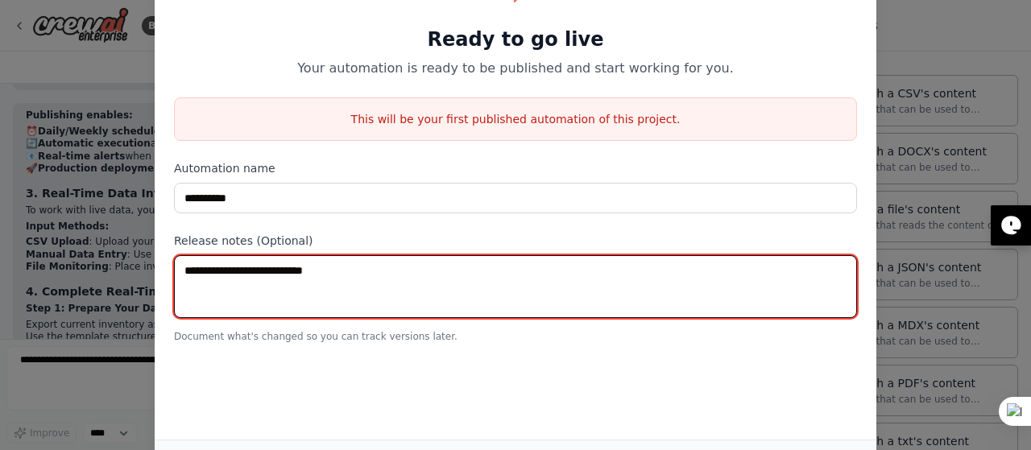
click at [406, 277] on textarea at bounding box center [515, 286] width 683 height 63
type textarea "**********"
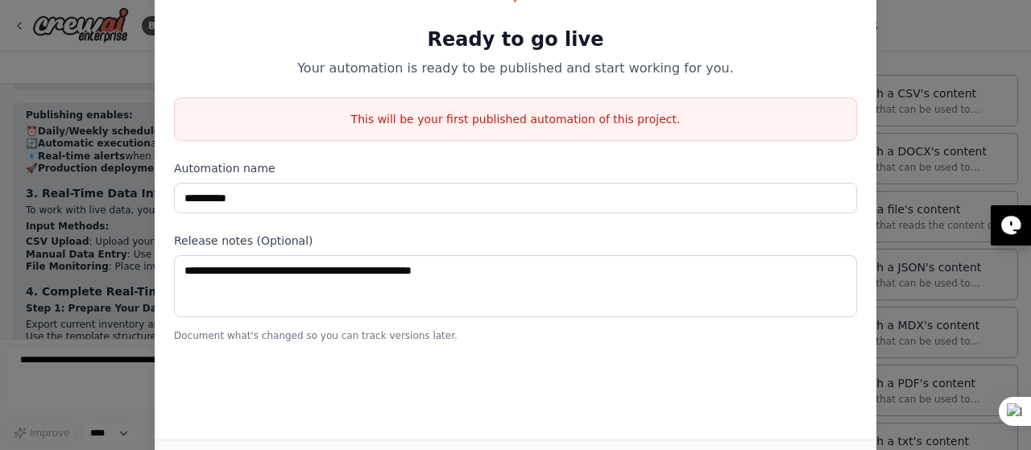
click at [475, 127] on div "This will be your first published automation of this project." at bounding box center [515, 120] width 683 height 44
click at [365, 322] on div "**********" at bounding box center [515, 288] width 683 height 110
click at [90, 122] on div "**********" at bounding box center [515, 225] width 1031 height 450
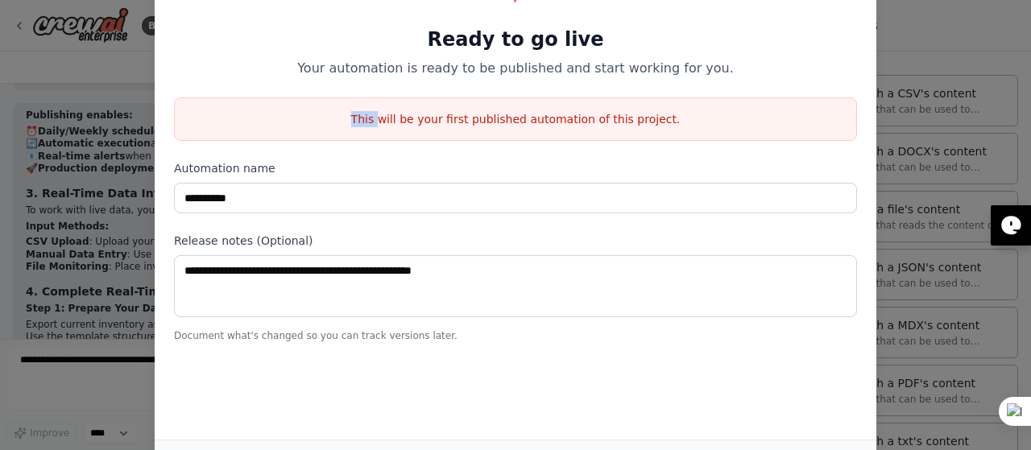
click at [90, 122] on div "**********" at bounding box center [515, 225] width 1031 height 450
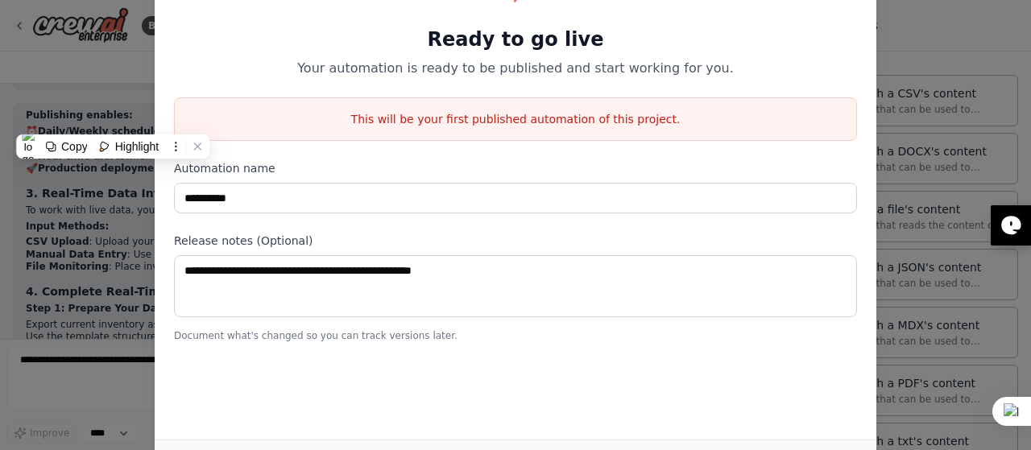
click at [170, 255] on div "**********" at bounding box center [516, 159] width 722 height 406
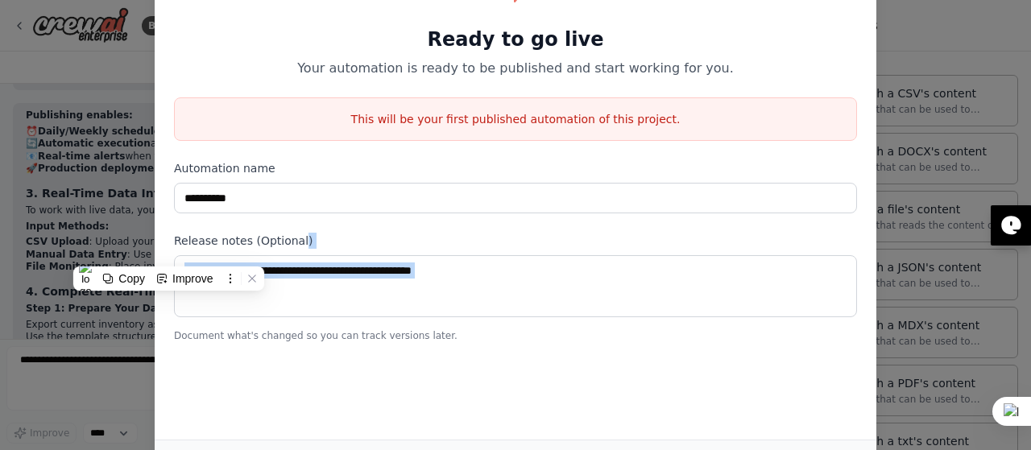
click at [170, 255] on div "**********" at bounding box center [516, 159] width 722 height 406
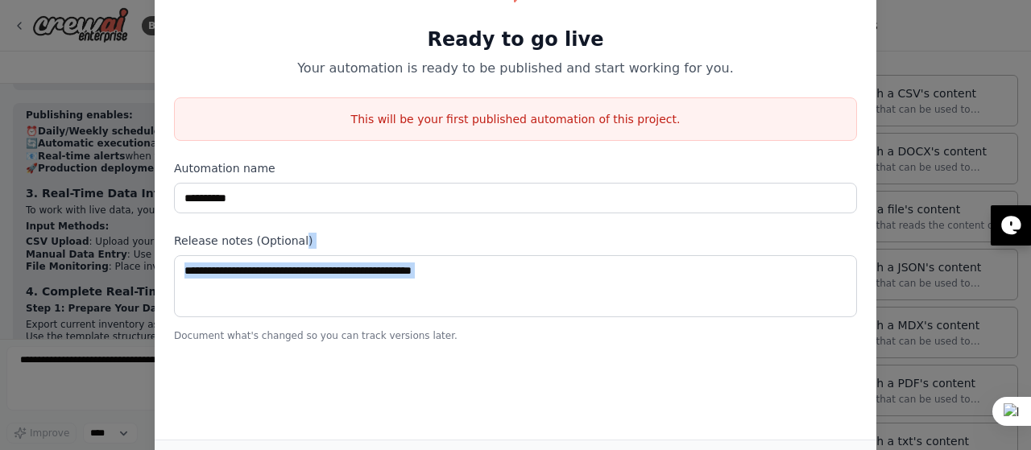
click at [74, 265] on div "**********" at bounding box center [515, 225] width 1031 height 450
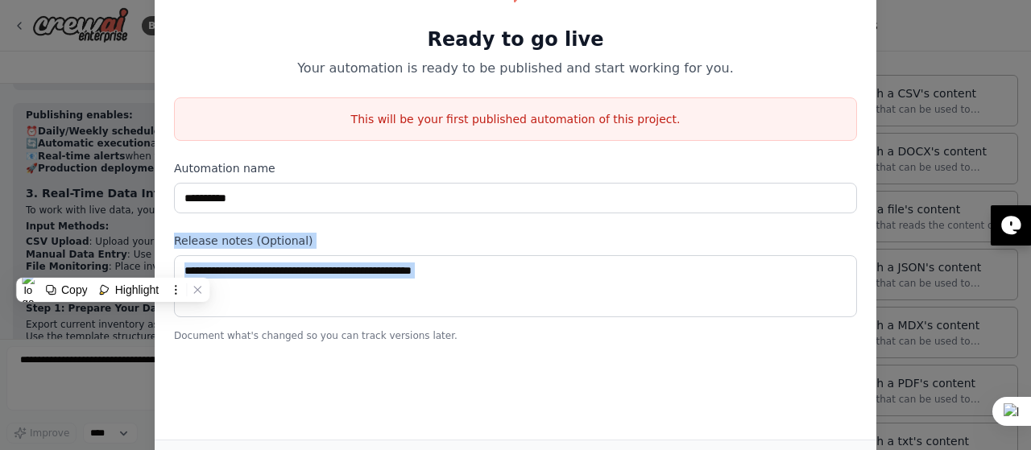
click at [74, 265] on div "**********" at bounding box center [515, 225] width 1031 height 450
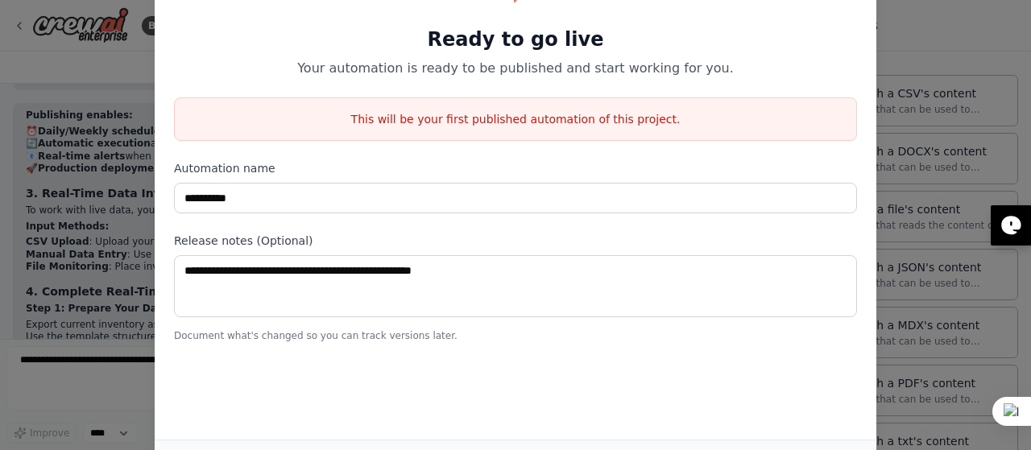
click at [553, 400] on div "**********" at bounding box center [516, 198] width 722 height 484
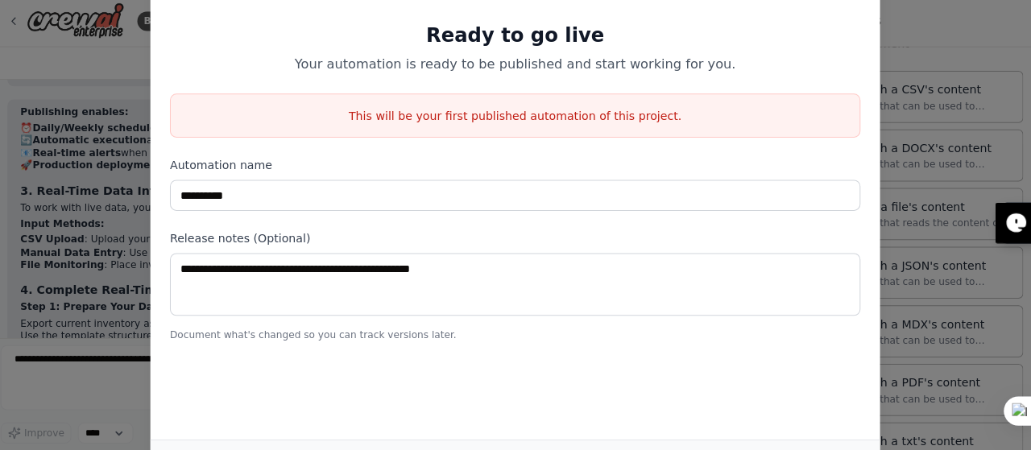
scroll to position [0, 0]
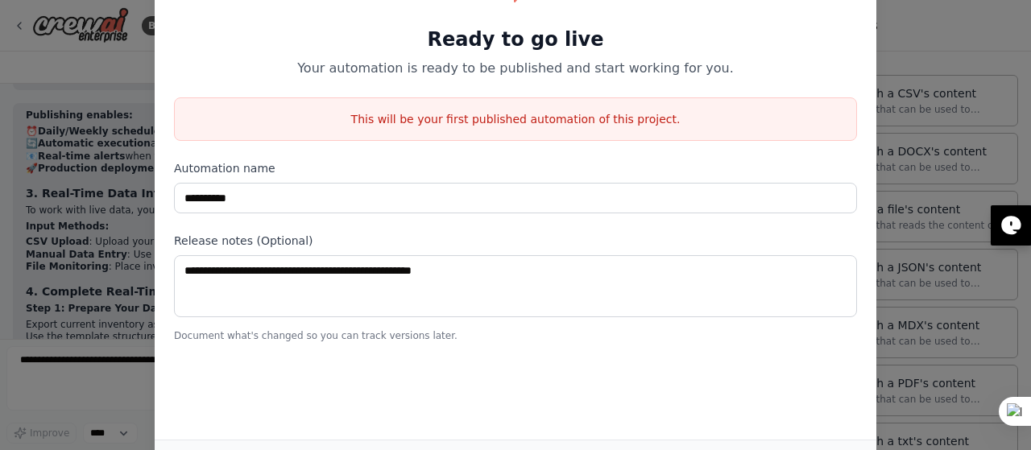
drag, startPoint x: 812, startPoint y: 446, endPoint x: 355, endPoint y: 475, distance: 458.6
click at [355, 450] on html "BETA System Role / Identity You are an Agentic AI specialized in Food Inventory…" at bounding box center [515, 241] width 1031 height 483
click at [171, 9] on div "**********" at bounding box center [516, 159] width 722 height 406
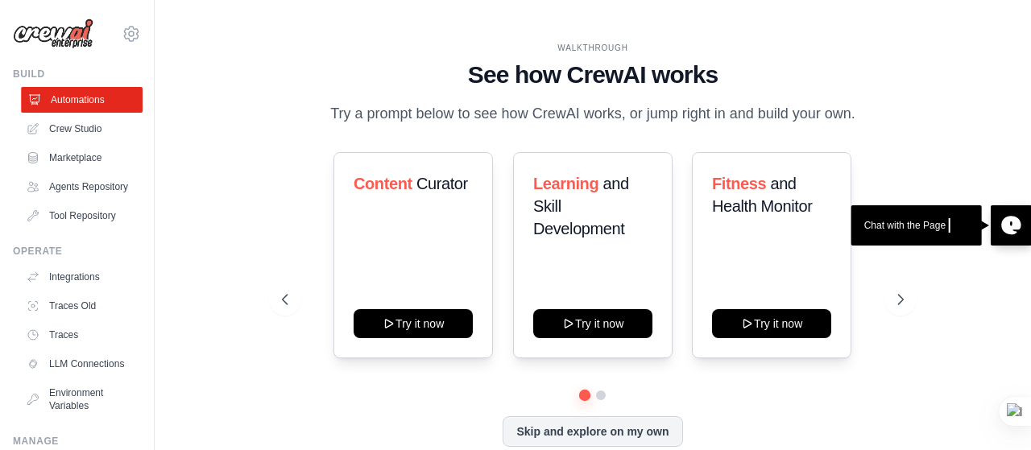
click at [44, 102] on link "Automations" at bounding box center [82, 100] width 122 height 26
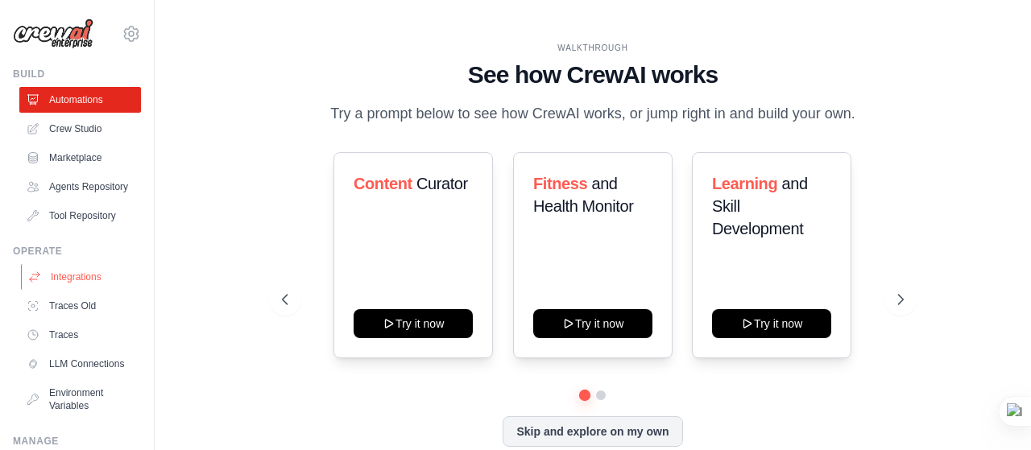
click at [65, 290] on link "Integrations" at bounding box center [82, 277] width 122 height 26
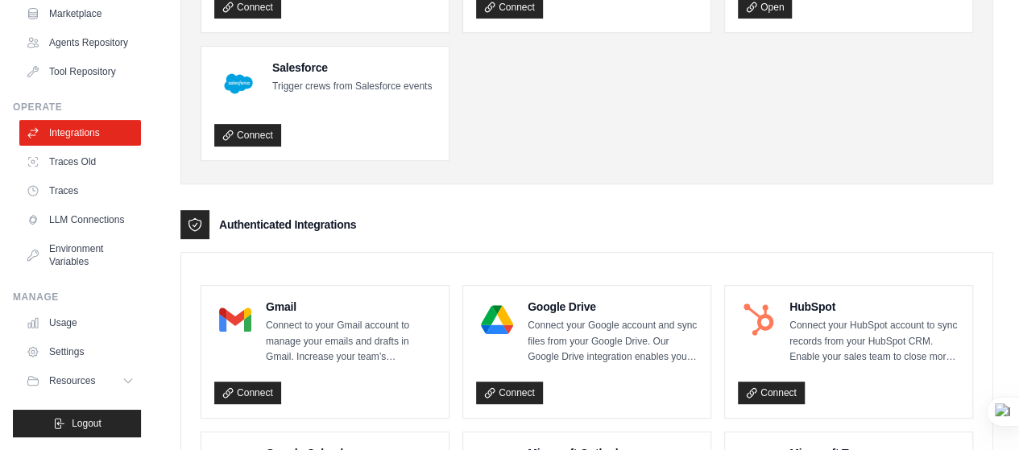
scroll to position [243, 0]
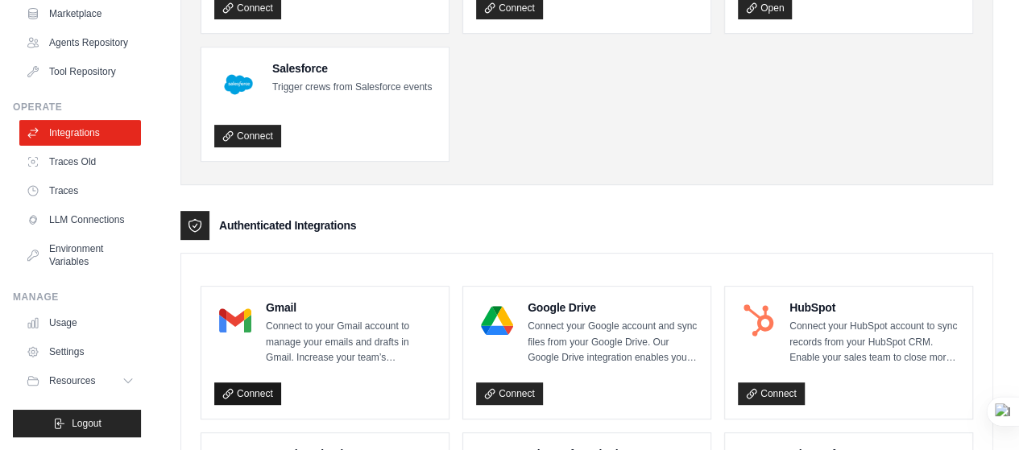
click at [247, 383] on link "Connect" at bounding box center [247, 394] width 67 height 23
click at [497, 383] on link "Connect" at bounding box center [509, 394] width 67 height 23
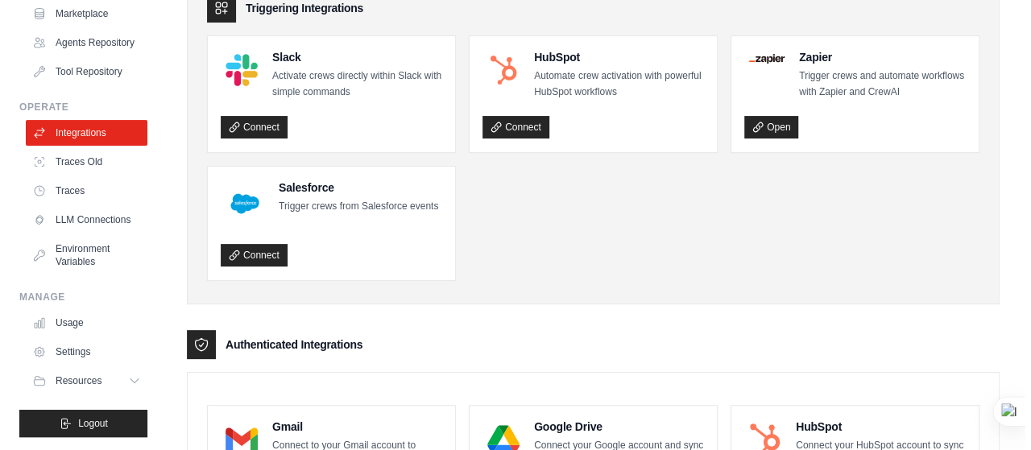
scroll to position [0, 0]
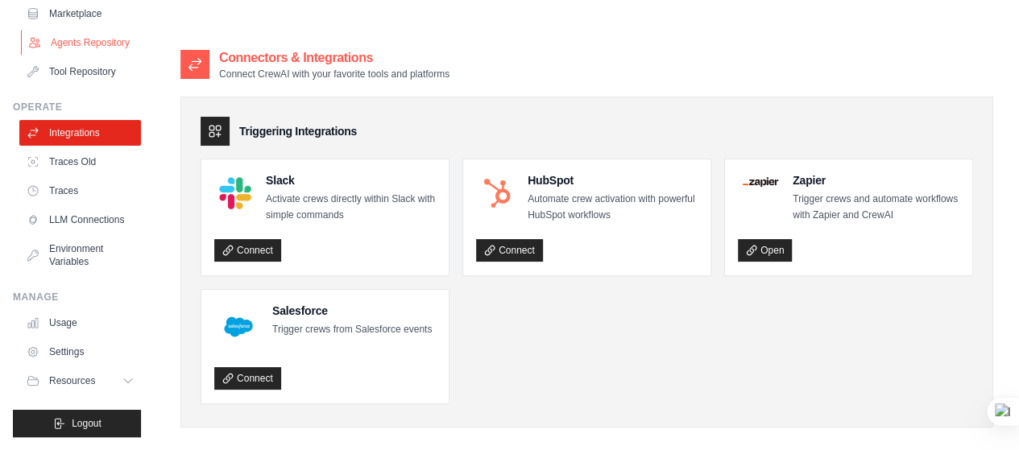
click at [85, 30] on link "Agents Repository" at bounding box center [82, 43] width 122 height 26
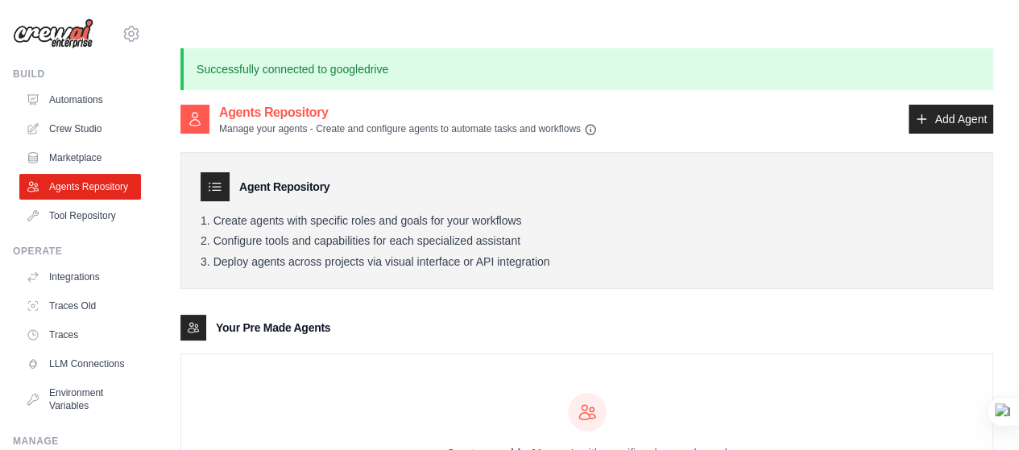
click at [284, 48] on p "Successfully connected to googledrive" at bounding box center [586, 69] width 813 height 42
click at [235, 48] on p "Successfully connected to googledrive" at bounding box center [586, 69] width 813 height 42
click at [103, 99] on link "Automations" at bounding box center [82, 100] width 122 height 26
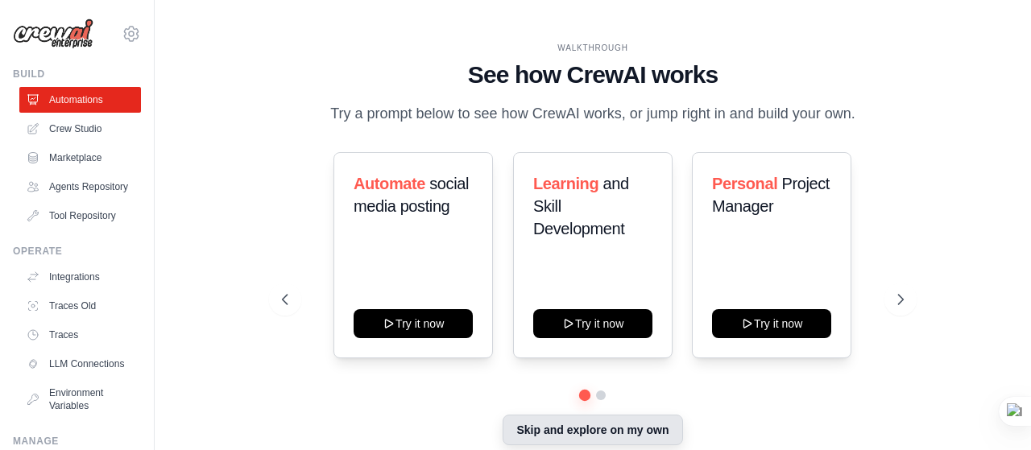
click at [554, 415] on button "Skip and explore on my own" at bounding box center [593, 430] width 180 height 31
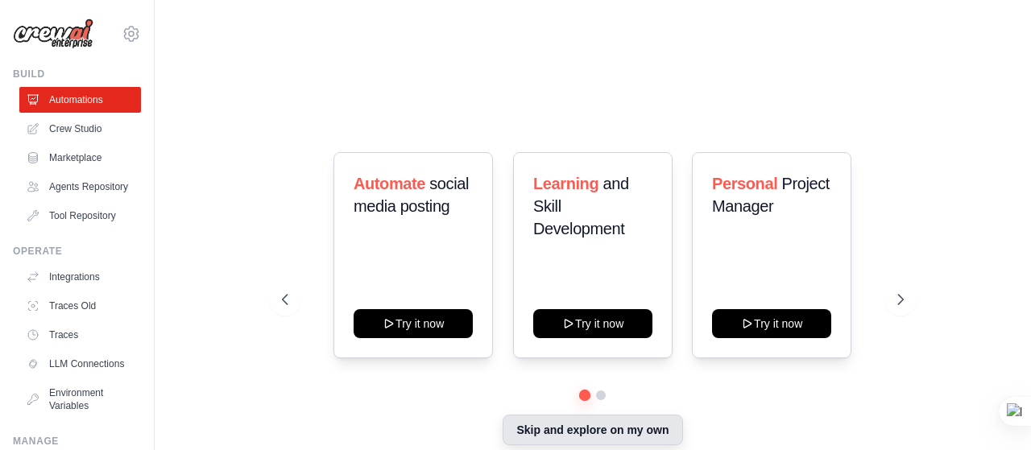
click at [554, 415] on button "Skip and explore on my own" at bounding box center [593, 430] width 180 height 31
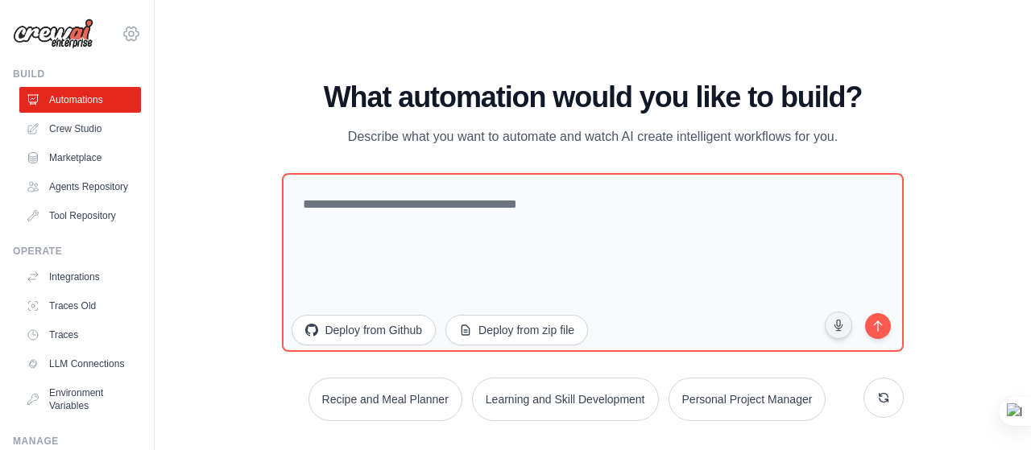
click at [122, 24] on icon at bounding box center [131, 33] width 19 height 19
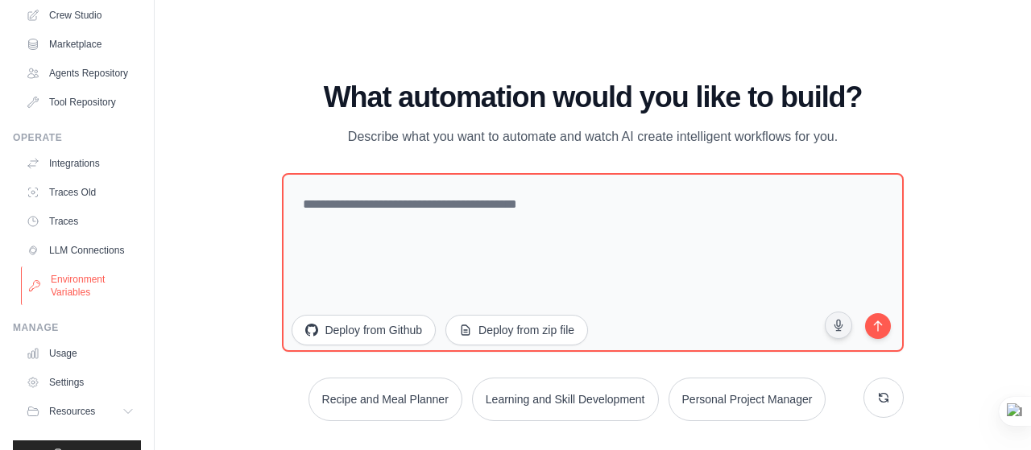
scroll to position [169, 0]
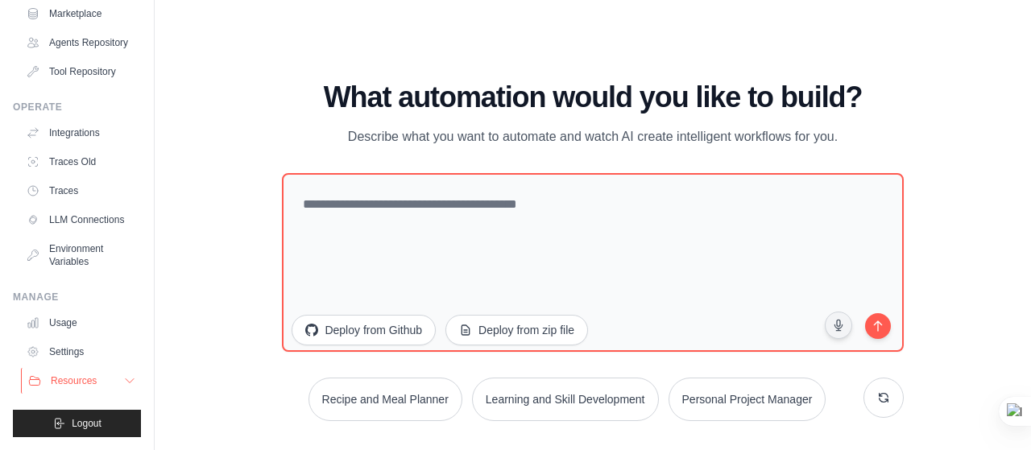
click at [90, 381] on span "Resources" at bounding box center [74, 381] width 46 height 13
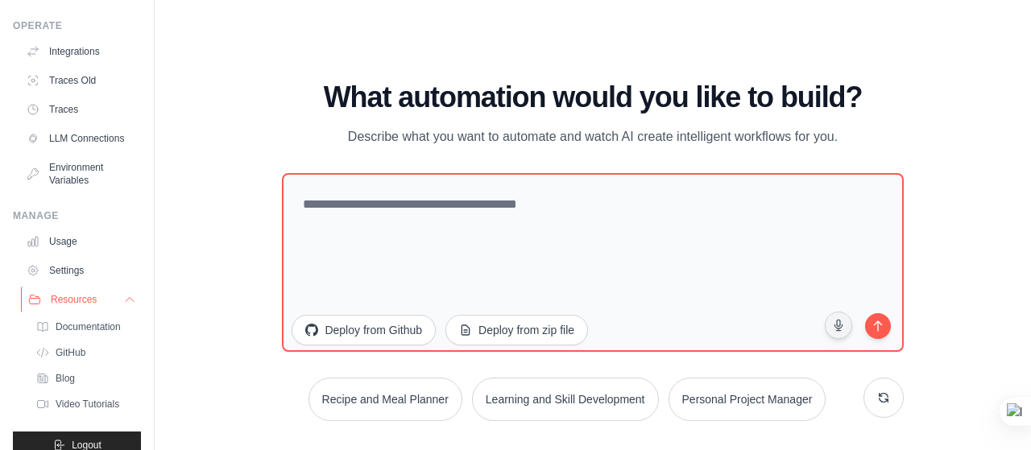
scroll to position [272, 0]
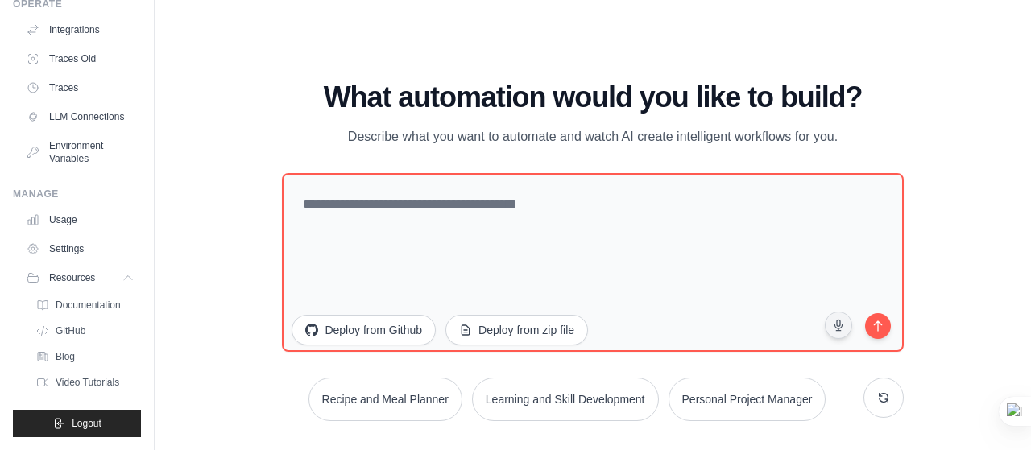
click at [828, 127] on p "Describe what you want to automate and watch AI create intelligent workflows fo…" at bounding box center [592, 137] width 541 height 21
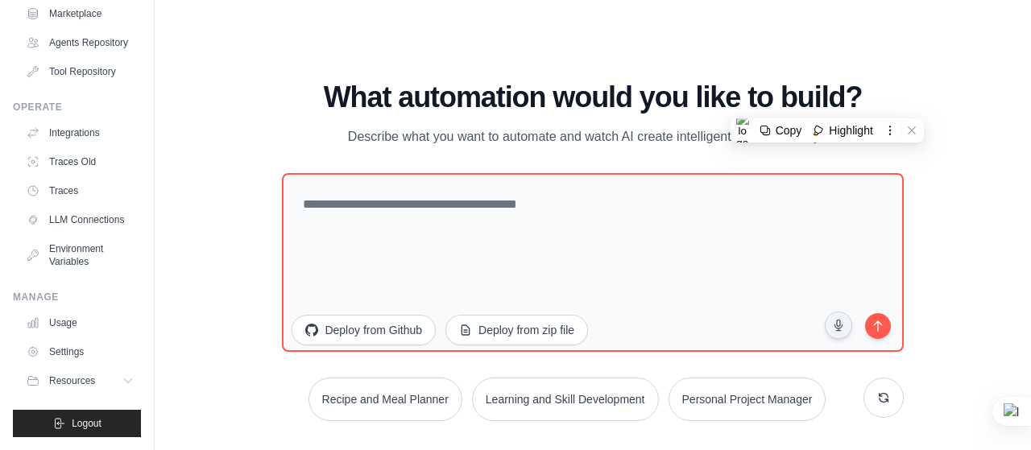
scroll to position [169, 0]
drag, startPoint x: 828, startPoint y: 106, endPoint x: 982, endPoint y: -19, distance: 197.7
click at [982, 0] on html "vishalpal8976@gmail.com Settings Build Automations Resources Blog" at bounding box center [515, 241] width 1031 height 483
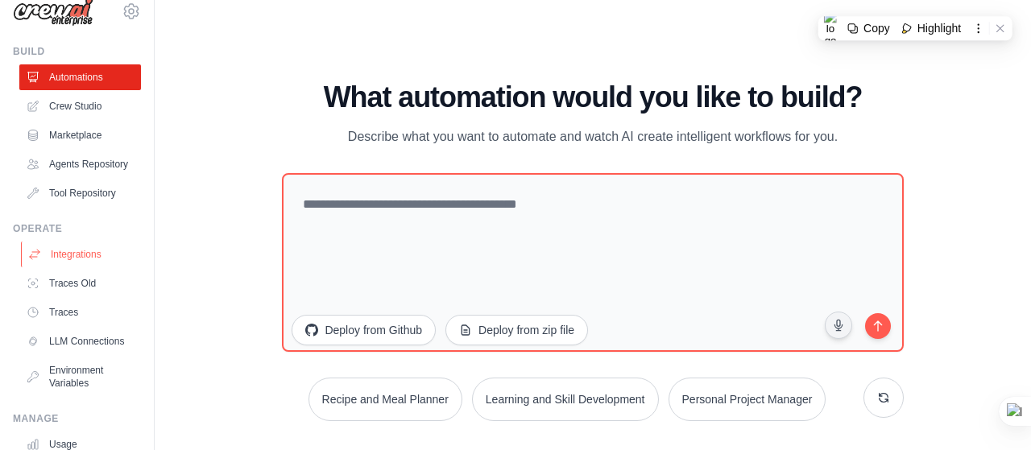
scroll to position [0, 0]
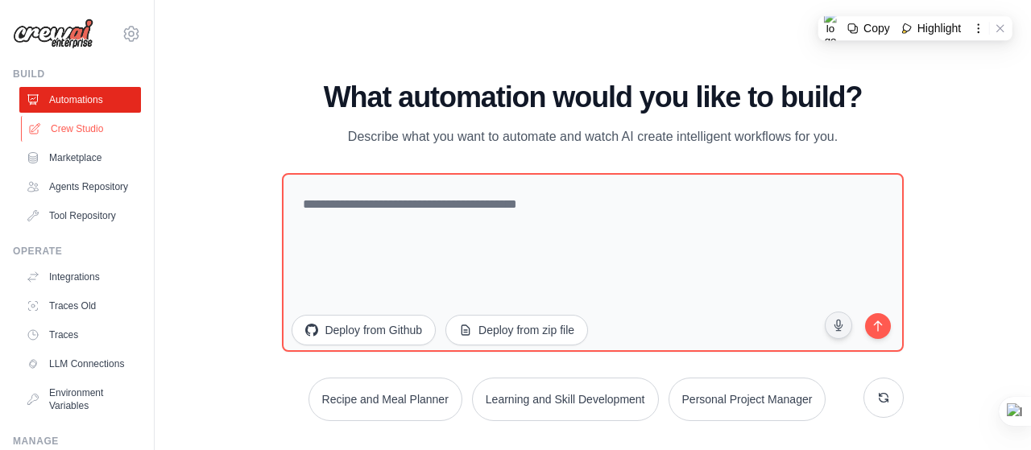
click at [64, 127] on link "Crew Studio" at bounding box center [82, 129] width 122 height 26
